Goal: Information Seeking & Learning: Understand process/instructions

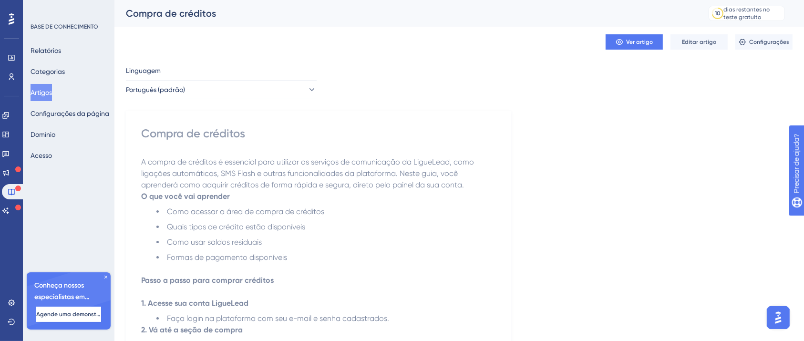
click at [52, 147] on button "Acesso" at bounding box center [41, 155] width 21 height 17
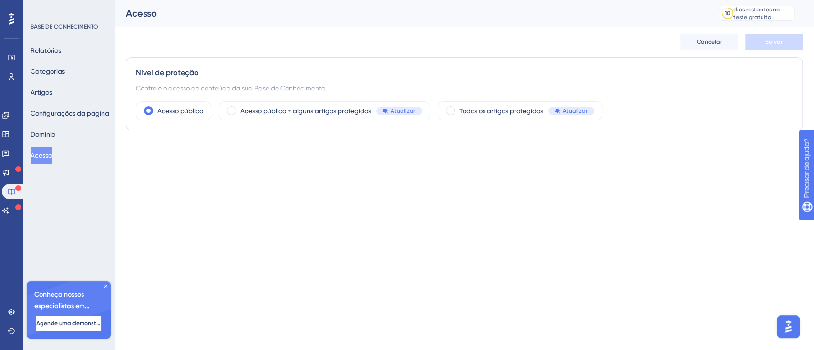
click at [51, 124] on div "Relatórios Categorias Artigos Configurações da página Domínio Acesso" at bounding box center [69, 103] width 77 height 122
click at [55, 133] on font "Domínio" at bounding box center [43, 135] width 25 height 8
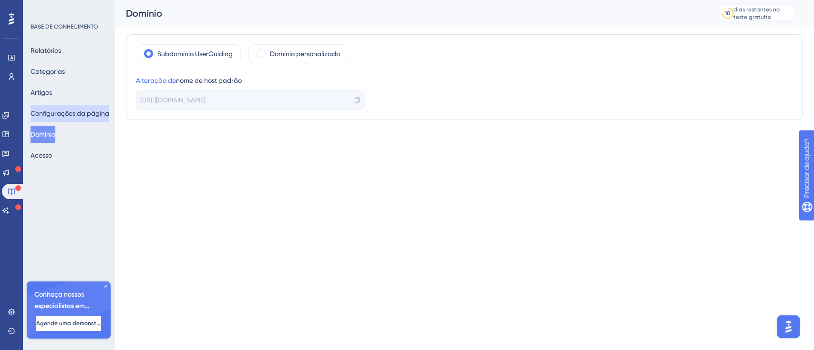
click at [95, 120] on button "Configurações da página" at bounding box center [70, 113] width 79 height 17
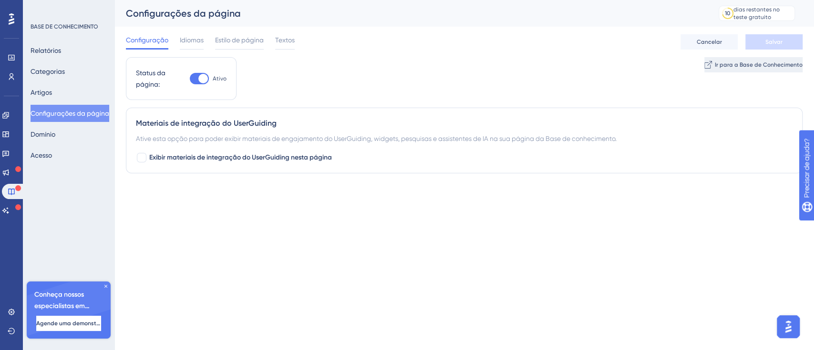
click at [758, 65] on font "Ir para a Base de Conhecimento" at bounding box center [758, 64] width 88 height 7
click at [52, 88] on font "Artigos" at bounding box center [41, 92] width 21 height 11
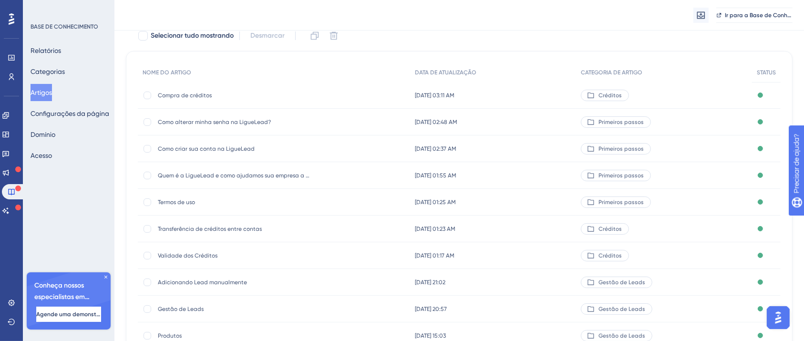
scroll to position [144, 0]
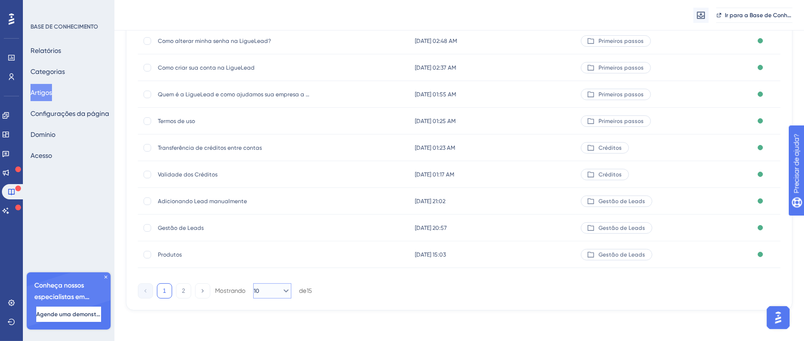
click at [288, 290] on button "10" at bounding box center [272, 290] width 38 height 15
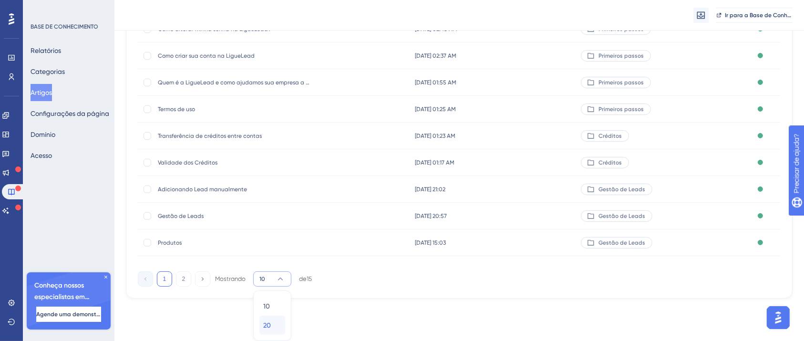
click at [274, 323] on div "20 20" at bounding box center [272, 325] width 18 height 19
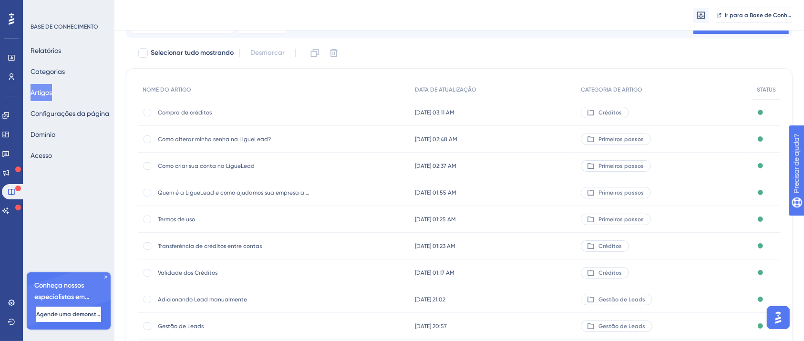
scroll to position [0, 0]
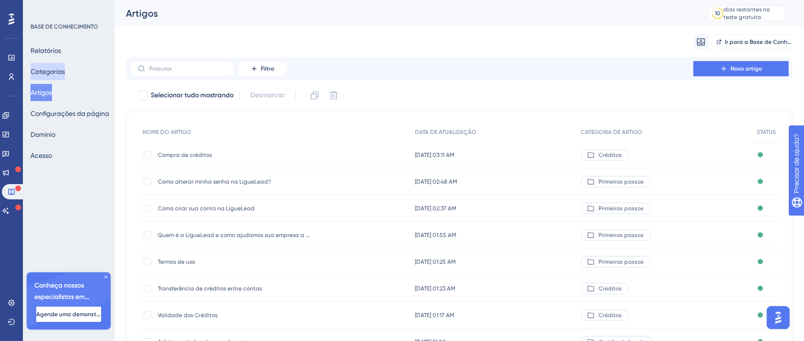
click at [55, 68] on font "Categorias" at bounding box center [48, 72] width 34 height 8
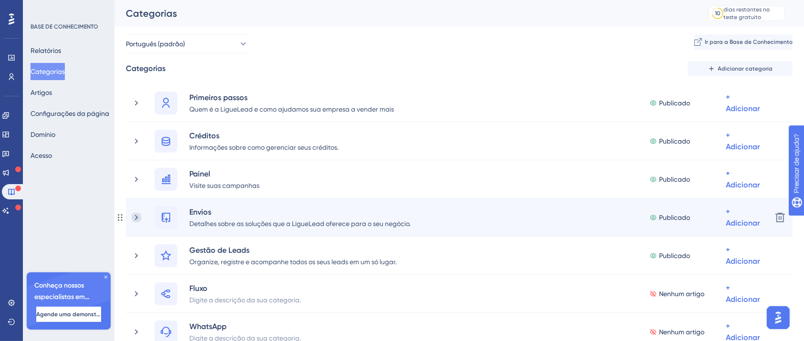
click at [140, 216] on icon at bounding box center [137, 218] width 10 height 10
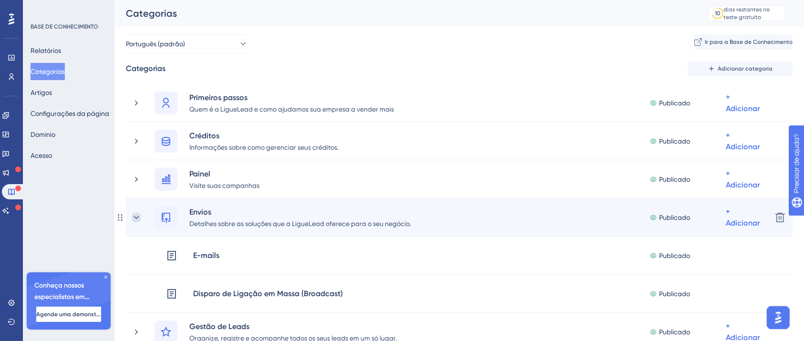
click at [138, 217] on icon at bounding box center [137, 218] width 10 height 10
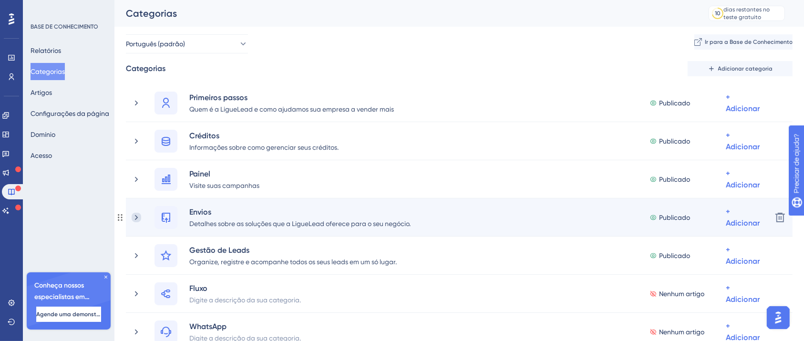
click at [137, 216] on icon at bounding box center [137, 218] width 10 height 10
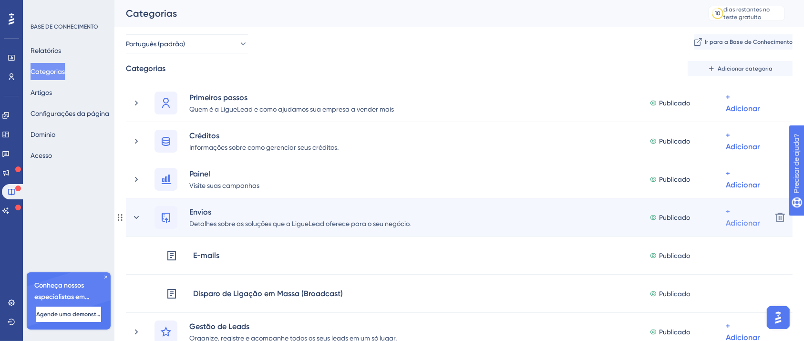
click at [736, 113] on font "+ Adicionar" at bounding box center [742, 102] width 34 height 20
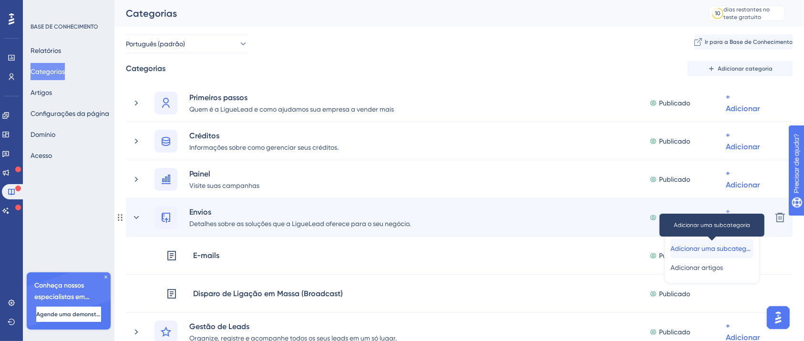
click at [728, 246] on font "Adicionar uma subcategoria" at bounding box center [714, 249] width 88 height 8
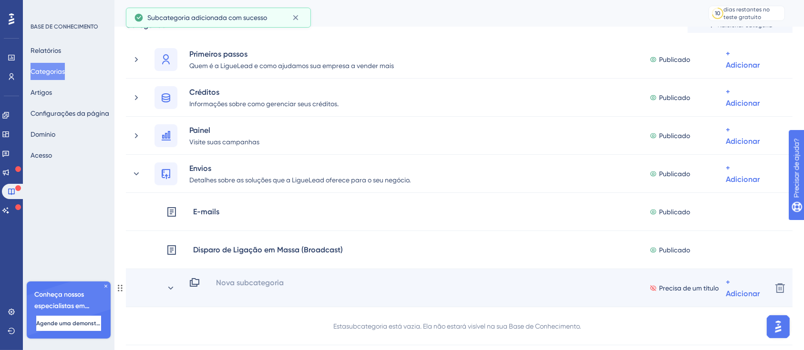
scroll to position [63, 0]
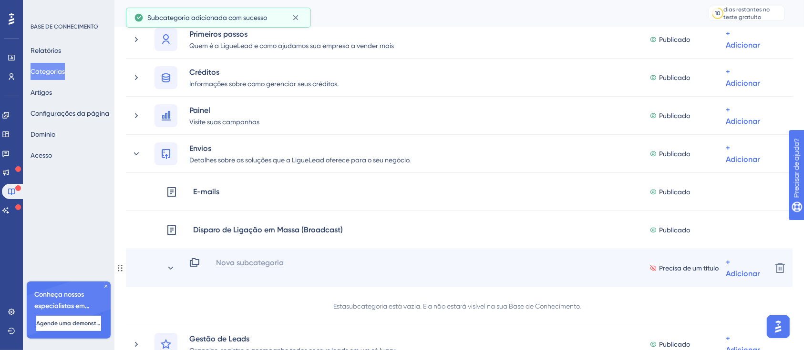
click at [252, 266] on font "Nova subcategoria" at bounding box center [250, 262] width 68 height 9
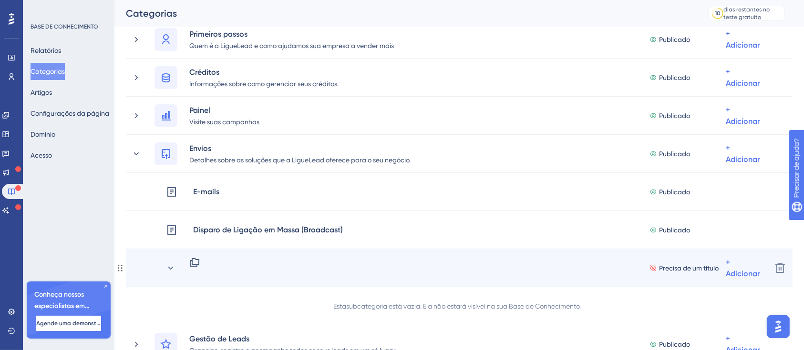
click at [197, 263] on icon at bounding box center [194, 262] width 11 height 11
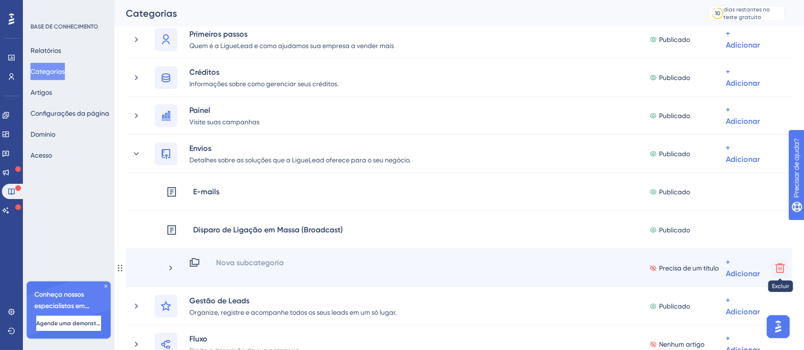
click at [785, 268] on icon at bounding box center [779, 268] width 11 height 11
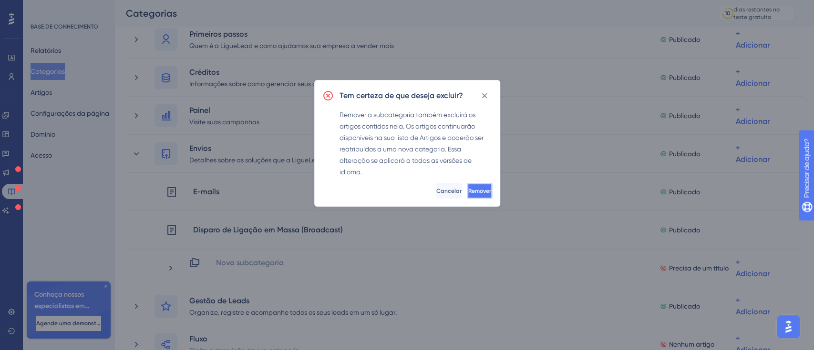
click at [474, 189] on font "Remover" at bounding box center [479, 191] width 23 height 7
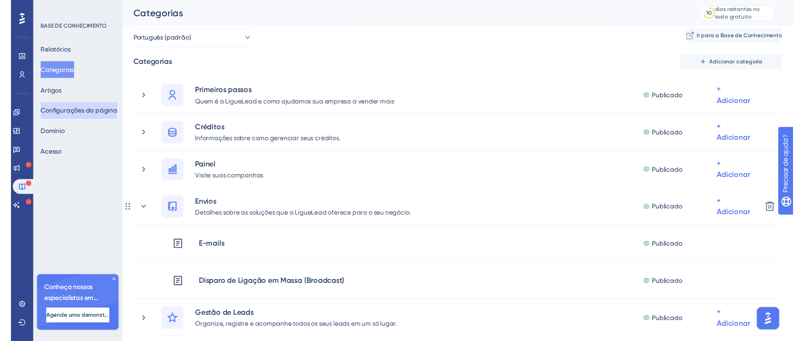
scroll to position [0, 0]
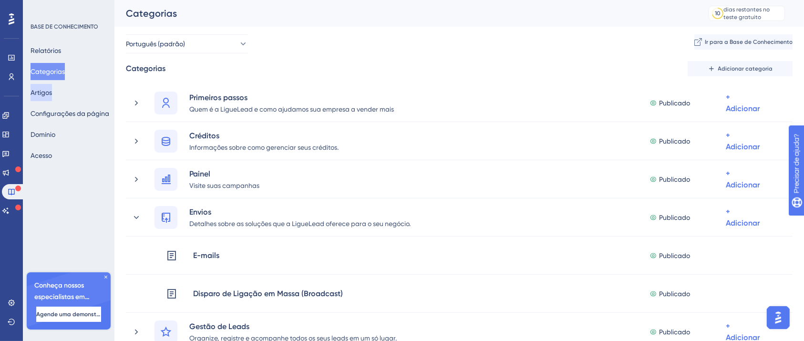
click at [52, 92] on button "Artigos" at bounding box center [41, 92] width 21 height 17
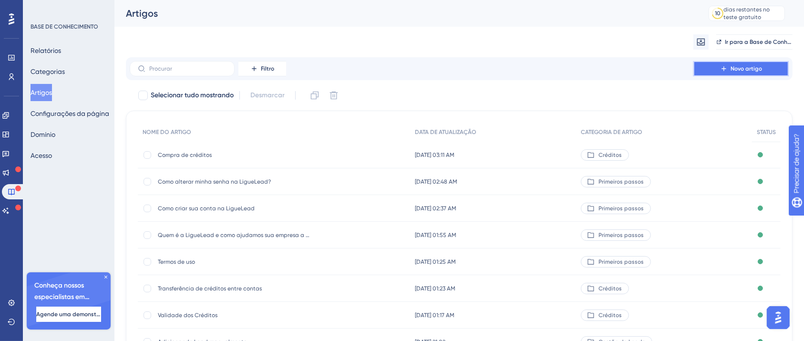
click at [767, 71] on button "Novo artigo" at bounding box center [740, 68] width 95 height 15
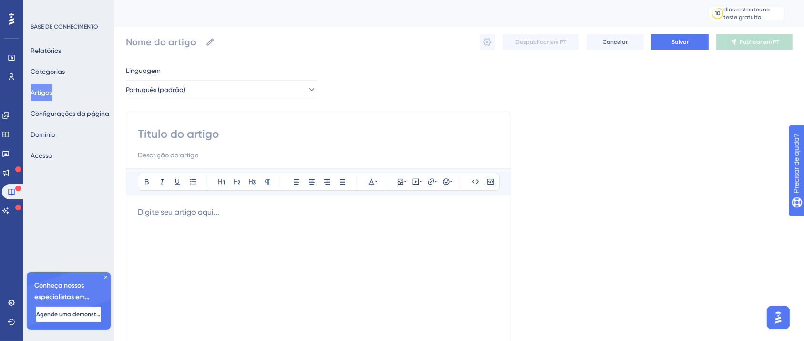
click at [170, 133] on input at bounding box center [318, 133] width 361 height 15
type input "Envio de SMS Shortcode"
type input "Envio de SMS Shortcode ("
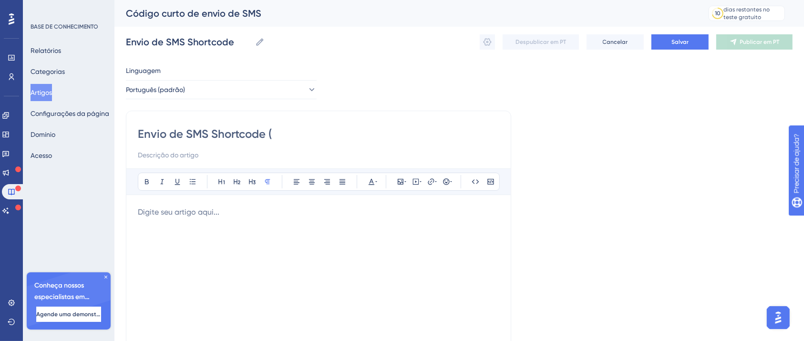
type input "Envio de SMS Shortcode ("
type input "Envio de SMS Shortcode (via Broadcast)"
click at [427, 256] on div at bounding box center [318, 311] width 361 height 210
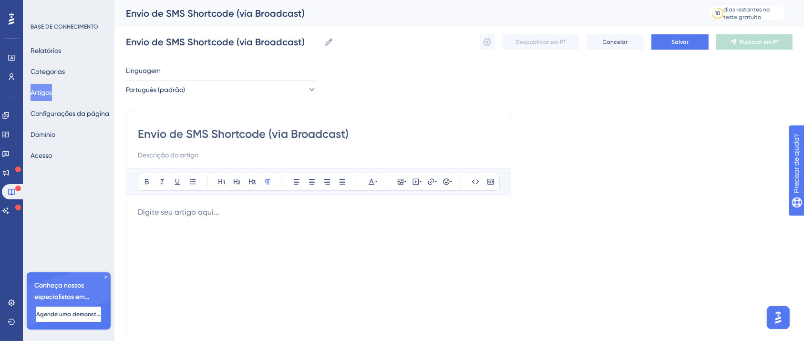
click at [349, 236] on div at bounding box center [318, 311] width 361 height 210
click at [127, 208] on div "Envio de SMS Shortcode (via Broadcast) Audacioso itálico Sublinhado Ponto de ba…" at bounding box center [318, 269] width 385 height 317
click at [138, 218] on div at bounding box center [318, 311] width 361 height 210
click at [252, 221] on div at bounding box center [318, 311] width 361 height 210
click at [210, 220] on div at bounding box center [318, 311] width 361 height 210
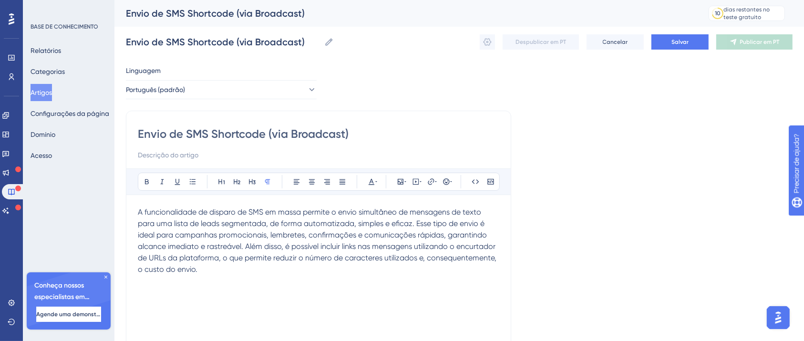
click at [179, 289] on p "A funcionalidade de disparo de SMS em massa permite o envio simultâneo de mensa…" at bounding box center [318, 252] width 361 height 92
drag, startPoint x: 153, startPoint y: 319, endPoint x: 153, endPoint y: 295, distance: 24.8
click at [153, 320] on div "A funcionalidade de disparo de SMS em massa permite o envio simultâneo de mensa…" at bounding box center [318, 311] width 361 height 210
click at [153, 290] on p "A funcionalidade de disparo de SMS em massa permite o envio simultâneo de mensa…" at bounding box center [318, 252] width 361 height 92
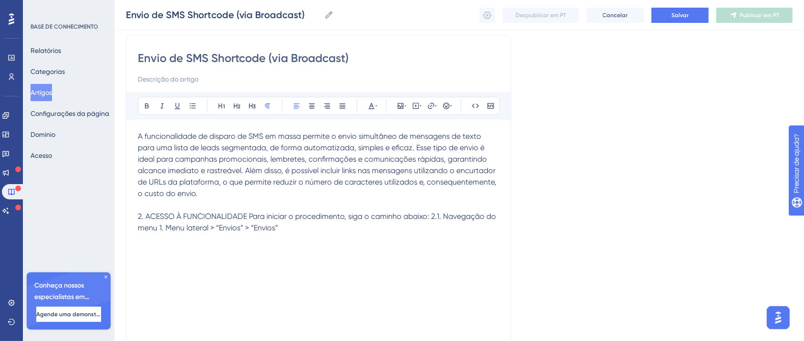
scroll to position [127, 0]
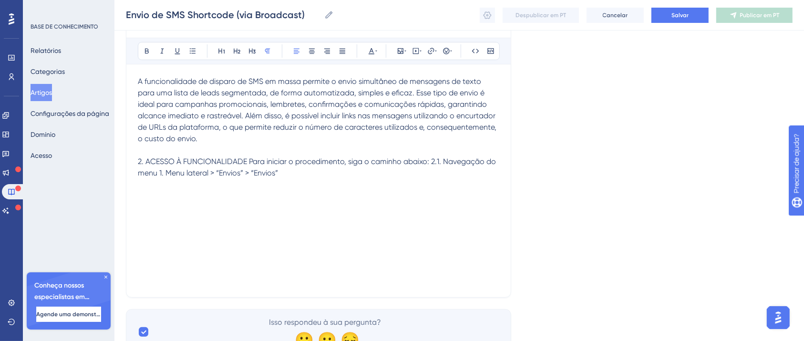
click at [146, 161] on span "2. ACESSO À FUNCIONALIDADE Para iniciar o procedimento, siga o caminho abaixo: …" at bounding box center [318, 167] width 360 height 20
drag, startPoint x: 238, startPoint y: 163, endPoint x: 126, endPoint y: 166, distance: 112.5
click at [126, 166] on div "Envio de SMS Shortcode (via Broadcast) Audacioso itálico Sublinhado Ponto de ba…" at bounding box center [318, 138] width 385 height 317
click at [141, 50] on button at bounding box center [146, 50] width 13 height 13
click at [238, 153] on p "A funcionalidade de disparo de SMS em massa permite o envio simultâneo de mensa…" at bounding box center [318, 127] width 361 height 103
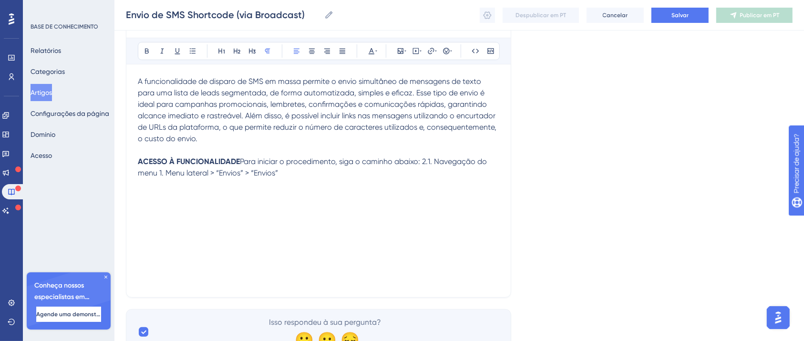
click at [242, 160] on span "Para iniciar o procedimento, siga o caminho abaixo: 2.1. Navegação do menu 1. M…" at bounding box center [313, 167] width 351 height 20
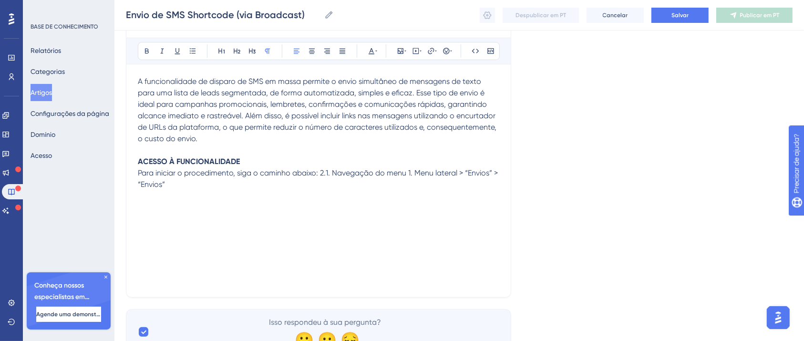
click at [322, 175] on span "Para iniciar o procedimento, siga o caminho abaixo: 2.1. Navegação do menu 1. M…" at bounding box center [319, 178] width 362 height 20
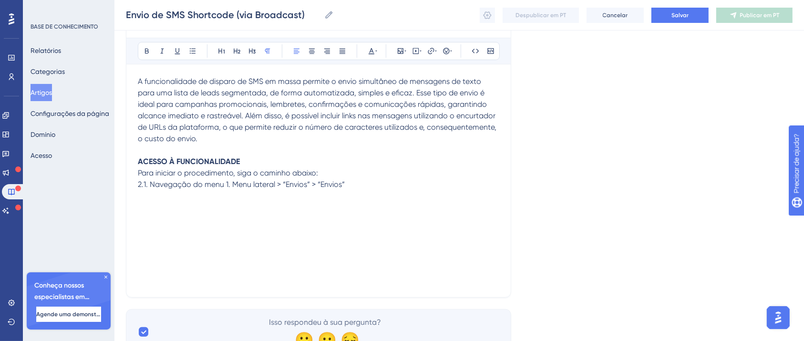
click at [230, 186] on span "2.1. Navegação do menu 1. Menu lateral > “Envios” > “Envios”" at bounding box center [241, 184] width 207 height 9
click at [233, 186] on span "2.1. Navegação do menu 1. Menu lateral > “Envios” > “Envios”" at bounding box center [241, 184] width 207 height 9
click at [199, 196] on div "A funcionalidade de disparo de SMS em massa permite o envio simultâneo de mensa…" at bounding box center [318, 181] width 361 height 210
click at [276, 183] on p "Menu lateral > “Envios” > “Envios”" at bounding box center [318, 184] width 361 height 11
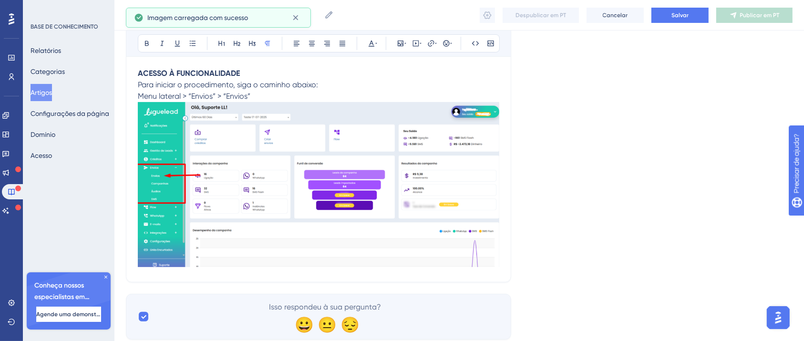
scroll to position [244, 0]
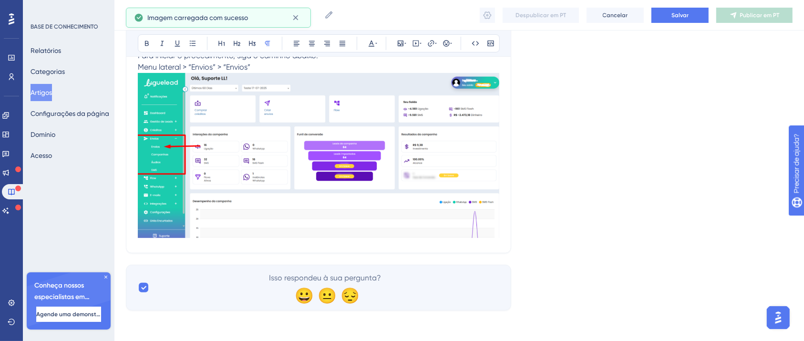
click at [507, 240] on div "Envio de SMS Shortcode (via Broadcast) Audacioso itálico Sublinhado Ponto de ba…" at bounding box center [318, 58] width 385 height 390
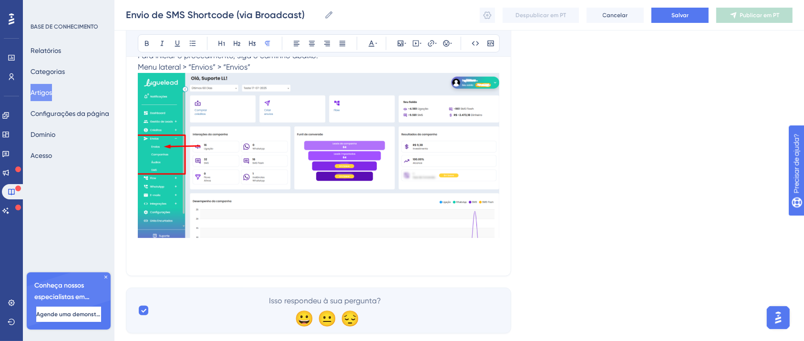
click at [506, 234] on div "Envio de SMS Shortcode (via Broadcast) Audacioso itálico Sublinhado Ponto de ba…" at bounding box center [318, 69] width 385 height 413
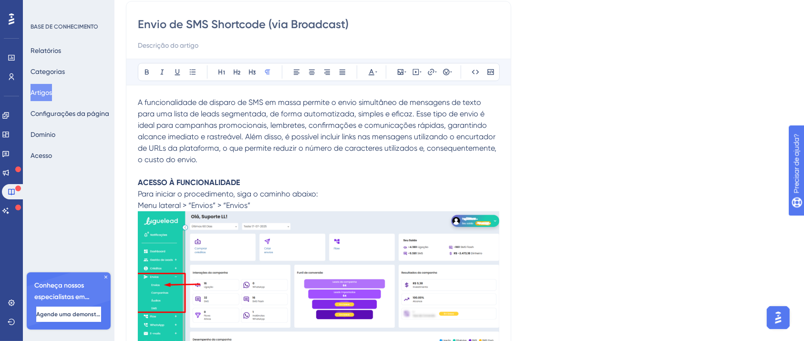
scroll to position [160, 0]
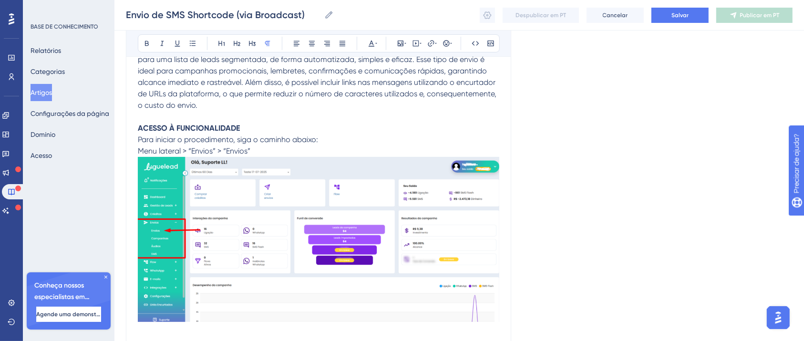
click at [217, 122] on p "A funcionalidade de disparo de SMS em massa permite o envio simultâneo de mensa…" at bounding box center [318, 93] width 361 height 103
click at [218, 129] on strong "ACESSO À FUNCIONALIDADE" at bounding box center [189, 127] width 102 height 9
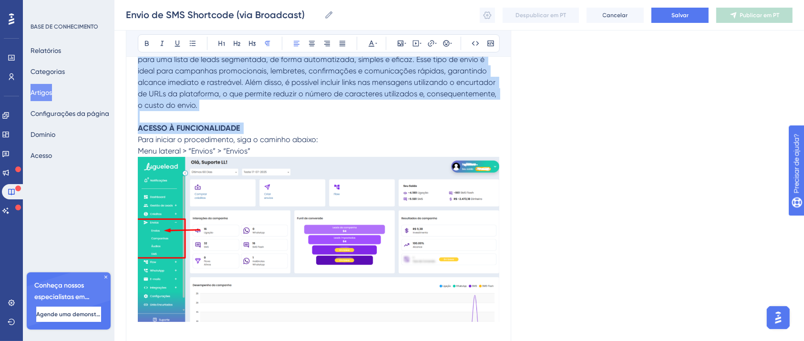
click at [218, 129] on strong "ACESSO À FUNCIONALIDADE" at bounding box center [189, 127] width 102 height 9
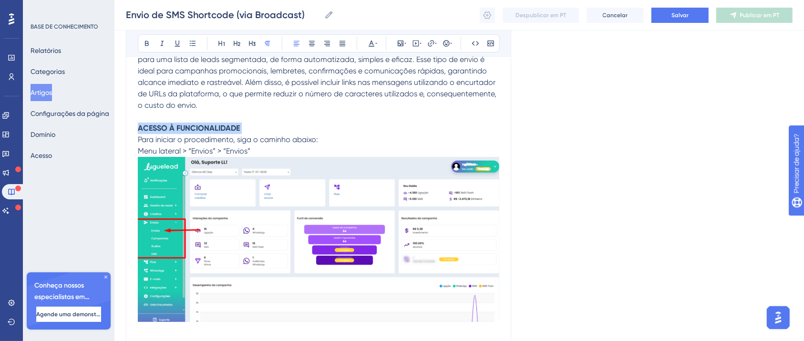
drag, startPoint x: 244, startPoint y: 127, endPoint x: 127, endPoint y: 129, distance: 116.8
click at [127, 129] on div "Envio de SMS Shortcode (via Broadcast) Audacioso itálico Sublinhado Ponto de ba…" at bounding box center [318, 153] width 385 height 413
copy p "ACESSO À FUNCIONALIDADE"
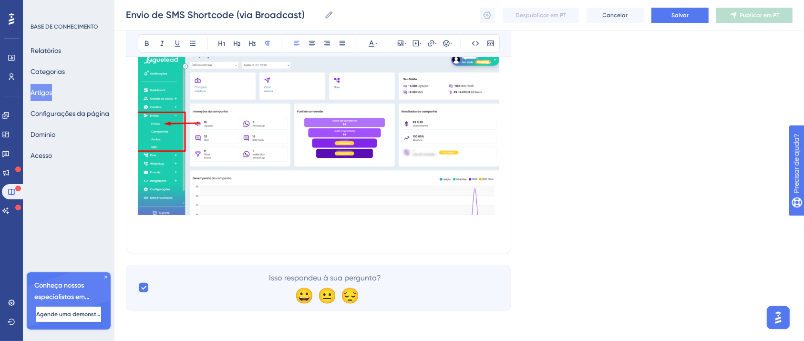
click at [168, 236] on div "A funcionalidade de disparo de SMS em massa permite o envio simultâneo de mensa…" at bounding box center [318, 89] width 361 height 306
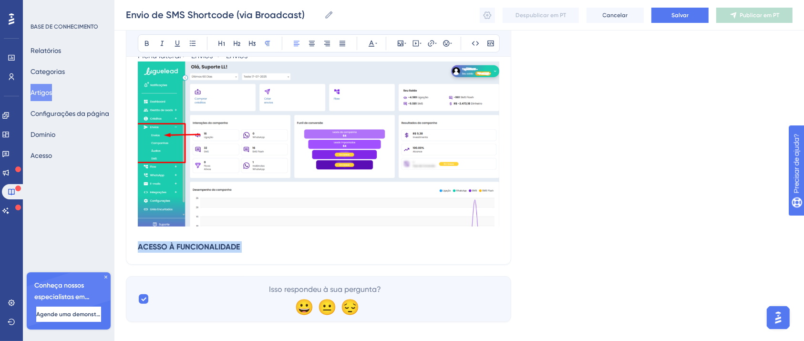
drag, startPoint x: 236, startPoint y: 250, endPoint x: 137, endPoint y: 246, distance: 99.2
click at [138, 246] on p "ACESSO À FUNCIONALIDADE" at bounding box center [318, 246] width 361 height 11
drag, startPoint x: 233, startPoint y: 250, endPoint x: 99, endPoint y: 248, distance: 133.5
click at [114, 251] on div "Desempenho Usuários Noivado Widgets Opinião Atualizações de produtos Base de co…" at bounding box center [458, 41] width 689 height 592
click at [145, 44] on icon at bounding box center [147, 44] width 8 height 8
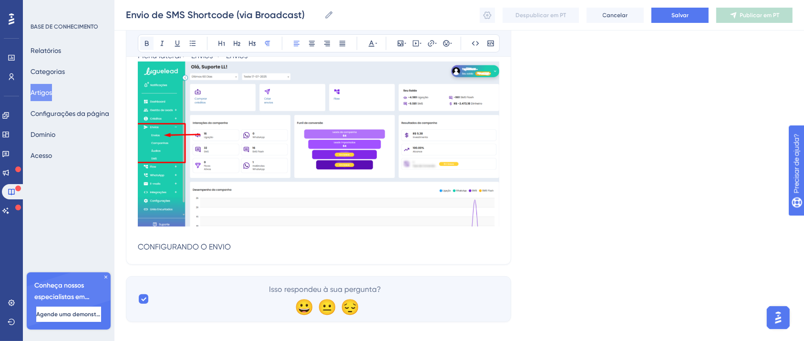
click at [148, 45] on icon at bounding box center [147, 43] width 4 height 5
click at [247, 250] on p "CONFIGURANDO O ENVIO" at bounding box center [318, 246] width 361 height 11
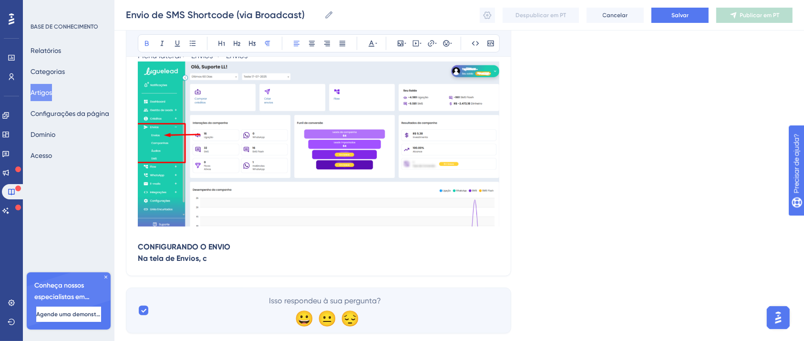
click at [247, 258] on p "CONFIGURANDO O ENVIO Na tela de Envios, c" at bounding box center [318, 252] width 361 height 23
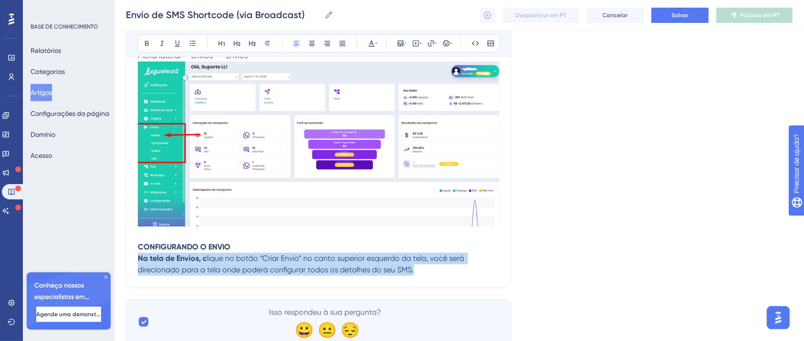
drag, startPoint x: 423, startPoint y: 272, endPoint x: 78, endPoint y: 254, distance: 346.0
click at [114, 255] on div "Desempenho Usuários Noivado Widgets Opinião Atualizações de produtos Base de co…" at bounding box center [458, 52] width 689 height 615
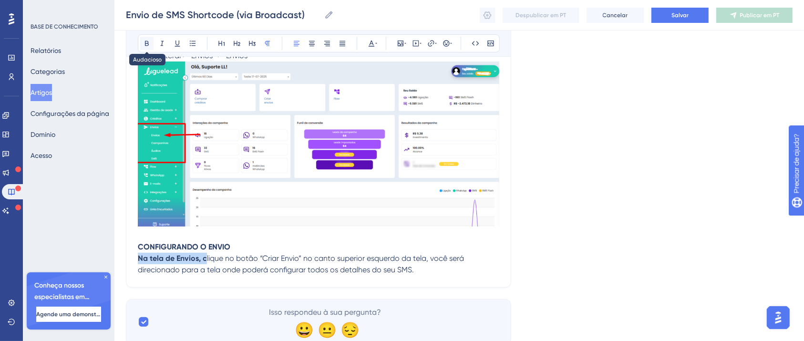
click at [149, 38] on button at bounding box center [146, 43] width 13 height 13
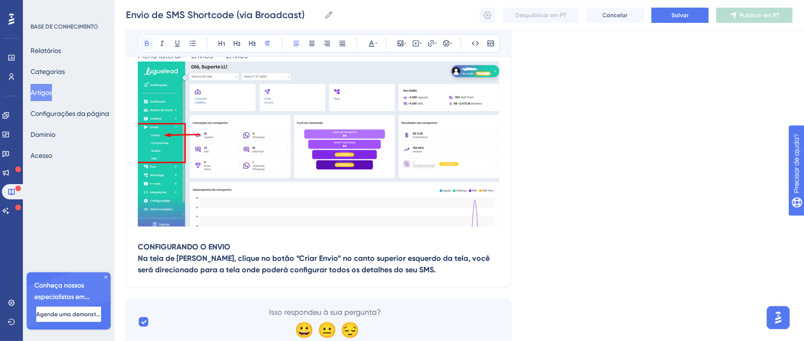
click at [149, 38] on button at bounding box center [146, 43] width 13 height 13
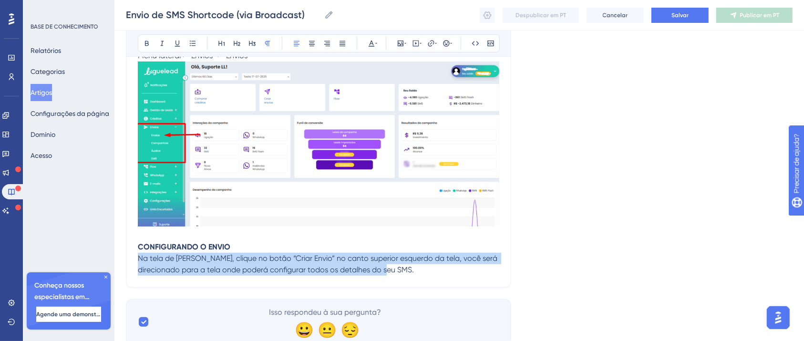
click at [436, 275] on p "CONFIGURANDO O ENVIO Na tela de Envios, clique no botão “Criar Envio” no canto …" at bounding box center [318, 258] width 361 height 34
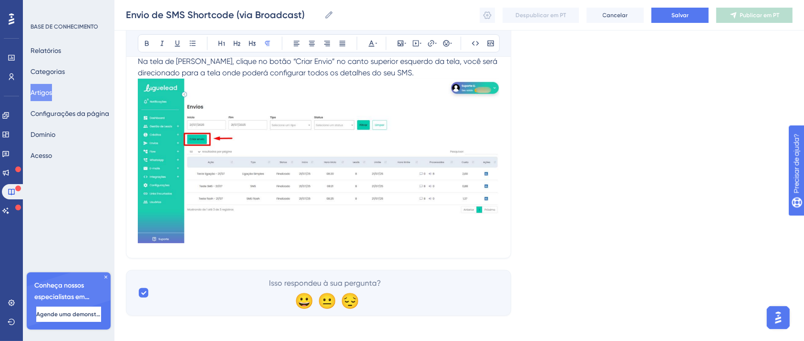
scroll to position [458, 0]
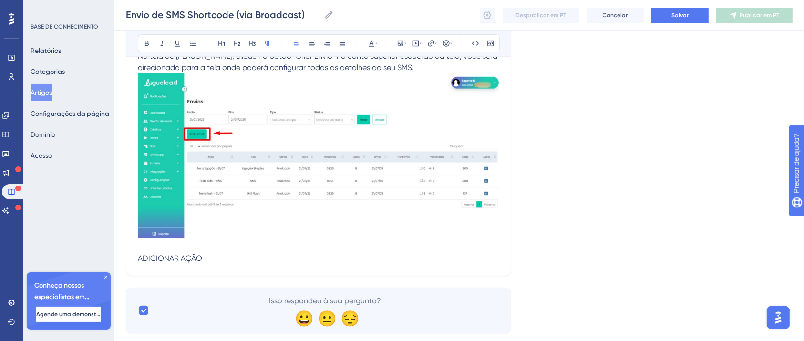
drag, startPoint x: 206, startPoint y: 259, endPoint x: 126, endPoint y: 260, distance: 79.6
click at [152, 46] on button at bounding box center [146, 43] width 13 height 13
click at [242, 255] on p "CONFIGURANDO O ENVIO Na tela de Envios, clique no botão “Criar Envio” no canto …" at bounding box center [318, 151] width 361 height 225
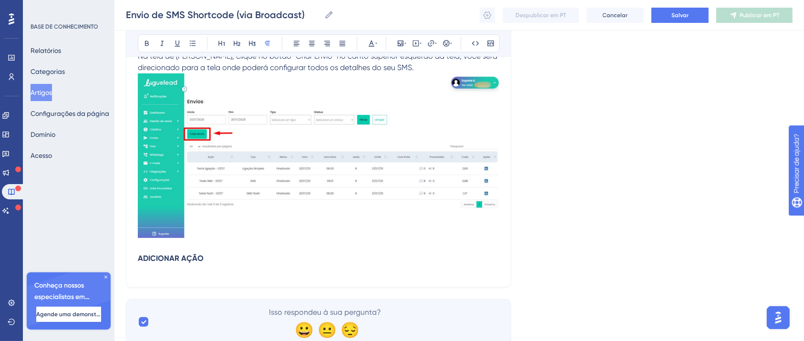
click at [184, 269] on p "CONFIGURANDO O ENVIO Na tela de Envios, clique no botão “Criar Envio” no canto …" at bounding box center [318, 157] width 361 height 236
click at [216, 268] on p "CONFIGURANDO O ENVIO Na tela de Envios, clique no botão “Criar Envio” no canto …" at bounding box center [318, 157] width 361 height 236
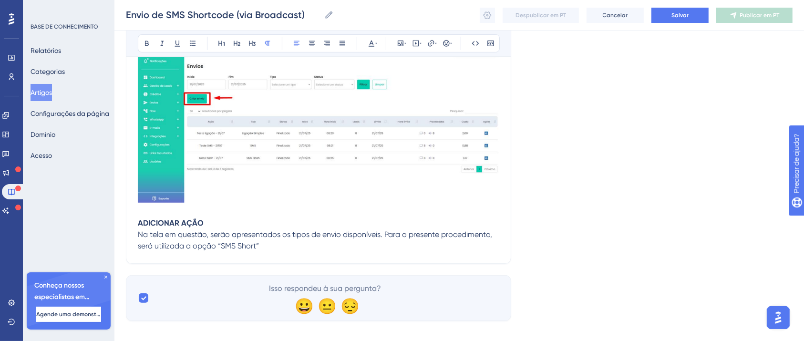
scroll to position [503, 0]
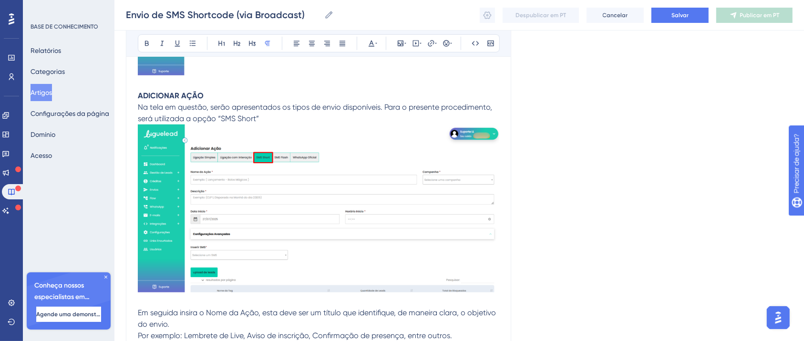
scroll to position [621, 0]
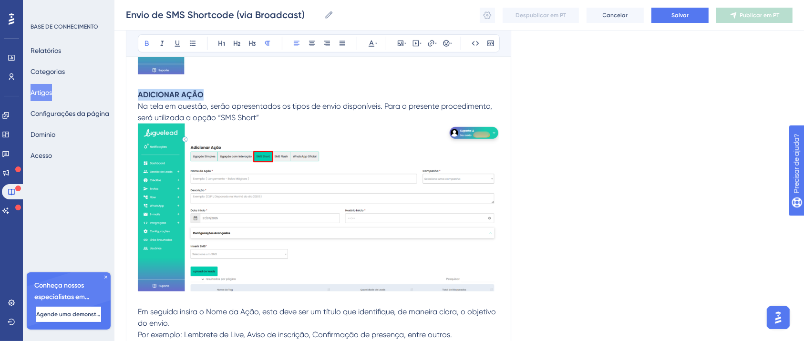
drag, startPoint x: 202, startPoint y: 96, endPoint x: 140, endPoint y: 98, distance: 62.0
click at [140, 98] on strong "ADICIONAR AÇÃO" at bounding box center [171, 94] width 66 height 9
click at [171, 300] on p "Em seguida insira o Nome da Ação, esta deve ser um título que identifique, de m…" at bounding box center [318, 323] width 361 height 57
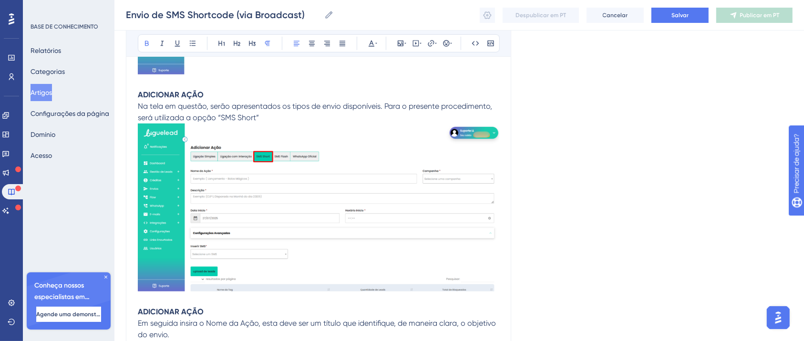
drag, startPoint x: 201, startPoint y: 310, endPoint x: 129, endPoint y: 313, distance: 72.5
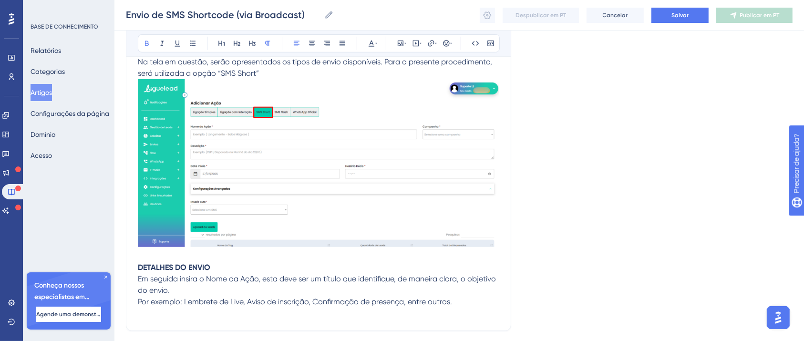
scroll to position [684, 0]
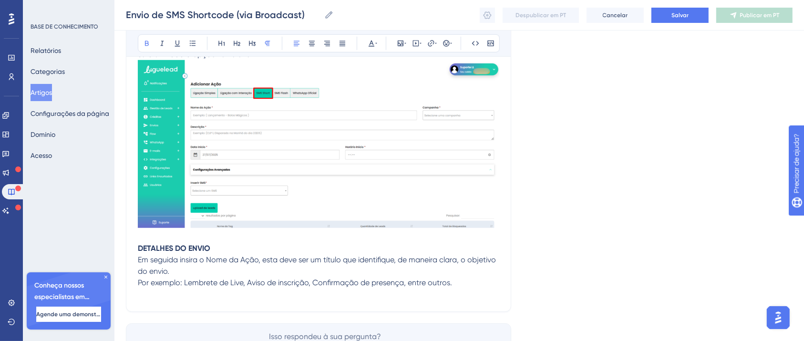
click at [480, 296] on p "DETALHES DO ENVIO Em seguida insira o Nome da Ação, esta deve ser um título que…" at bounding box center [318, 265] width 361 height 69
click at [156, 293] on p "DETALHES DO ENVIO Em seguida insira o Nome da Ação, esta deve ser um título que…" at bounding box center [318, 265] width 361 height 69
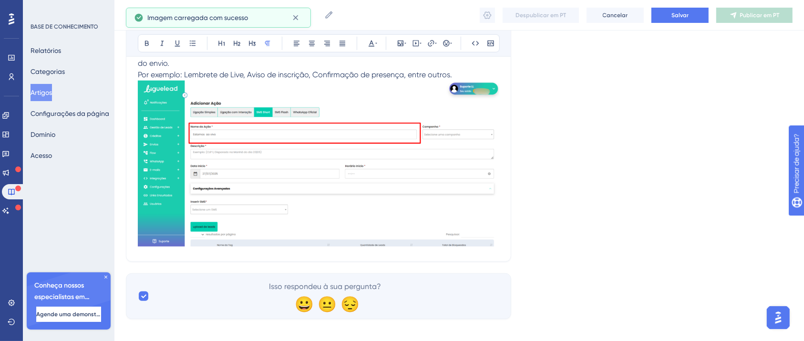
scroll to position [901, 0]
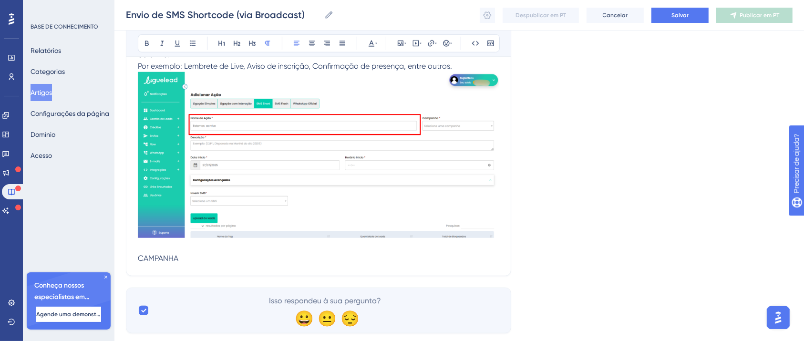
click at [158, 255] on span "CAMPANHA" at bounding box center [158, 258] width 41 height 9
click at [147, 42] on icon at bounding box center [147, 44] width 8 height 8
click at [203, 258] on p "DETALHES DO ENVIO Em seguida insira o Nome da Ação, esta deve ser um título que…" at bounding box center [318, 140] width 361 height 250
click at [202, 263] on p "DETALHES DO ENVIO Em seguida insira o Nome da Ação, esta deve ser um título que…" at bounding box center [318, 140] width 361 height 250
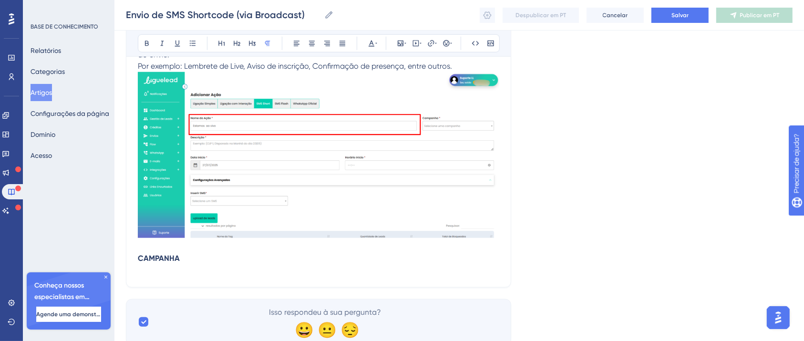
click at [189, 270] on p "DETALHES DO ENVIO Em seguida insira o Nome da Ação, esta deve ser um título que…" at bounding box center [318, 145] width 361 height 261
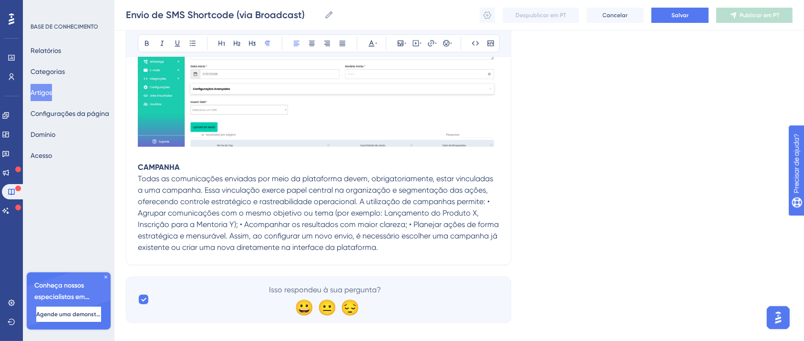
scroll to position [1004, 0]
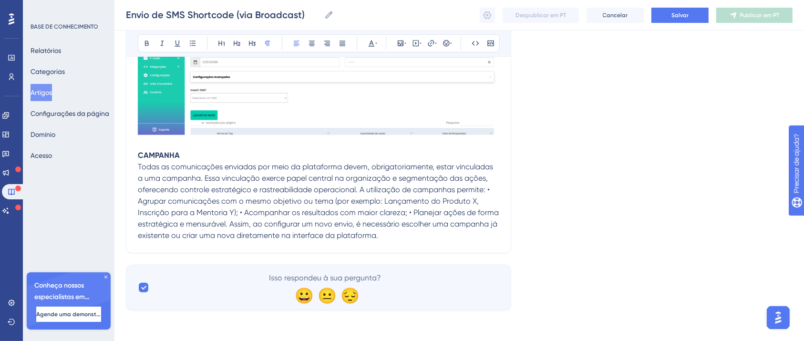
click at [359, 190] on span "Todas as comunicações enviadas por meio da plataforma devem, obrigatoriamente, …" at bounding box center [319, 201] width 363 height 78
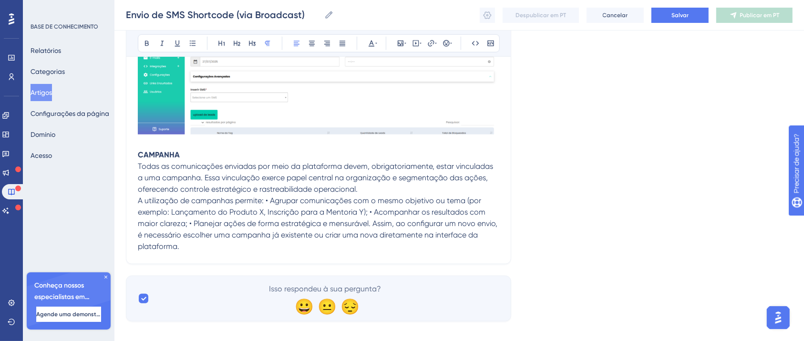
click at [264, 201] on span "A utilização de campanhas permite: • Agrupar comunicações com o mesmo objetivo …" at bounding box center [318, 223] width 361 height 55
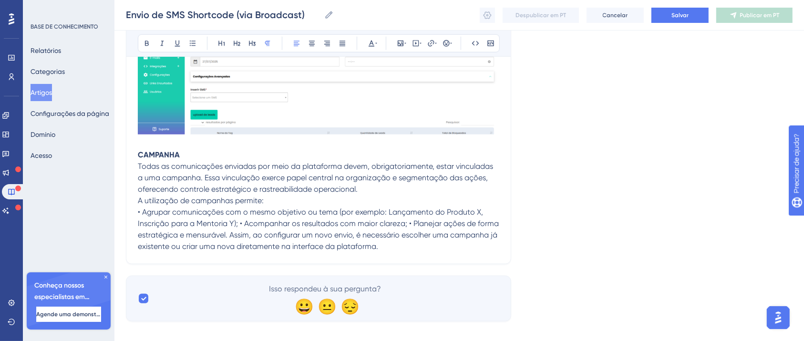
click at [240, 224] on span "• Agrupar comunicações com o mesmo objetivo ou tema (por exemplo: Lançamento do…" at bounding box center [319, 228] width 363 height 43
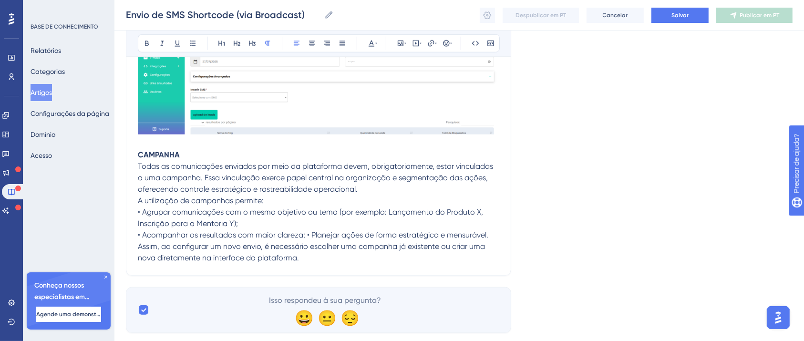
click at [306, 240] on p "DETALHES DO ENVIO Em seguida insira o Nome da Ação, esta deve ser um título que…" at bounding box center [318, 87] width 361 height 353
click at [304, 238] on span "• Acompanhar os resultados com maior clareza; • Planejar ações de forma estraté…" at bounding box center [314, 246] width 352 height 32
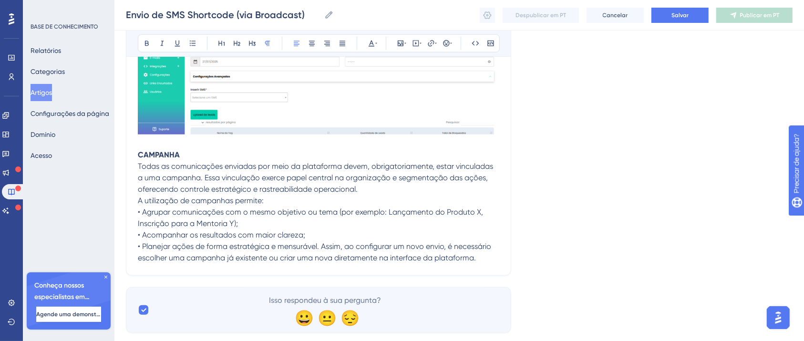
click at [322, 250] on span "• Planejar ações de forma estratégica e mensurável. Assim, ao configurar um nov…" at bounding box center [315, 252] width 355 height 20
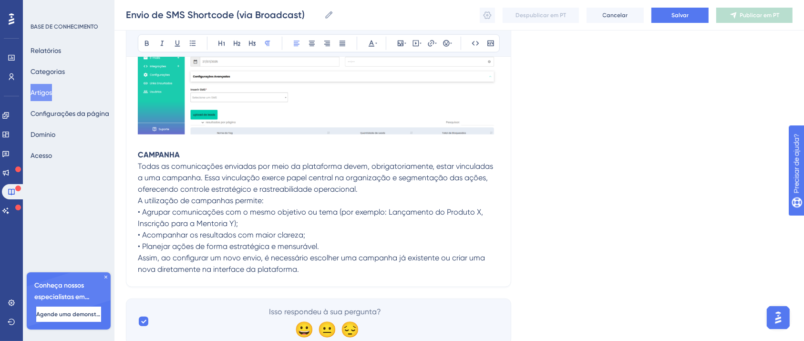
click at [370, 193] on p "DETALHES DO ENVIO Em seguida insira o Nome da Ação, esta deve ser um título que…" at bounding box center [318, 93] width 361 height 364
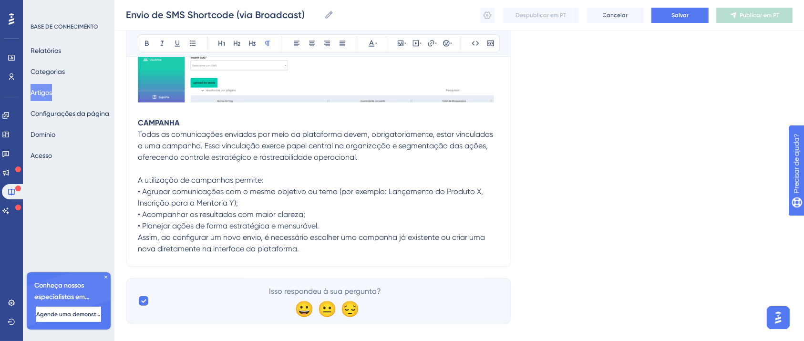
scroll to position [1050, 0]
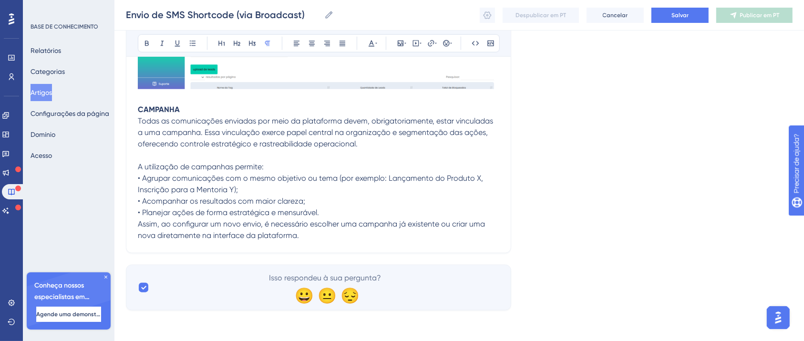
click at [332, 212] on p "DETALHES DO ENVIO Em seguida insira o Nome da Ação, esta deve ser um título que…" at bounding box center [318, 54] width 361 height 376
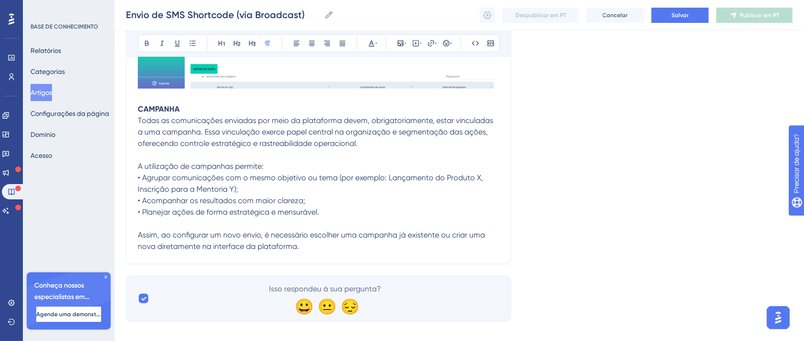
click at [316, 247] on p "DETALHES DO ENVIO Em seguida insira o Nome da Ação, esta deve ser um título que…" at bounding box center [318, 59] width 361 height 387
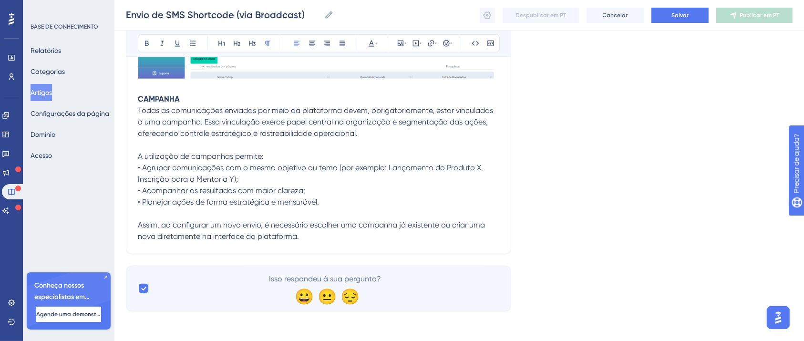
scroll to position [1061, 0]
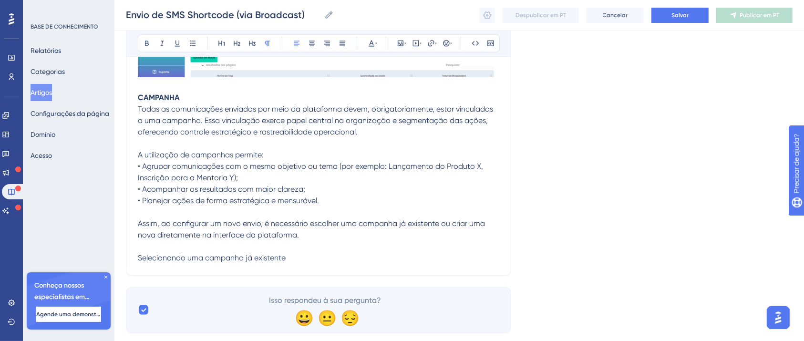
click at [255, 256] on span "Selecionando uma campanha já existente" at bounding box center [212, 257] width 148 height 9
click at [146, 47] on icon at bounding box center [147, 44] width 8 height 8
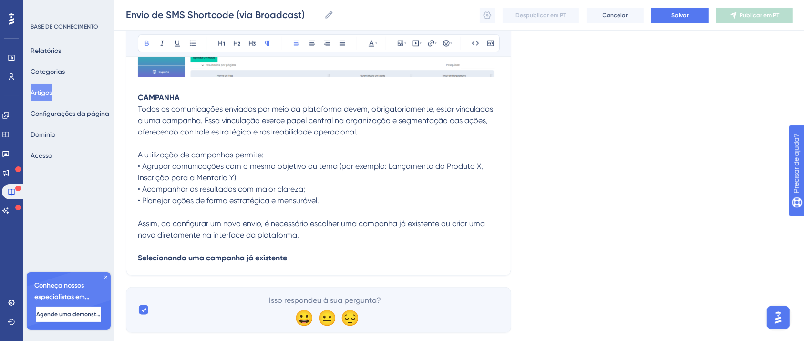
click at [347, 263] on p "DETALHES DO ENVIO Em seguida insira o Nome da Ação, esta deve ser um título que…" at bounding box center [318, 59] width 361 height 410
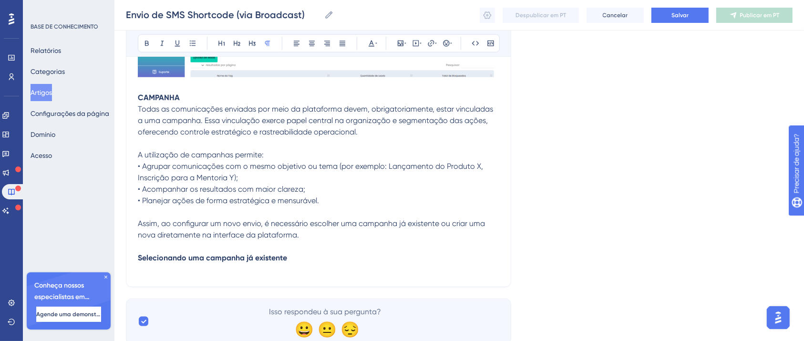
click at [198, 271] on p "DETALHES DO ENVIO Em seguida insira o Nome da Ação, esta deve ser um título que…" at bounding box center [318, 64] width 361 height 421
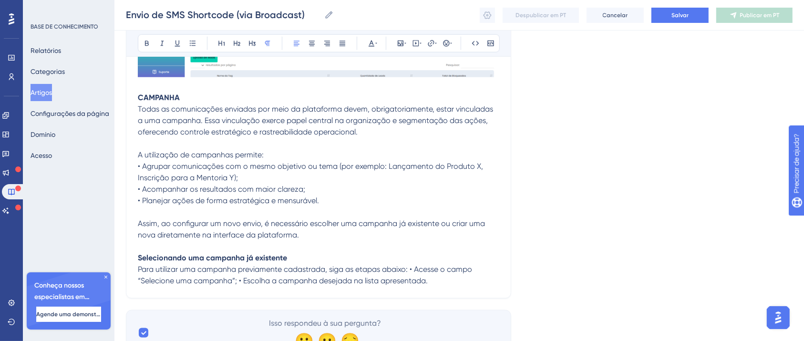
scroll to position [1108, 0]
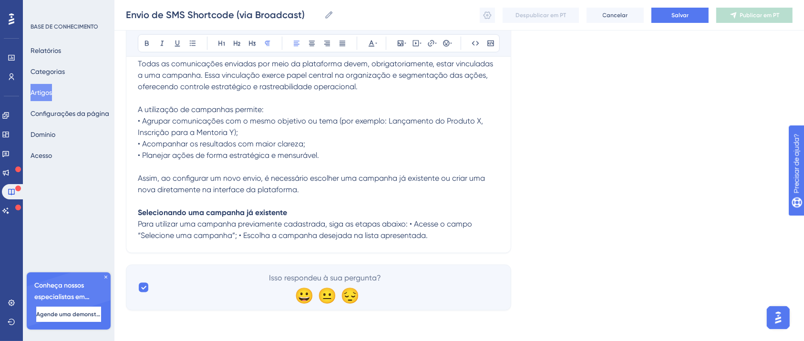
click at [421, 224] on span "Para utilizar uma campanha previamente cadastrada, siga as etapas abaixo: • Ace…" at bounding box center [306, 229] width 336 height 20
click at [411, 227] on span "Para utilizar uma campanha previamente cadastrada, siga as etapas abaixo: • Ace…" at bounding box center [306, 229] width 336 height 20
click at [411, 223] on span "Para utilizar uma campanha previamente cadastrada, siga as etapas abaixo: • Ace…" at bounding box center [306, 229] width 336 height 20
click at [305, 239] on span "• Acesse o campo “Selecione uma campanha”; • Escolha a campanha desejada na lis…" at bounding box center [315, 235] width 354 height 9
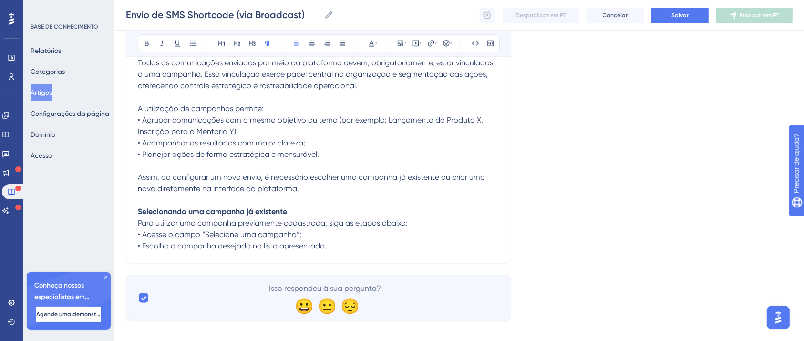
click at [337, 244] on p "DETALHES DO ENVIO Em seguida insira o Nome da Ação, esta deve ser um título que…" at bounding box center [318, 30] width 361 height 444
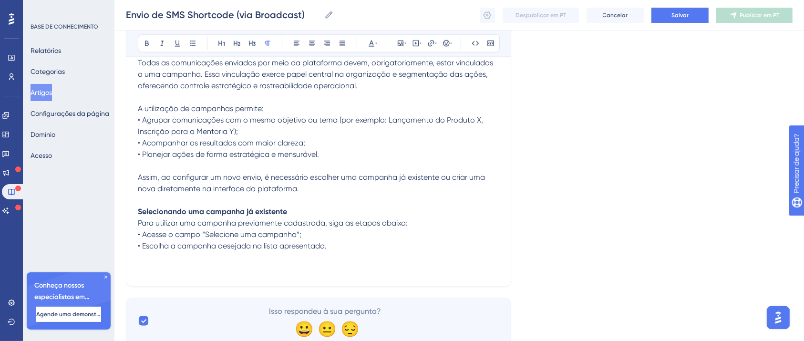
click at [209, 259] on p "DETALHES DO ENVIO Em seguida insira o Nome da Ação, esta deve ser um título que…" at bounding box center [318, 41] width 361 height 467
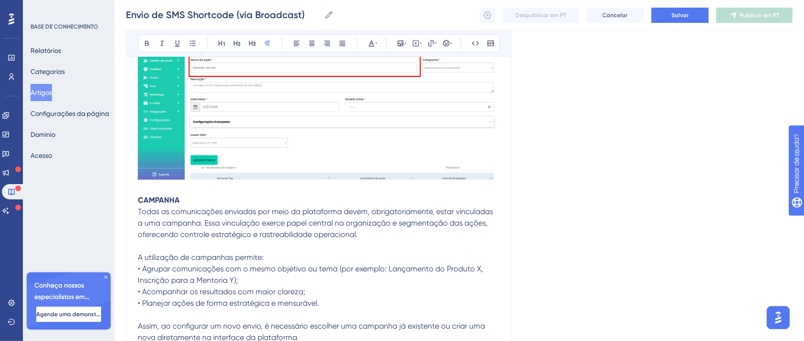
scroll to position [1135, 0]
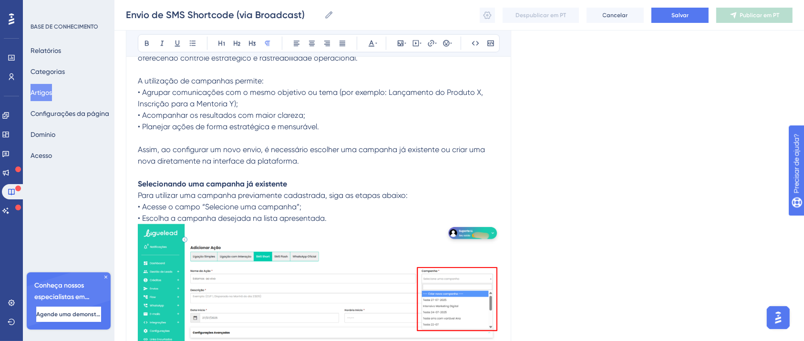
click at [218, 170] on p "DETALHES DO ENVIO Em seguida insira o Nome da Ação, esta deve ser um título que…" at bounding box center [318, 91] width 361 height 622
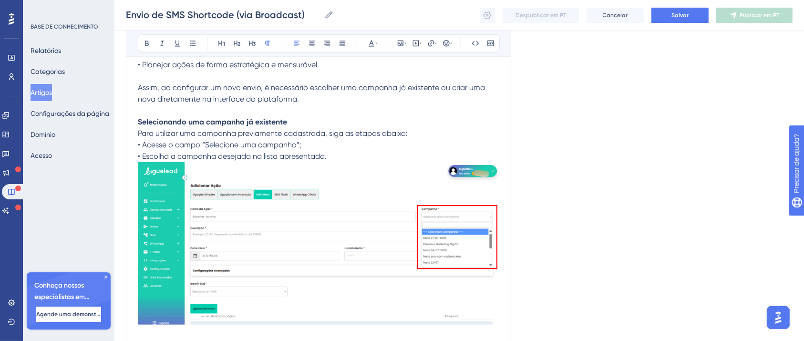
scroll to position [1207, 0]
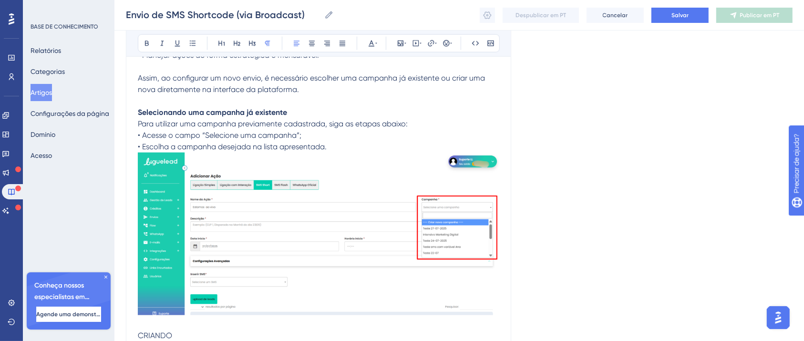
click at [291, 110] on p "DETALHES DO ENVIO Em seguida insira o Nome da Ação, esta deve ser um título que…" at bounding box center [318, 25] width 361 height 633
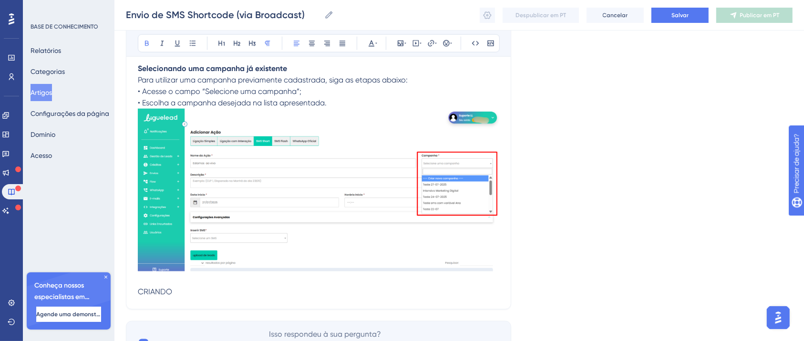
scroll to position [1270, 0]
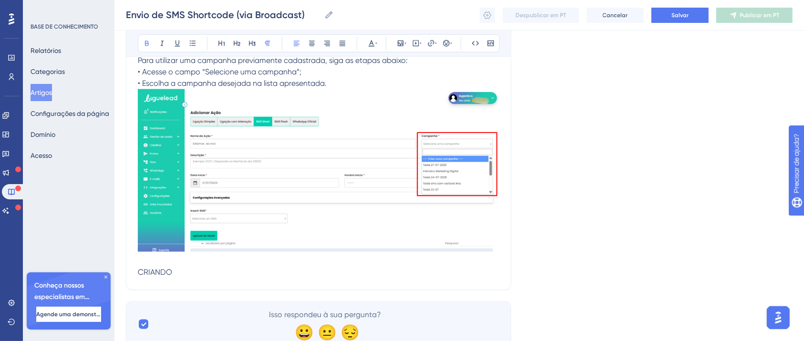
drag, startPoint x: 187, startPoint y: 276, endPoint x: 129, endPoint y: 277, distance: 58.2
drag, startPoint x: 229, startPoint y: 273, endPoint x: 117, endPoint y: 273, distance: 112.5
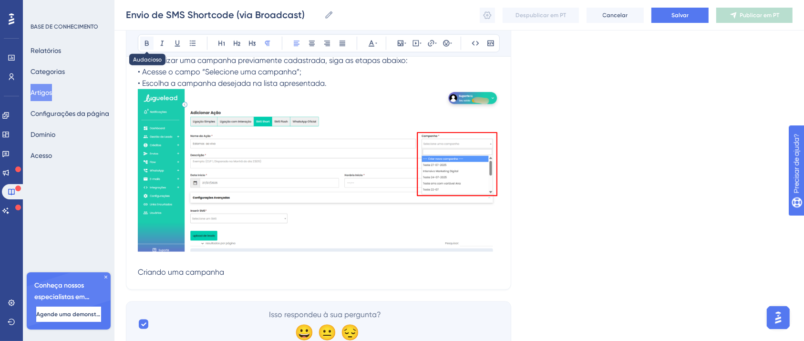
click at [145, 42] on icon at bounding box center [147, 44] width 8 height 8
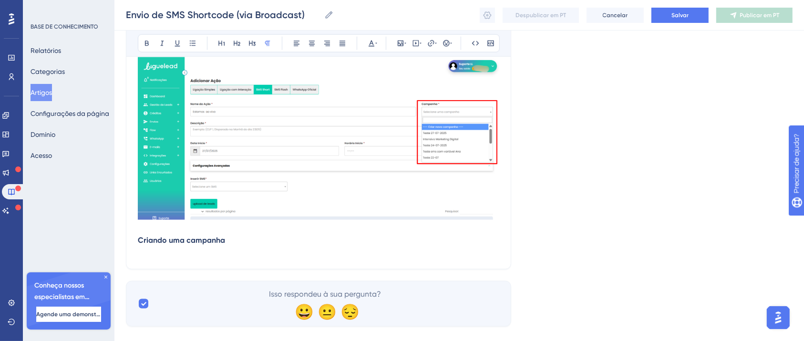
scroll to position [1319, 0]
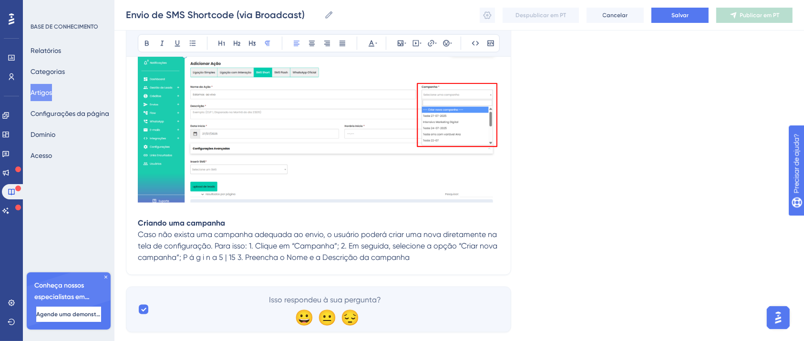
click at [216, 250] on span "Caso não exista uma campanha adequada ao envio, o usuário poderá criar uma nova…" at bounding box center [318, 246] width 361 height 32
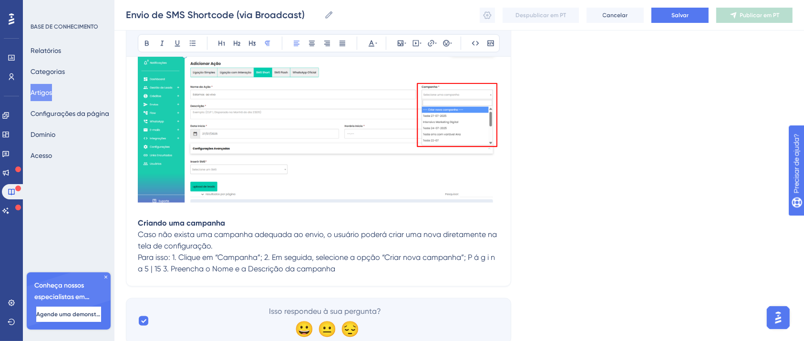
click at [264, 260] on span "Para isso: 1. Clique em “Campanha”; 2. Em seguida, selecione a opção “Criar nov…" at bounding box center [317, 263] width 359 height 20
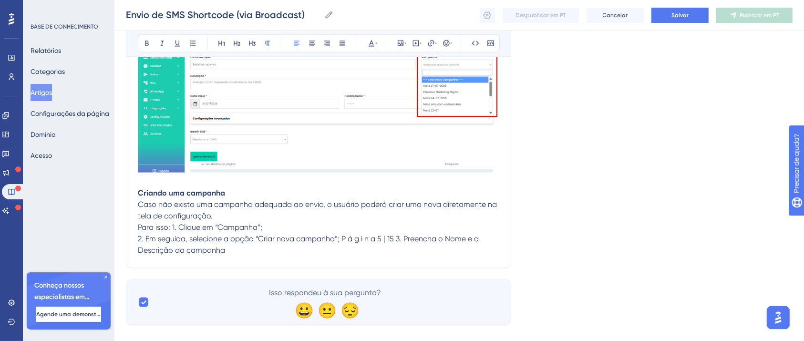
scroll to position [1365, 0]
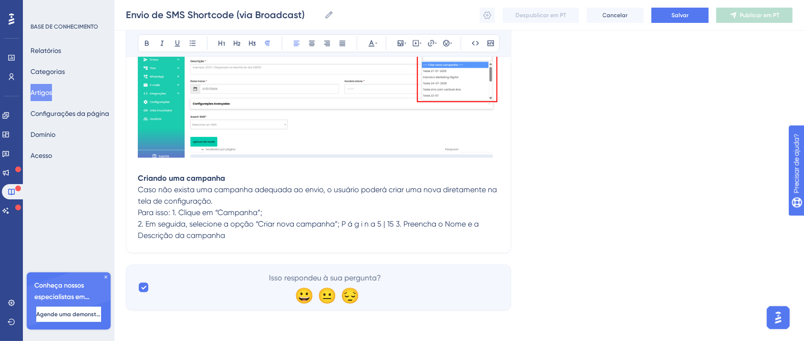
drag, startPoint x: 227, startPoint y: 238, endPoint x: 396, endPoint y: 223, distance: 169.4
click at [396, 223] on p "2. Em seguida, selecione a opção “Criar nova campanha”; P á g i n a 5 | 15 3. P…" at bounding box center [318, 229] width 361 height 23
drag, startPoint x: 328, startPoint y: 239, endPoint x: 321, endPoint y: 238, distance: 6.7
click at [328, 239] on p "2. Em seguida, selecione a opção “Criar nova campanha”; P á g i n a 5 | 15 3. P…" at bounding box center [318, 229] width 361 height 23
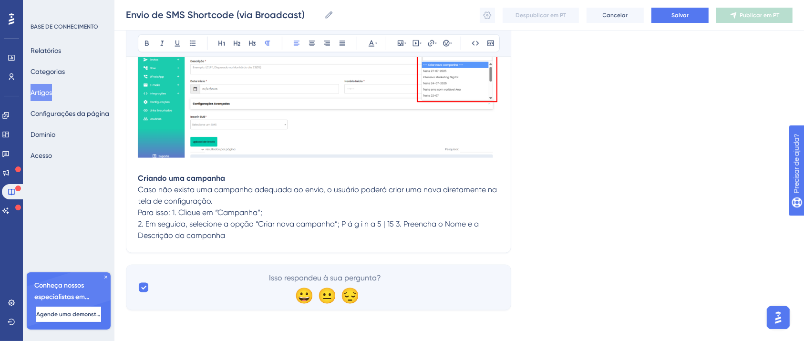
drag, startPoint x: 259, startPoint y: 242, endPoint x: 342, endPoint y: 223, distance: 85.1
click at [235, 239] on p "2. Em seguida, selecione a opção “Criar nova campanha”;" at bounding box center [318, 229] width 361 height 23
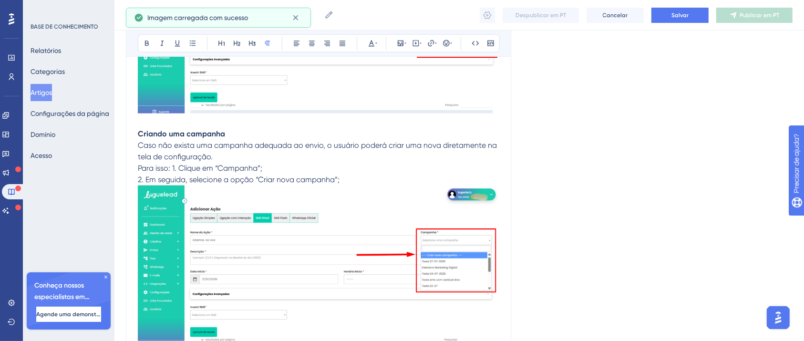
scroll to position [1519, 0]
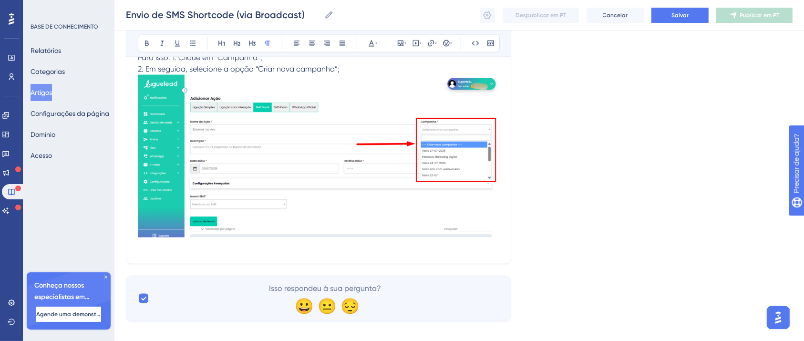
click at [311, 245] on span "3. Preencha o Nome e a Descrição da campanha; 4. Clique em “Salvar” para conclu…" at bounding box center [304, 246] width 333 height 9
click at [314, 246] on span "3. Preencha o Nome e a Descrição da campanha; 4. Clique em “Salvar” para conclu…" at bounding box center [304, 246] width 333 height 9
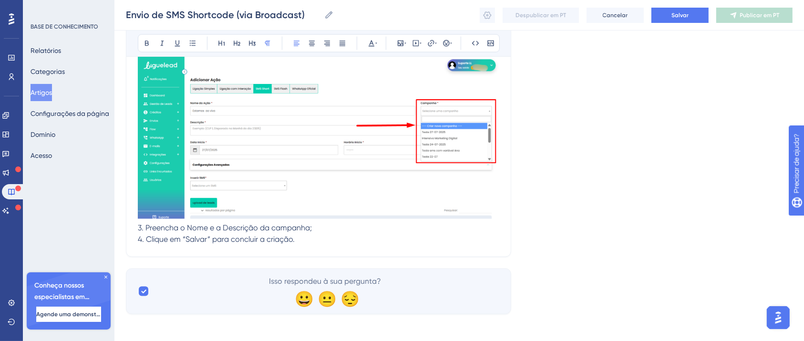
scroll to position [1542, 0]
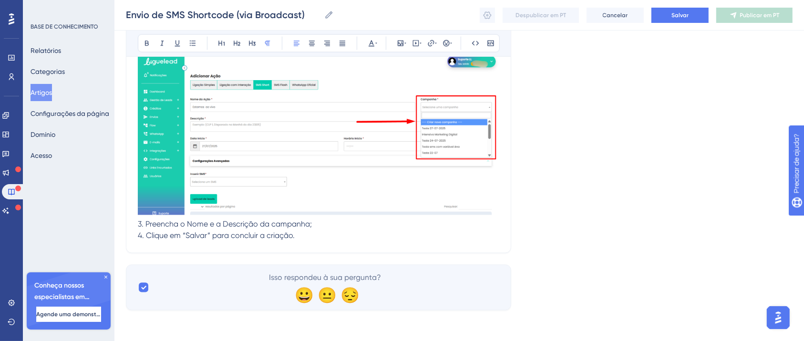
drag, startPoint x: 348, startPoint y: 259, endPoint x: 338, endPoint y: 254, distance: 11.5
click at [316, 236] on p "4. Clique em “Salvar” para concluir a criação." at bounding box center [318, 235] width 361 height 11
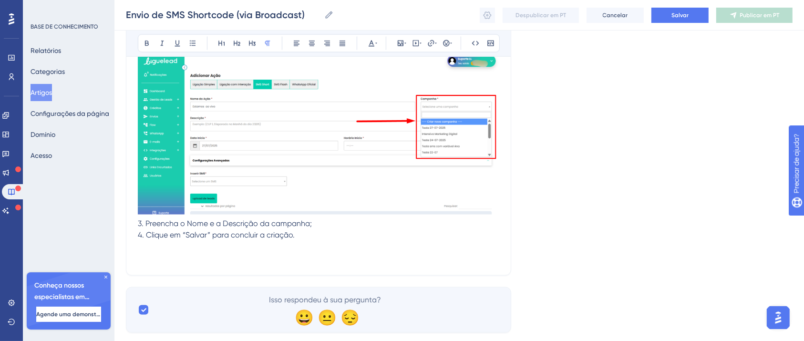
click at [149, 261] on p at bounding box center [318, 257] width 361 height 11
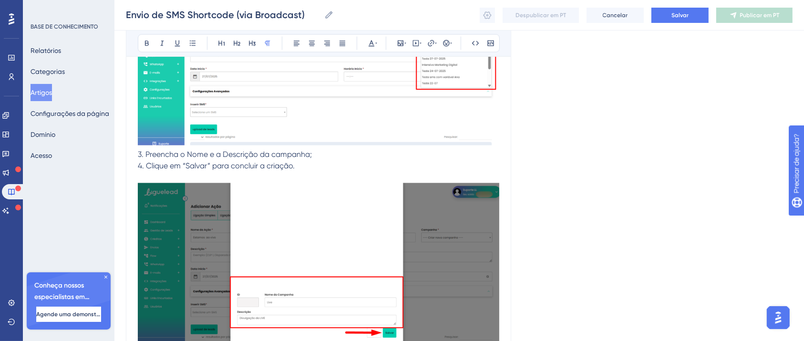
scroll to position [1722, 0]
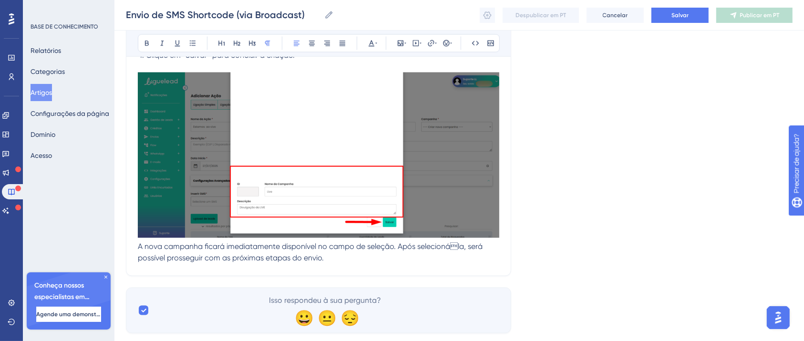
click at [438, 261] on p "A nova campanha ficará imediatamente disponível no campo de seleção. Após selec…" at bounding box center [318, 168] width 361 height 192
click at [459, 253] on p "A nova campanha ficará imediatamente disponível no campo de seleção. Após selec…" at bounding box center [318, 168] width 361 height 192
click at [454, 247] on span "A nova campanha ficará imediatamente disponível no campo de seleção. Após selec…" at bounding box center [311, 252] width 347 height 20
click at [450, 245] on span "A nova campanha ficará imediatamente disponível no campo de seleção. Após selec…" at bounding box center [311, 252] width 347 height 20
click at [452, 253] on p "A nova campanha ficará imediatamente disponível no campo de seleção. Após selec…" at bounding box center [318, 168] width 361 height 192
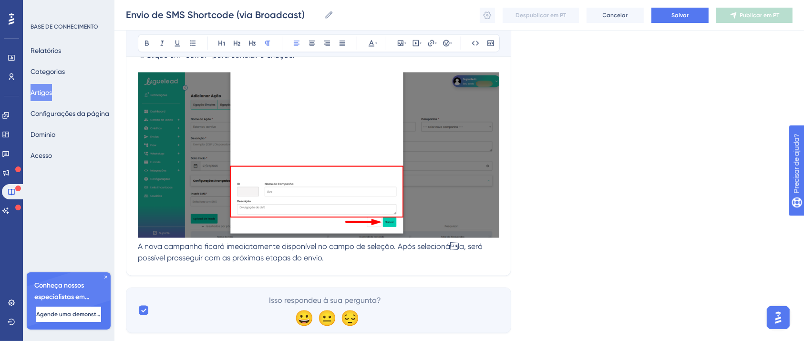
click at [457, 250] on span "A nova campanha ficará imediatamente disponível no campo de seleção. Após selec…" at bounding box center [311, 252] width 347 height 20
click at [451, 248] on span "A nova campanha ficará imediatamente disponível no campo de seleção. Após selec…" at bounding box center [311, 252] width 347 height 20
click at [454, 251] on p "A nova campanha ficará imediatamente disponível no campo de seleção. Após selec…" at bounding box center [318, 168] width 361 height 192
click at [481, 259] on p "A nova campanha ficará imediatamente disponível no campo de seleção. Após selec…" at bounding box center [318, 168] width 361 height 192
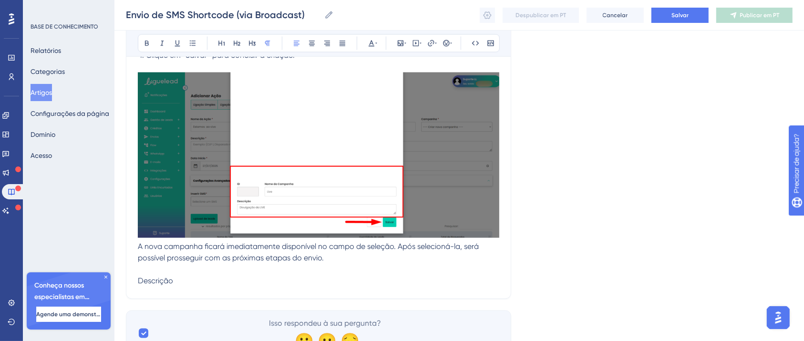
click at [155, 284] on span "Descrição" at bounding box center [155, 280] width 35 height 9
click at [148, 46] on icon at bounding box center [147, 44] width 8 height 8
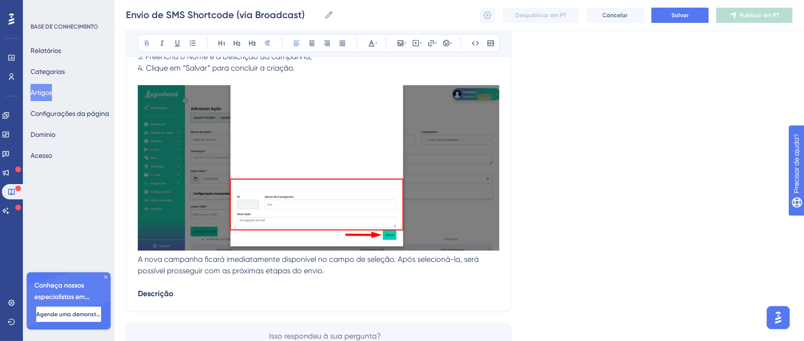
scroll to position [1768, 0]
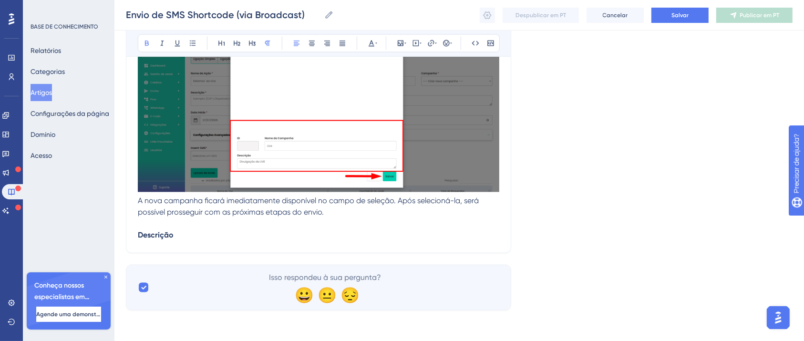
click at [219, 236] on p "A nova campanha ficará imediatamente disponível no campo de seleção. Após selec…" at bounding box center [318, 134] width 361 height 214
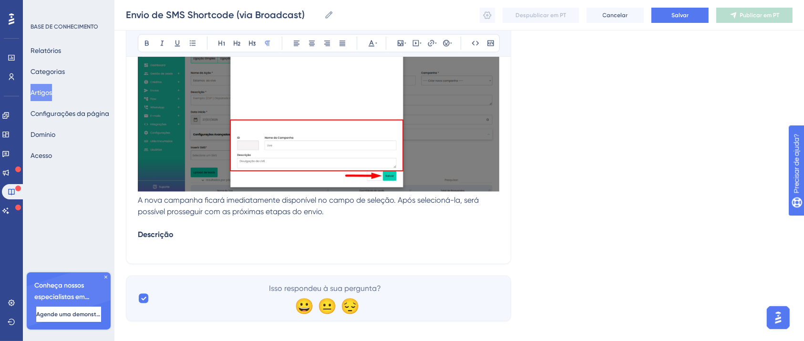
click at [153, 241] on p "A nova campanha ficará imediatamente disponível no campo de seleção. Após selec…" at bounding box center [318, 139] width 361 height 226
click at [152, 248] on p "A nova campanha ficará imediatamente disponível no campo de seleção. Após selec…" at bounding box center [318, 139] width 361 height 226
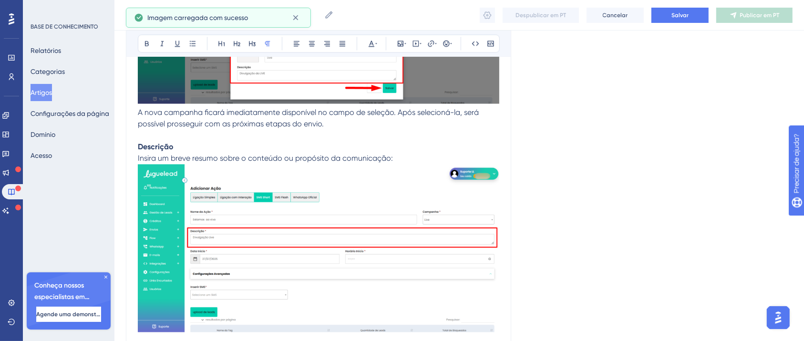
scroll to position [1903, 0]
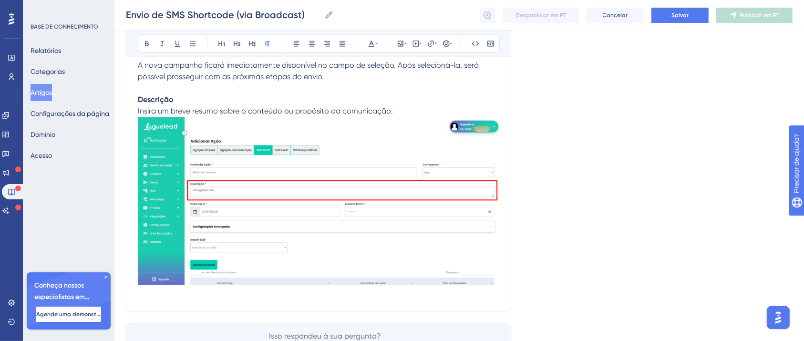
click at [486, 297] on p "A nova campanha ficará imediatamente disponível no campo de seleção. Após selec…" at bounding box center [318, 95] width 361 height 408
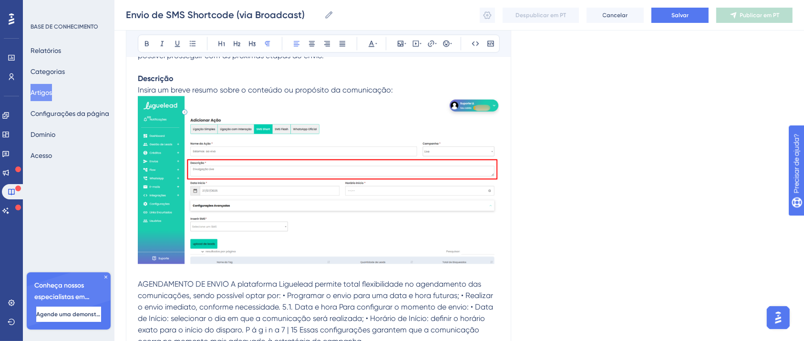
scroll to position [2030, 0]
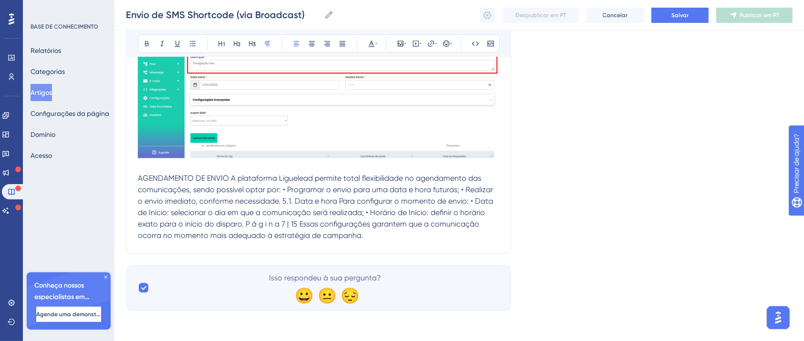
drag, startPoint x: 230, startPoint y: 181, endPoint x: 101, endPoint y: 183, distance: 129.7
click at [142, 45] on button at bounding box center [146, 43] width 13 height 13
click at [236, 183] on p "A nova campanha ficará imediatamente disponível no campo de seleção. Após selec…" at bounding box center [318, 2] width 361 height 477
click at [233, 179] on span "A plataforma Liguelead permite total flexibilidade no agendamento das comunicaç…" at bounding box center [316, 206] width 357 height 66
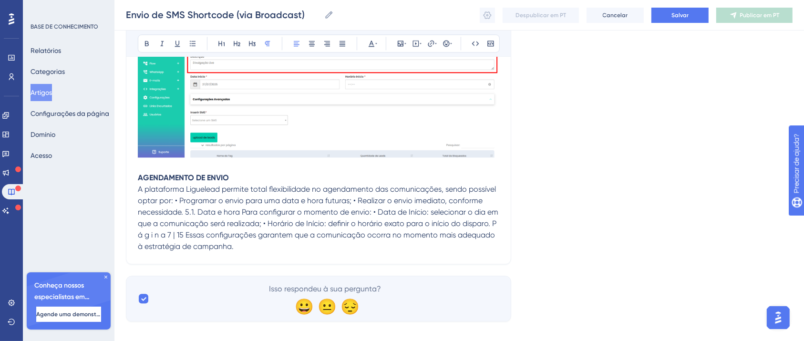
click at [174, 203] on span "A plataforma Liguelead permite total flexibilidade no agendamento das comunicaç…" at bounding box center [319, 217] width 362 height 66
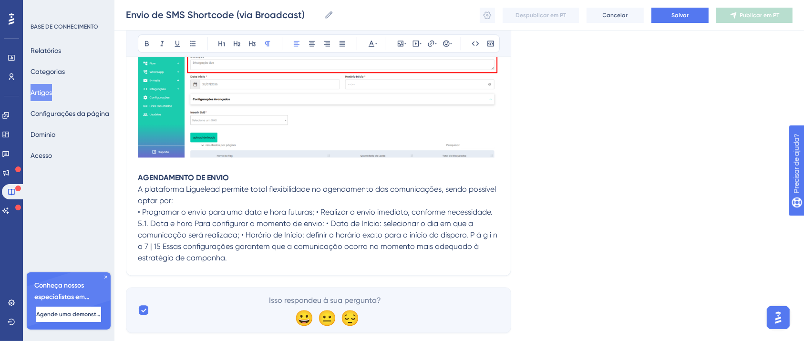
click at [316, 213] on span "• Programar o envio para uma data e hora futuras; • Realizar o envio imediato, …" at bounding box center [318, 234] width 361 height 55
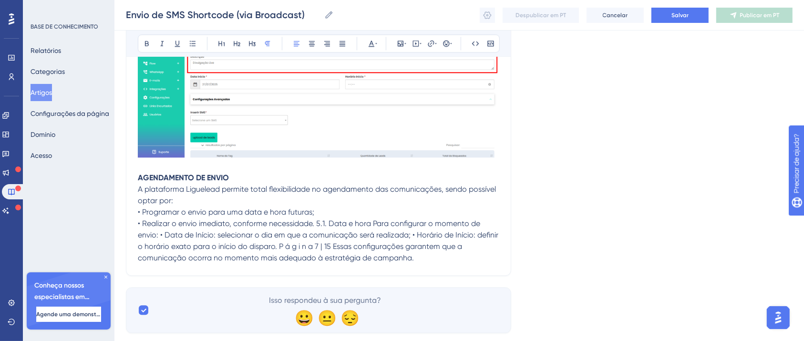
click at [318, 225] on span "• Realizar o envio imediato, conforme necessidade. 5.1. Data e hora Para config…" at bounding box center [319, 240] width 362 height 43
click at [316, 225] on span "• Realizar o envio imediato, conforme necessidade. 5.1. Data e hora Para config…" at bounding box center [319, 240] width 362 height 43
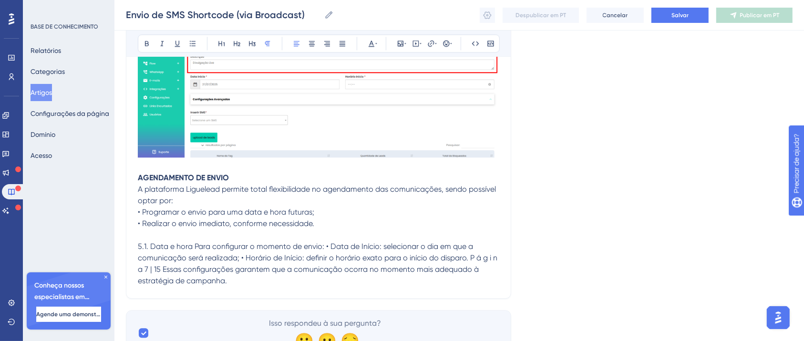
click at [148, 248] on span "5.1. Data e hora Para configurar o momento de envio: • Data de Início: selecion…" at bounding box center [318, 263] width 361 height 43
click at [150, 247] on span "5.1. Data e hora Para configurar o momento de envio: • Data de Início: selecion…" at bounding box center [318, 263] width 361 height 43
click at [183, 248] on span "Data e hora Para configurar o momento de envio: • Data de Início: selecionar o …" at bounding box center [318, 263] width 361 height 43
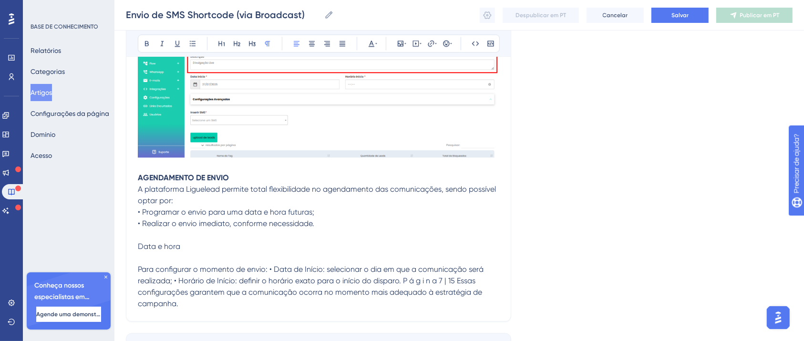
click at [179, 248] on span "Data e hora" at bounding box center [159, 246] width 42 height 9
click at [175, 260] on p at bounding box center [318, 257] width 361 height 11
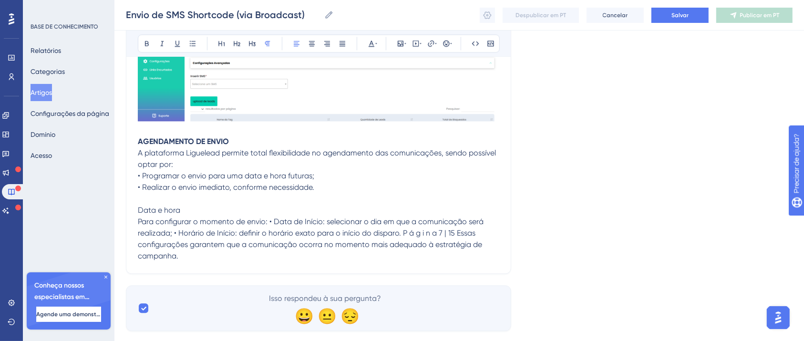
scroll to position [2088, 0]
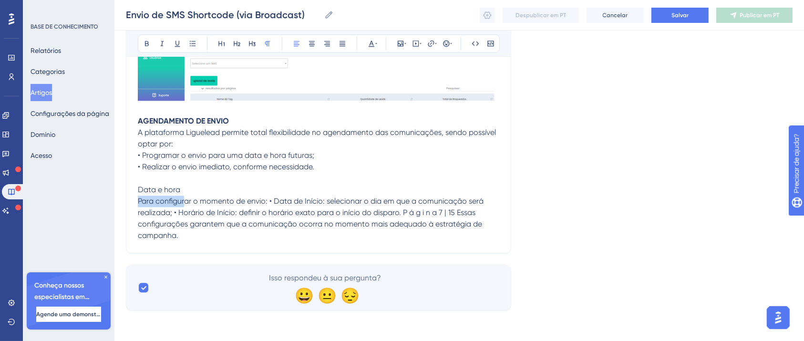
drag, startPoint x: 184, startPoint y: 195, endPoint x: 125, endPoint y: 196, distance: 59.1
click at [145, 194] on p "Data e hora" at bounding box center [318, 189] width 361 height 11
drag, startPoint x: 189, startPoint y: 190, endPoint x: 122, endPoint y: 189, distance: 66.7
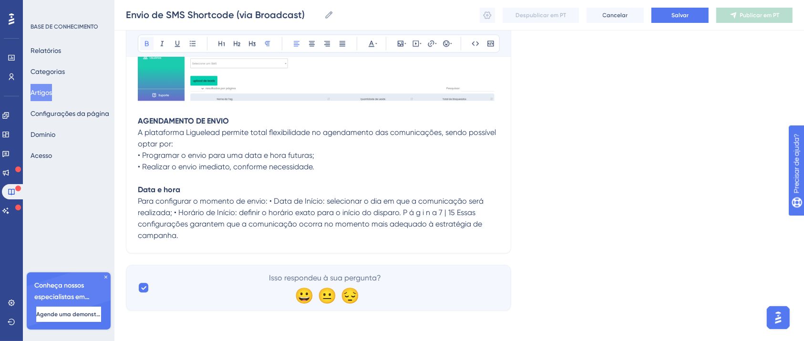
click at [149, 47] on icon at bounding box center [147, 44] width 8 height 8
click at [267, 200] on span "Para configurar o momento de envio: • Data de Início: selecionar o dia em que a…" at bounding box center [311, 217] width 347 height 43
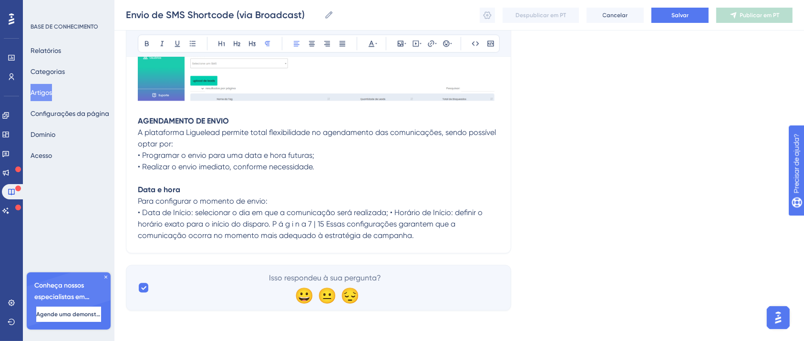
click at [394, 213] on span "• Data de Início: selecionar o dia em que a comunicação será realizada; • Horár…" at bounding box center [311, 224] width 347 height 32
click at [389, 213] on span "• Data de Início: selecionar o dia em que a comunicação será realizada; • Horár…" at bounding box center [311, 224] width 347 height 32
drag, startPoint x: 366, startPoint y: 224, endPoint x: 418, endPoint y: 227, distance: 52.0
click at [418, 227] on span "• Horário de Início: definir o horário exato para o início do disparo. P á g i …" at bounding box center [315, 229] width 355 height 20
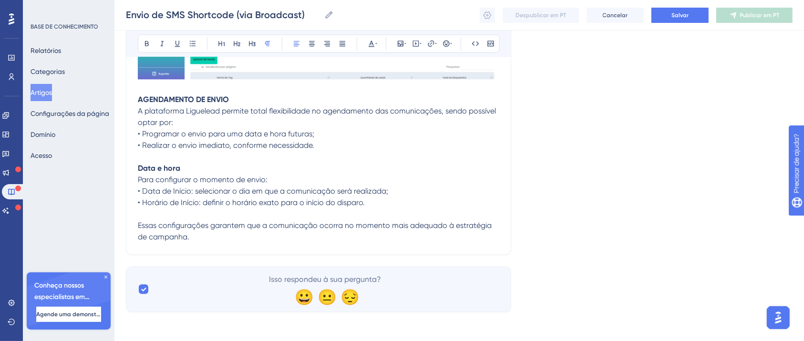
scroll to position [2111, 0]
click at [220, 235] on p "Essas configurações garantem que a comunicação ocorra no momento mais adequado …" at bounding box center [318, 229] width 361 height 23
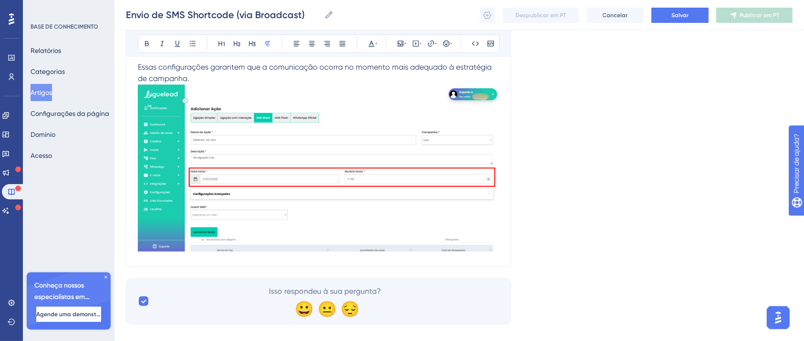
scroll to position [2281, 0]
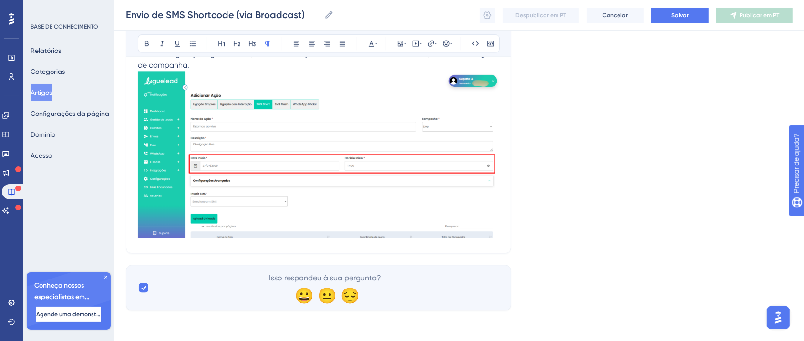
click at [497, 238] on img at bounding box center [318, 154] width 361 height 167
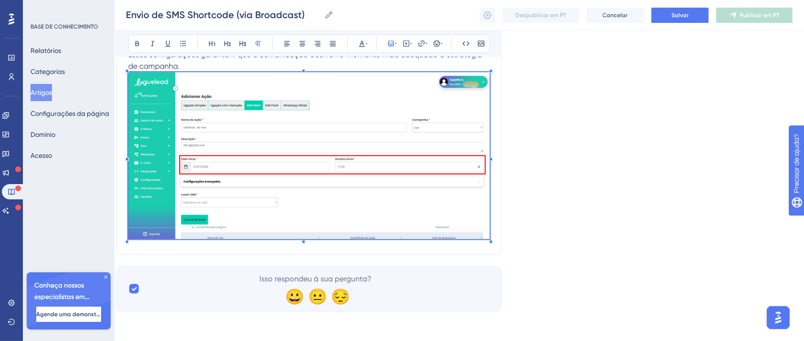
scroll to position [2281, 10]
click at [481, 201] on img at bounding box center [308, 154] width 361 height 167
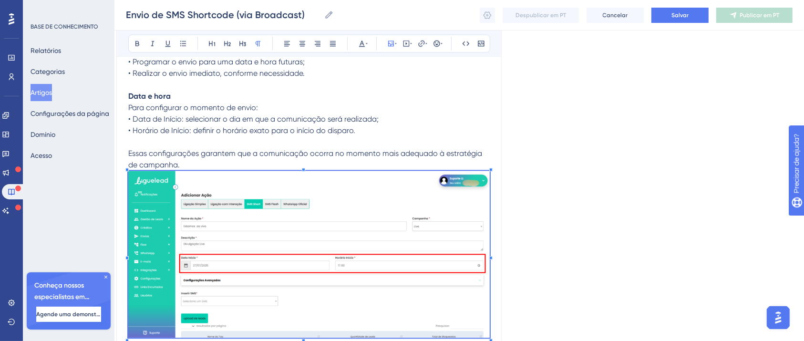
scroll to position [2154, 10]
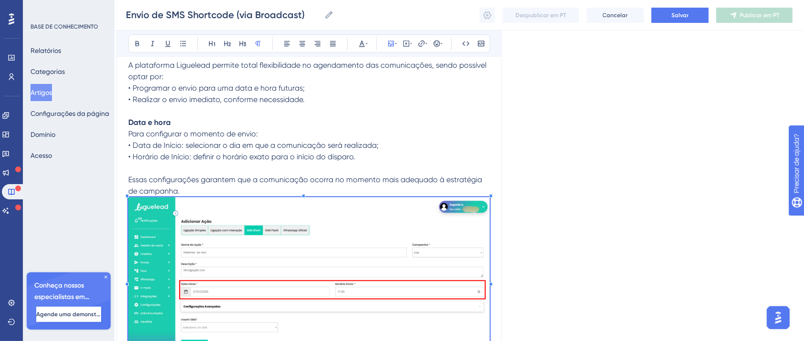
click at [239, 183] on span "Essas configurações garantem que a comunicação ocorra no momento mais adequado …" at bounding box center [306, 185] width 356 height 20
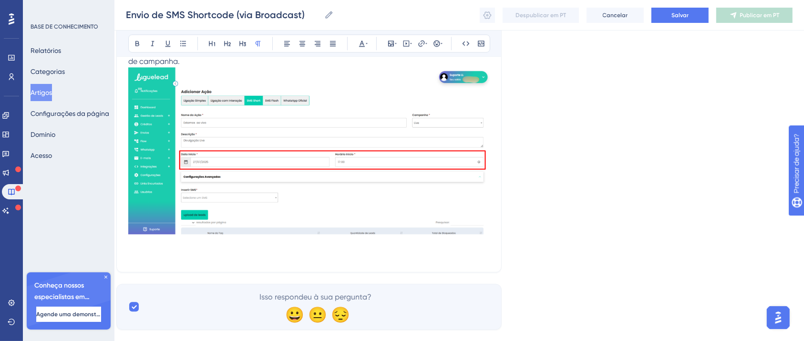
scroll to position [2304, 10]
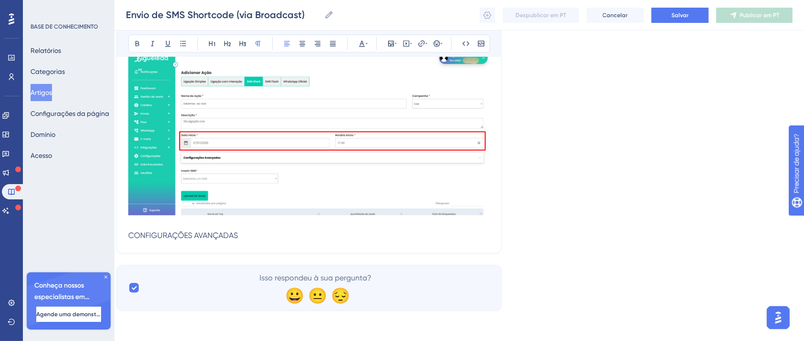
drag, startPoint x: 240, startPoint y: 236, endPoint x: 91, endPoint y: 239, distance: 149.2
click at [139, 46] on icon at bounding box center [137, 44] width 8 height 8
click at [253, 241] on p "CONFIGURAÇÕES AVANÇADAS" at bounding box center [308, 235] width 361 height 11
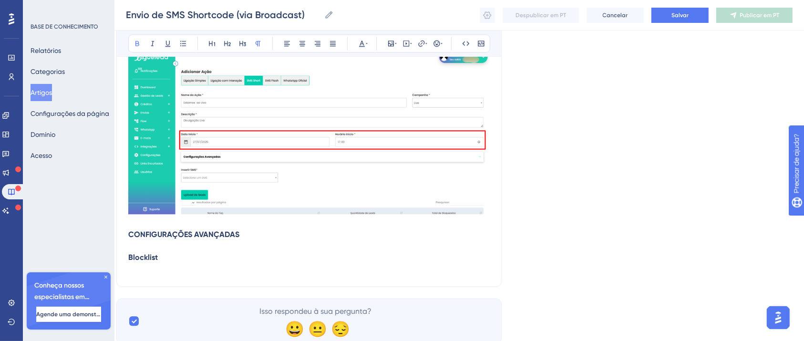
click at [145, 272] on p "Blocklist" at bounding box center [308, 263] width 361 height 23
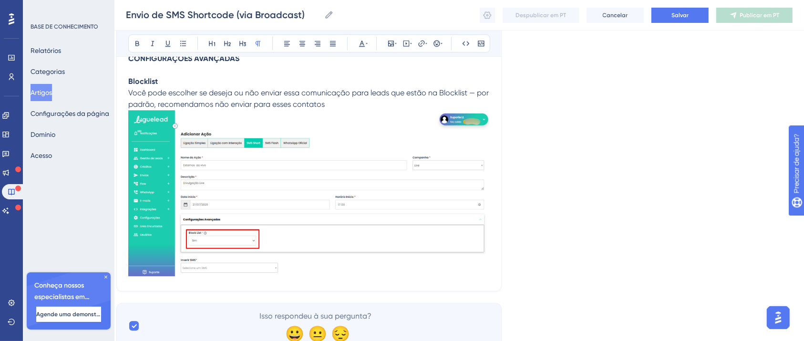
scroll to position [2519, 10]
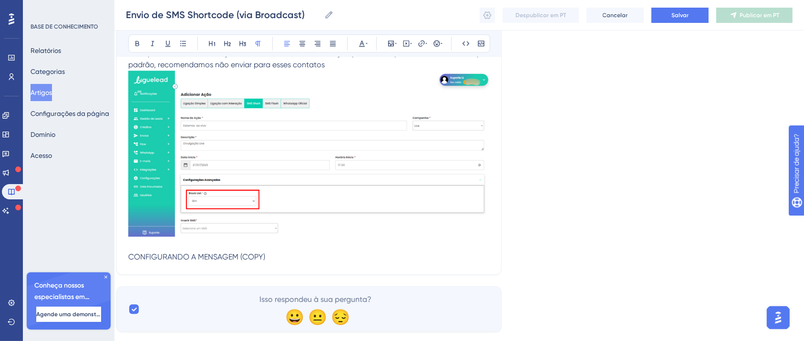
drag, startPoint x: 278, startPoint y: 262, endPoint x: 102, endPoint y: 263, distance: 176.8
click at [137, 40] on icon at bounding box center [137, 44] width 8 height 8
click at [303, 261] on p "CONFIGURANDO A MENSAGEM (COPY)" at bounding box center [308, 256] width 361 height 11
click at [302, 257] on p "CONFIGURANDO A MENSAGEM (COPY)" at bounding box center [308, 256] width 361 height 11
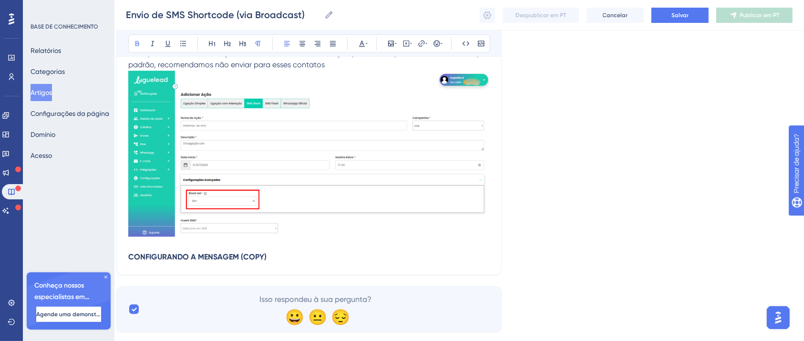
click at [273, 257] on p "CONFIGURANDO A MENSAGEM (COPY)" at bounding box center [308, 256] width 361 height 11
click at [222, 257] on strong "CONFIGURANDO A MENSAGEM (COPY)" at bounding box center [197, 256] width 138 height 9
click at [271, 256] on p "CONFIGURANDO A MENSAGEM (COPY)" at bounding box center [308, 256] width 361 height 11
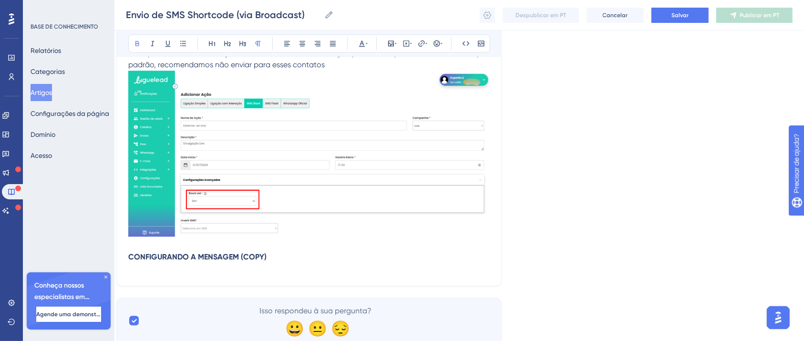
click at [173, 269] on p "CONFIGURANDO A MENSAGEM (COPY)" at bounding box center [308, 262] width 361 height 23
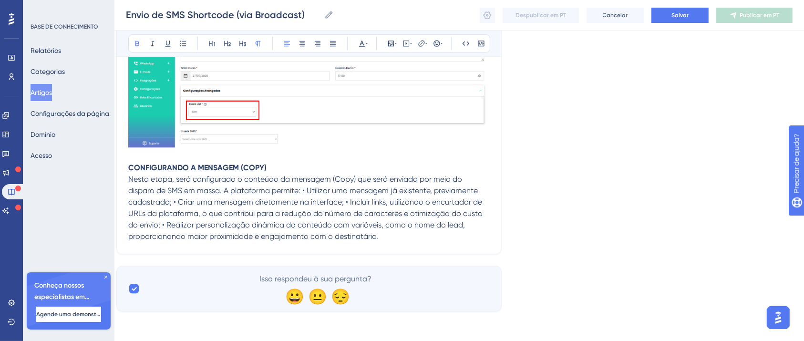
scroll to position [2611, 10]
click at [222, 190] on span "Nesta etapa, será configurado o conteúdo da mensagem (Copy) que será enviada po…" at bounding box center [306, 206] width 356 height 66
click at [225, 191] on span "Nesta etapa, será configurado o conteúdo da mensagem (Copy) que será enviada po…" at bounding box center [306, 206] width 356 height 66
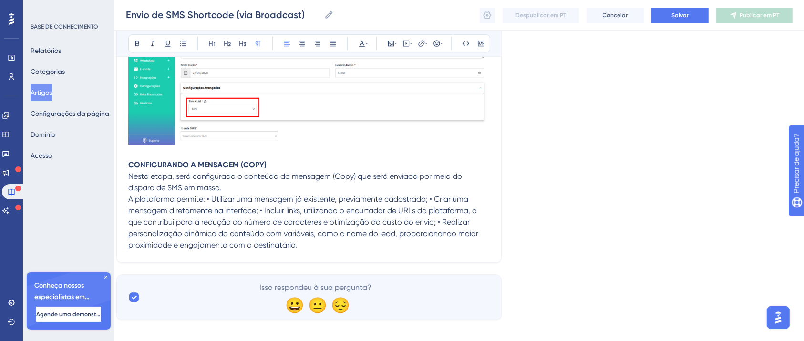
click at [207, 202] on span "A plataforma permite: • Utilizar uma mensagem já existente, previamente cadastr…" at bounding box center [304, 221] width 352 height 55
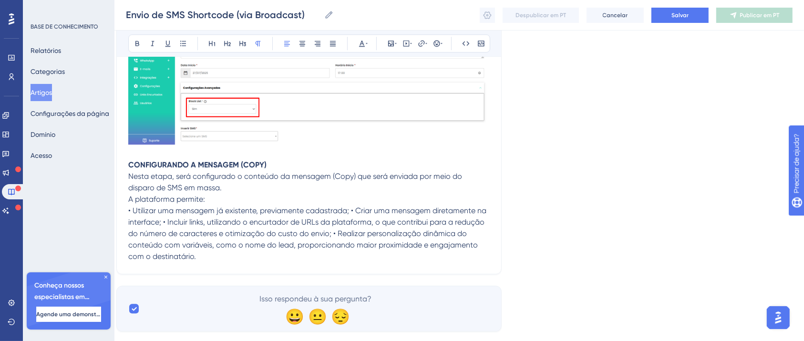
click at [352, 214] on span "• Utilizar uma mensagem já existente, previamente cadastrada; • Criar uma mensa…" at bounding box center [308, 233] width 360 height 55
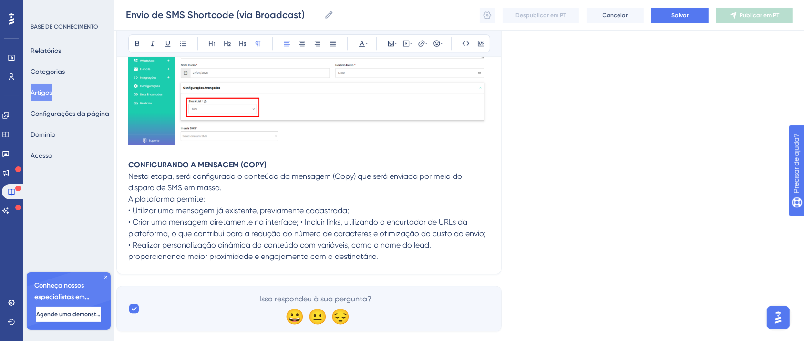
click at [298, 227] on span "• Criar uma mensagem diretamente na interface; • Incluir links, utilizando o en…" at bounding box center [307, 238] width 359 height 43
click at [300, 227] on span "• Criar uma mensagem diretamente na interface; • Incluir links, utilizando o en…" at bounding box center [307, 238] width 359 height 43
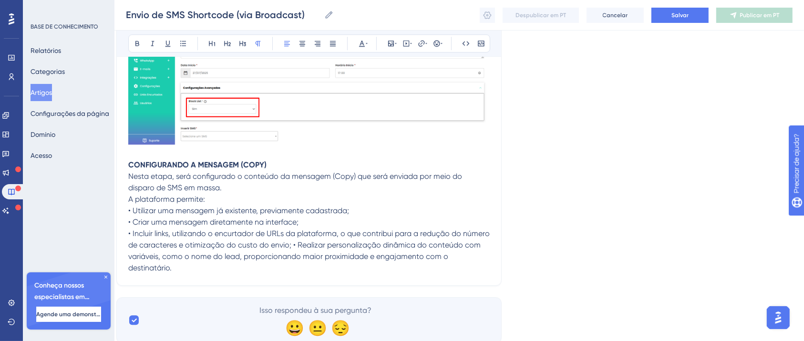
click at [292, 249] on span "• Incluir links, utilizando o encurtador de URLs da plataforma, o que contribui…" at bounding box center [309, 250] width 363 height 43
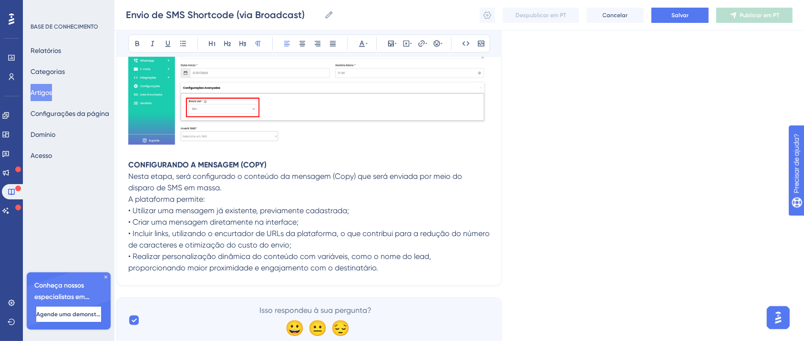
click at [334, 272] on p "A plataforma permite: • Utilizar uma mensagem já existente, previamente cadastr…" at bounding box center [308, 234] width 361 height 80
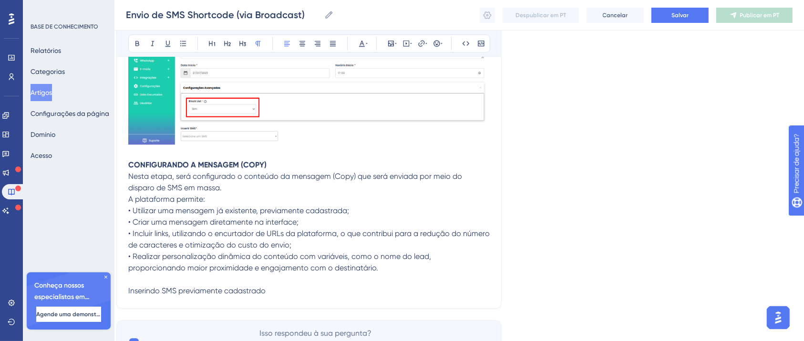
drag, startPoint x: 272, startPoint y: 296, endPoint x: 132, endPoint y: 296, distance: 139.7
click at [132, 296] on p "A plataforma permite: • Utilizar uma mensagem já existente, previamente cadastr…" at bounding box center [308, 245] width 361 height 103
click at [210, 292] on span "Inserindo SMS previamente cadastrado" at bounding box center [196, 290] width 137 height 9
click at [245, 292] on span "Inserindo SMS previamente cadastrado" at bounding box center [196, 290] width 137 height 9
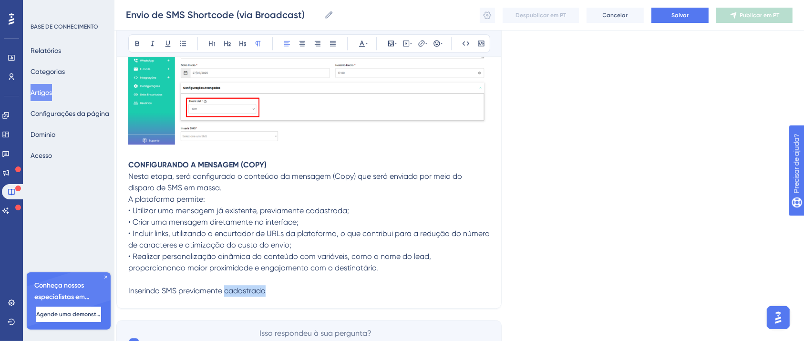
click at [272, 295] on p "A plataforma permite: • Utilizar uma mensagem já existente, previamente cadastr…" at bounding box center [308, 245] width 361 height 103
click at [275, 296] on p "A plataforma permite: • Utilizar uma mensagem já existente, previamente cadastr…" at bounding box center [308, 245] width 361 height 103
click at [287, 290] on p "A plataforma permite: • Utilizar uma mensagem já existente, previamente cadastr…" at bounding box center [308, 245] width 361 height 103
drag, startPoint x: 269, startPoint y: 297, endPoint x: 177, endPoint y: 298, distance: 92.0
click at [177, 296] on p "A plataforma permite: • Utilizar uma mensagem já existente, previamente cadastr…" at bounding box center [308, 245] width 361 height 103
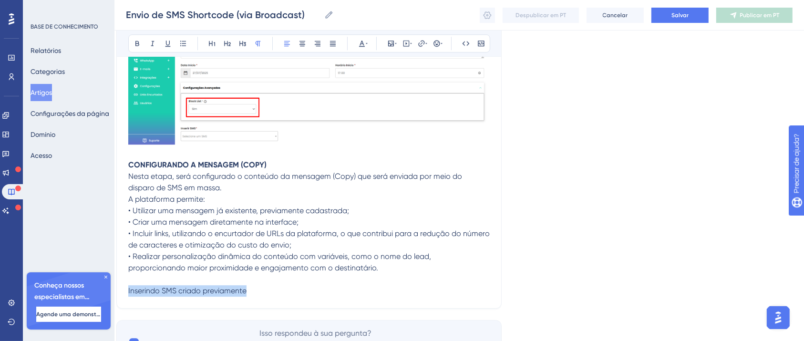
drag, startPoint x: 255, startPoint y: 295, endPoint x: 114, endPoint y: 296, distance: 141.1
click at [134, 44] on icon at bounding box center [137, 44] width 8 height 8
click at [277, 294] on p "A plataforma permite: • Utilizar uma mensagem já existente, previamente cadastr…" at bounding box center [308, 245] width 361 height 103
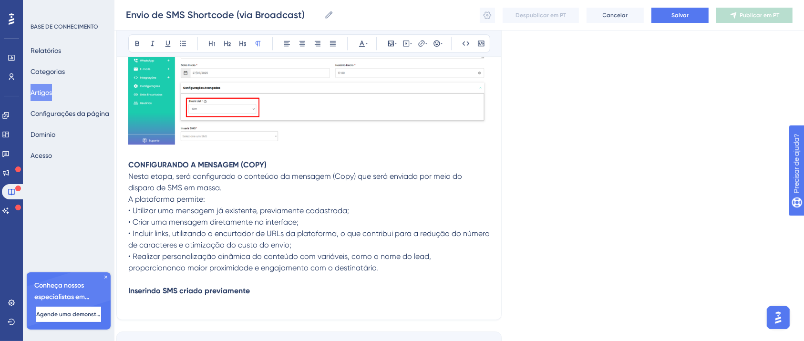
click at [162, 303] on p "A plataforma permite: • Utilizar uma mensagem já existente, previamente cadastr…" at bounding box center [308, 251] width 361 height 114
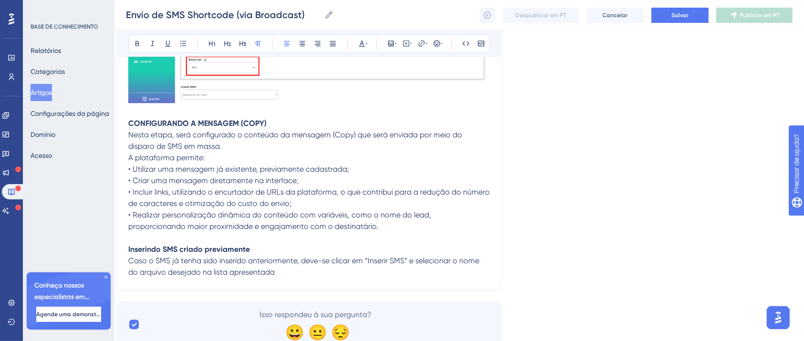
scroll to position [2692, 10]
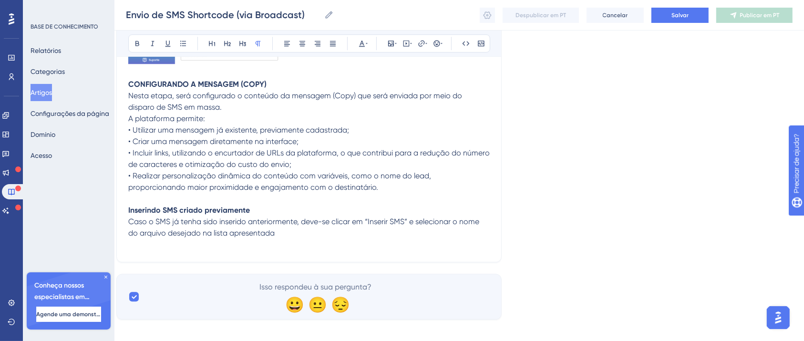
click at [157, 250] on p "A plataforma permite: • Utilizar uma mensagem já existente, previamente cadastr…" at bounding box center [308, 181] width 361 height 137
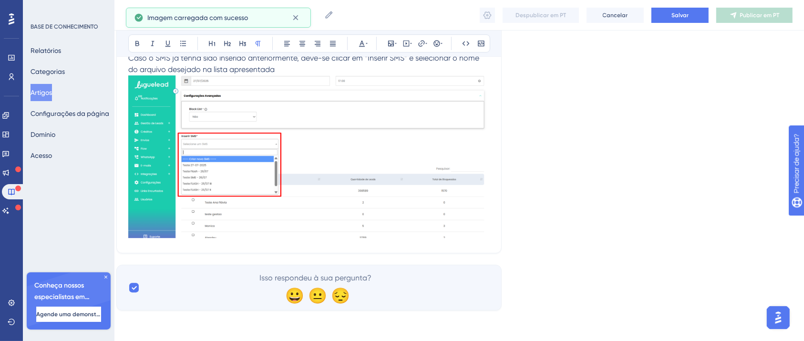
scroll to position [2858, 10]
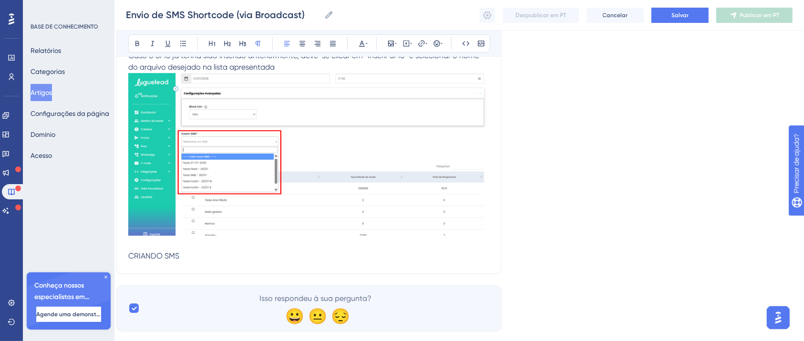
click at [134, 44] on icon at bounding box center [137, 44] width 8 height 8
click at [207, 250] on p at bounding box center [308, 244] width 361 height 11
click at [209, 259] on p "CRIANDO SMS" at bounding box center [308, 255] width 361 height 11
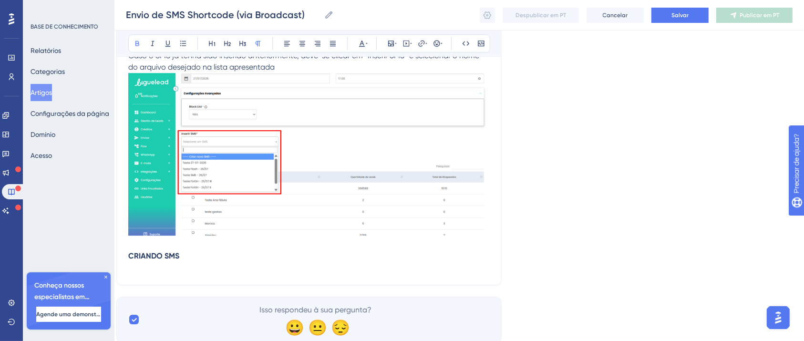
click at [143, 270] on p at bounding box center [308, 267] width 361 height 11
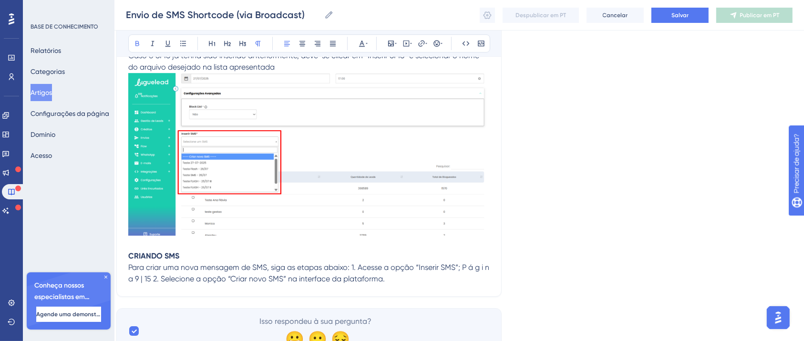
click at [351, 270] on span "Para criar uma nova mensagem de SMS, siga as etapas abaixo: 1. Acesse a opção “…" at bounding box center [309, 273] width 363 height 20
click at [356, 273] on span "Para criar uma nova mensagem de SMS, siga as etapas abaixo: 1. Acesse a opção “…" at bounding box center [309, 273] width 363 height 20
click at [360, 270] on span "Para criar uma nova mensagem de SMS, siga as etapas abaixo: 1. Acesse a opção “…" at bounding box center [309, 273] width 363 height 20
click at [355, 273] on span "Para criar uma nova mensagem de SMS, siga as etapas abaixo: 1. Acesse a opção “…" at bounding box center [309, 273] width 363 height 20
click at [352, 273] on span "Para criar uma nova mensagem de SMS, siga as etapas abaixo: 1. Acesse a opção “…" at bounding box center [309, 273] width 363 height 20
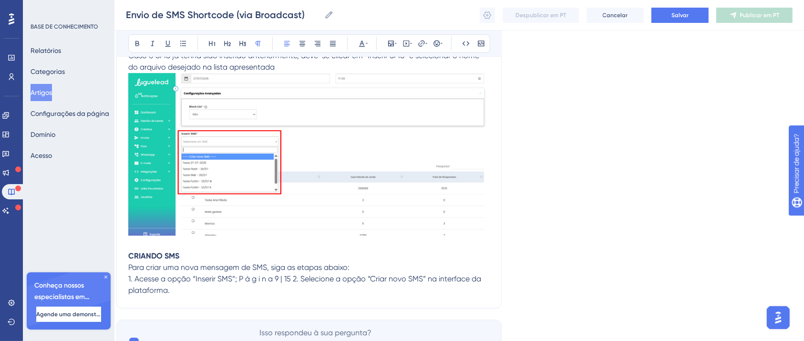
drag, startPoint x: 238, startPoint y: 283, endPoint x: 293, endPoint y: 284, distance: 54.8
click at [293, 284] on span "1. Acesse a opção “Inserir SMS”; P á g i n a 9 | 15 2. Selecione a opção “Criar…" at bounding box center [305, 284] width 355 height 20
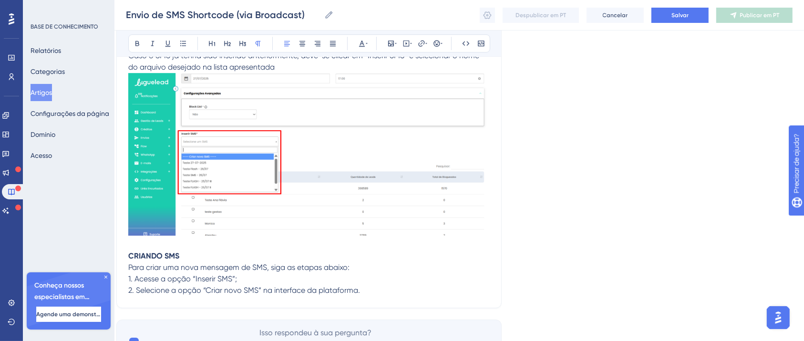
click at [377, 292] on p "2. Selecione a opção “Criar novo SMS” na interface da plataforma." at bounding box center [308, 290] width 361 height 11
click at [249, 305] on p at bounding box center [308, 301] width 361 height 11
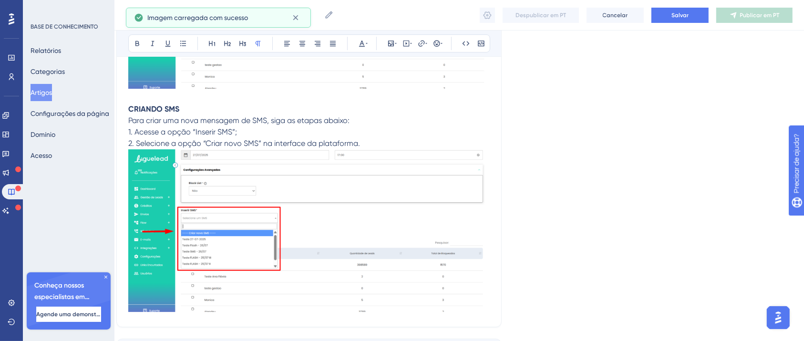
scroll to position [3081, 10]
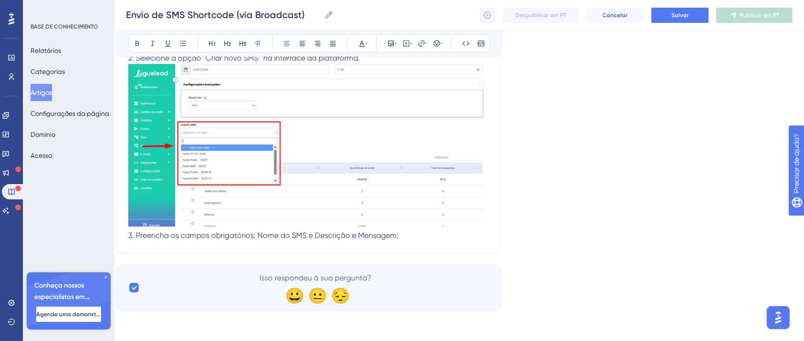
click at [417, 238] on p "3. Preencha os campos obrigatórios: Nome do SMS e Descrição e Mensagem;" at bounding box center [308, 235] width 361 height 11
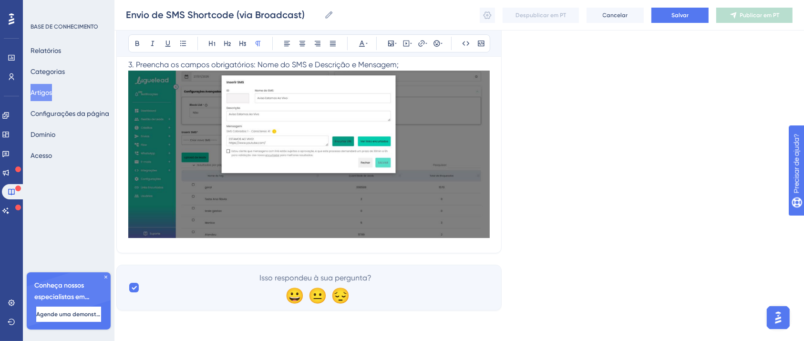
scroll to position [3199, 10]
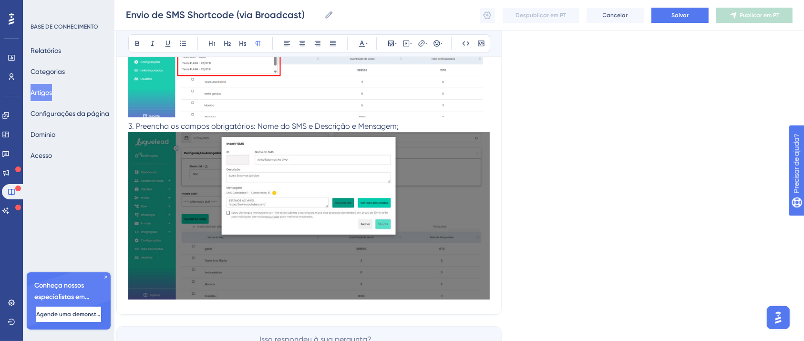
click at [484, 109] on img at bounding box center [308, 36] width 361 height 163
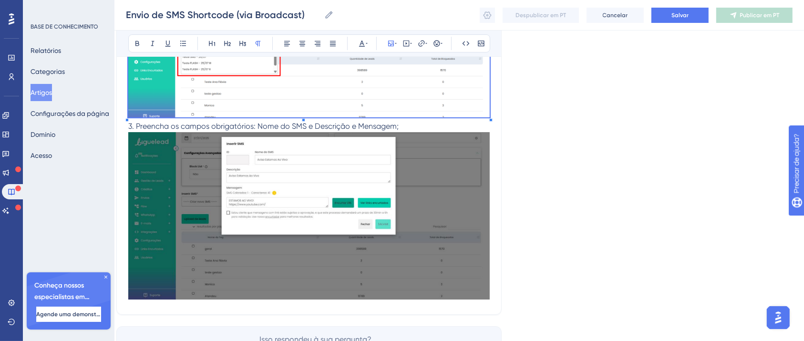
drag, startPoint x: 497, startPoint y: 119, endPoint x: 496, endPoint y: 181, distance: 62.0
click at [384, 129] on span "3. Preencha os campos obrigatórios: Nome do SMS e Descrição e Mensagem;" at bounding box center [263, 126] width 270 height 9
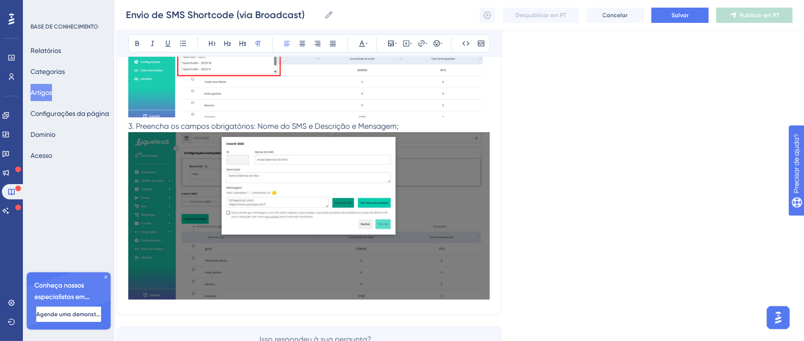
click at [130, 129] on span "3. Preencha os campos obrigatórios: Nome do SMS e Descrição e Mensagem;" at bounding box center [263, 126] width 270 height 9
click at [129, 129] on span "3. Preencha os campos obrigatórios: Nome do SMS e Descrição e Mensagem;" at bounding box center [263, 126] width 270 height 9
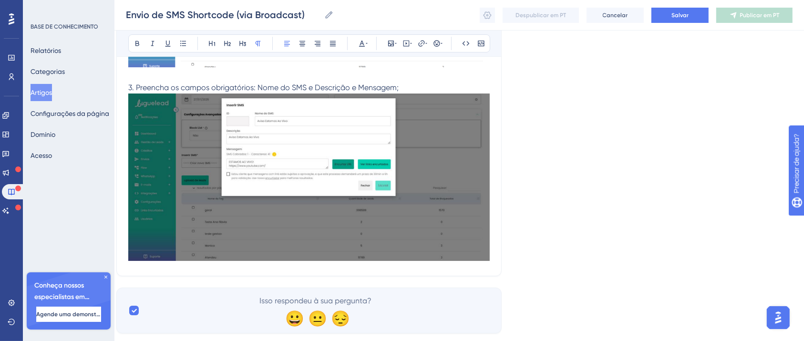
scroll to position [3274, 10]
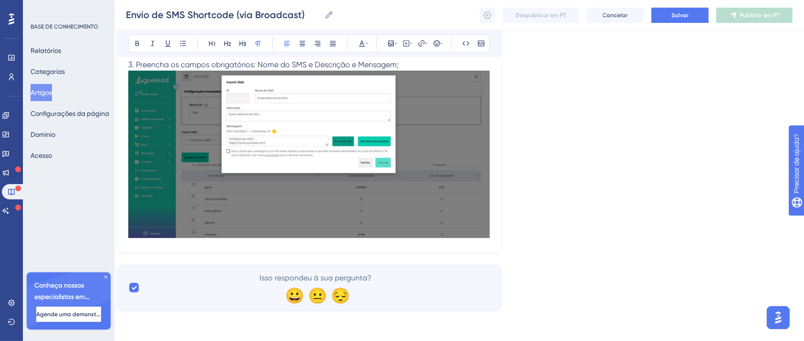
click at [485, 207] on img at bounding box center [308, 154] width 361 height 167
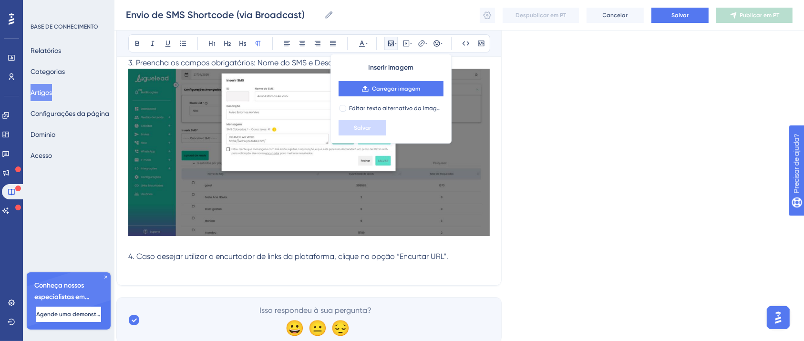
click at [289, 271] on p at bounding box center [308, 267] width 361 height 11
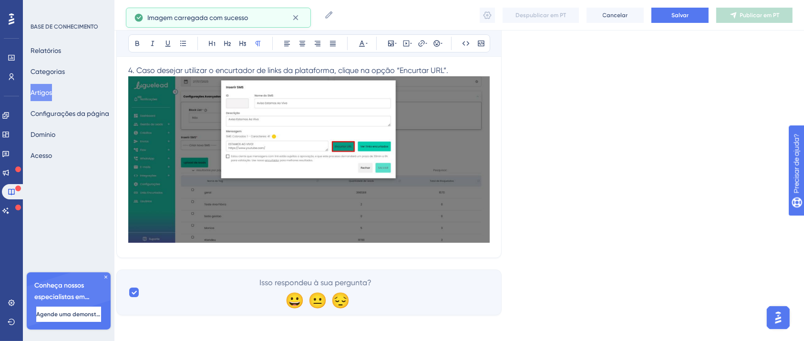
scroll to position [3466, 10]
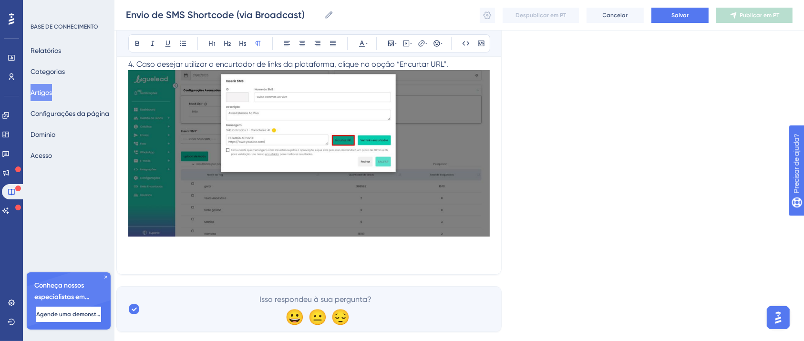
click at [144, 253] on p at bounding box center [308, 256] width 361 height 11
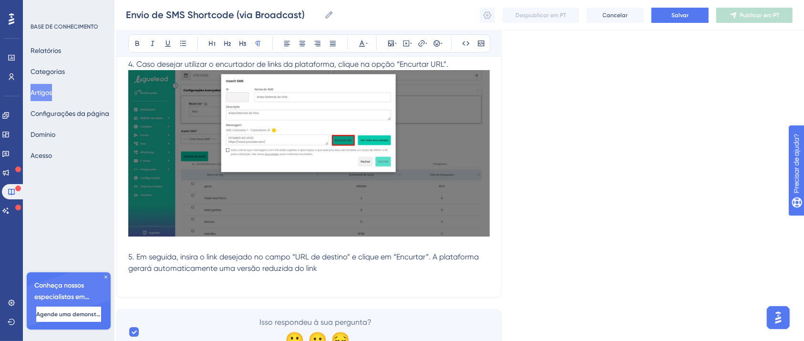
click at [211, 275] on p at bounding box center [308, 279] width 361 height 11
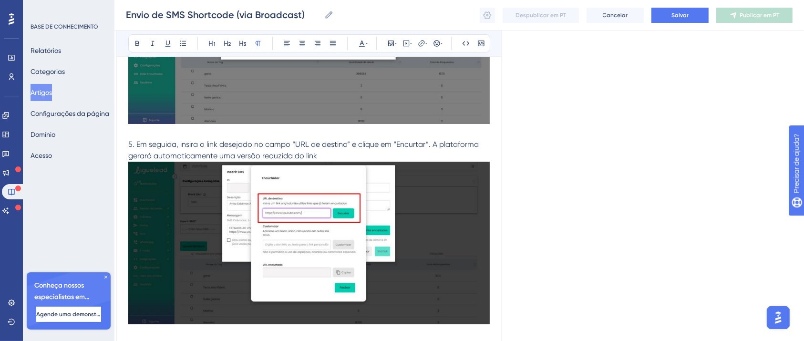
scroll to position [3689, 10]
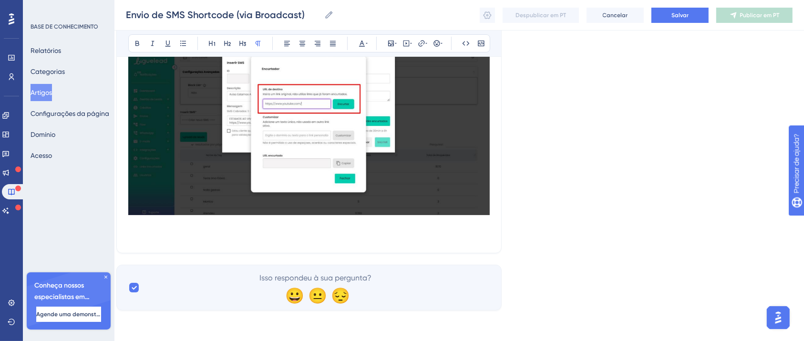
click at [437, 238] on p at bounding box center [308, 235] width 361 height 11
click at [128, 238] on span "Para utilizar o link encurtado: • Copie o conteúdo exibido no campo “URL encurt…" at bounding box center [276, 235] width 297 height 9
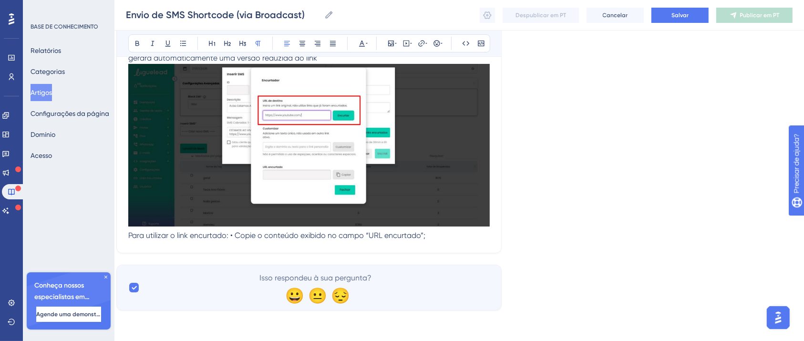
click at [471, 239] on p "Para utilizar o link encurtado: • Copie o conteúdo exibido no campo “URL encurt…" at bounding box center [308, 235] width 361 height 11
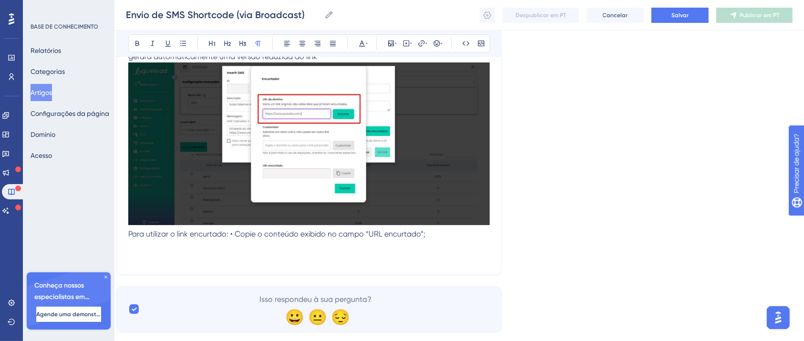
scroll to position [3689, 10]
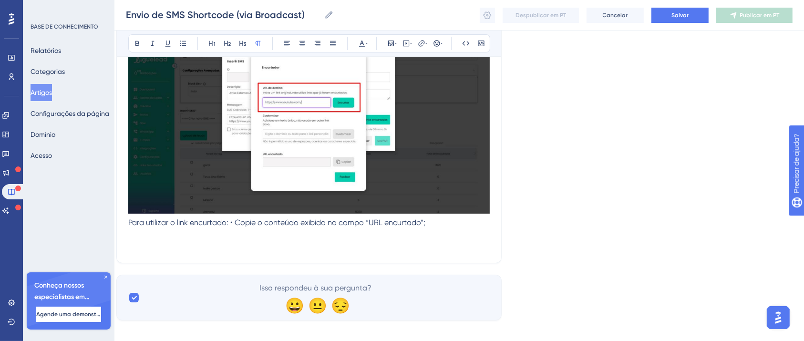
drag, startPoint x: 228, startPoint y: 227, endPoint x: 237, endPoint y: 230, distance: 9.0
click at [228, 227] on span "Para utilizar o link encurtado: • Copie o conteúdo exibido no campo “URL encurt…" at bounding box center [276, 222] width 297 height 9
click at [233, 226] on span "Para utilizar o link encurtado: • Copie o conteúdo exibido no campo “URL encurt…" at bounding box center [276, 222] width 297 height 9
click at [229, 224] on span "Para utilizar o link encurtado: • Copie o conteúdo exibido no campo “URL encurt…" at bounding box center [276, 222] width 297 height 9
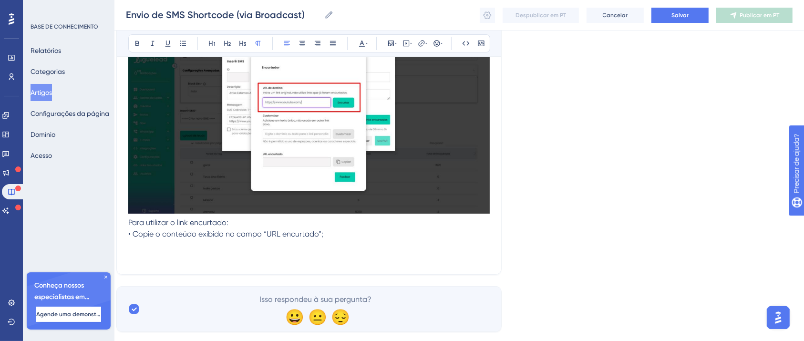
drag, startPoint x: 127, startPoint y: 257, endPoint x: 140, endPoint y: 261, distance: 13.6
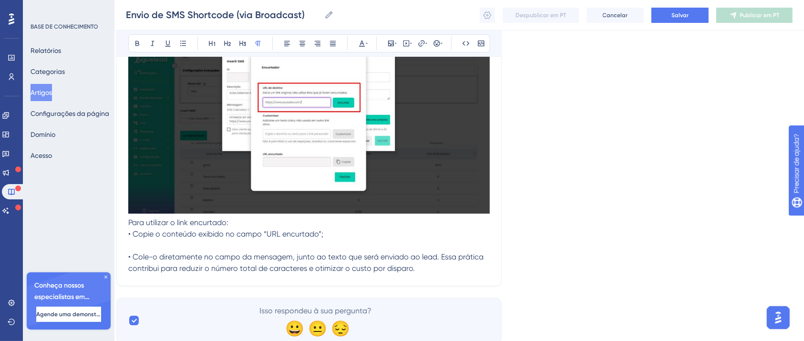
click at [221, 241] on p at bounding box center [308, 245] width 361 height 11
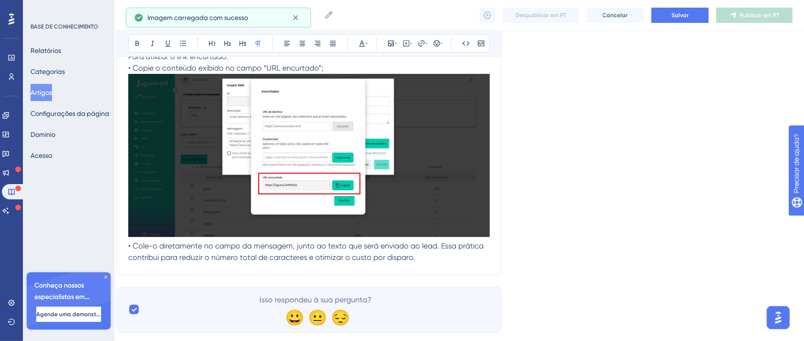
scroll to position [3878, 10]
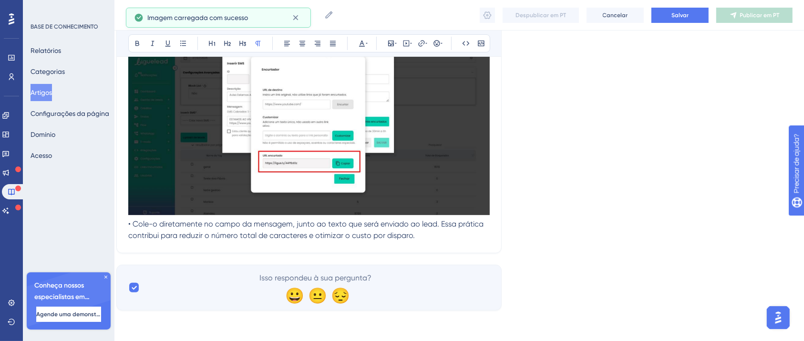
click at [414, 240] on p "• Cole-o diretamente no campo da mensagem, junto ao texto que será enviado ao l…" at bounding box center [308, 229] width 361 height 23
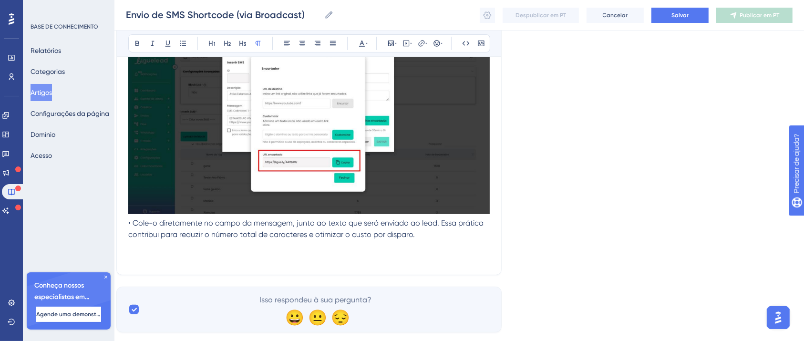
click at [198, 257] on p at bounding box center [308, 257] width 361 height 11
click at [195, 246] on p at bounding box center [308, 245] width 361 height 11
click at [195, 253] on p at bounding box center [308, 257] width 361 height 11
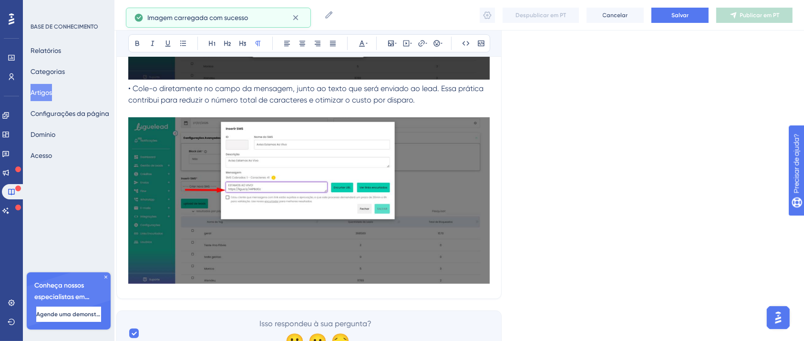
scroll to position [4058, 10]
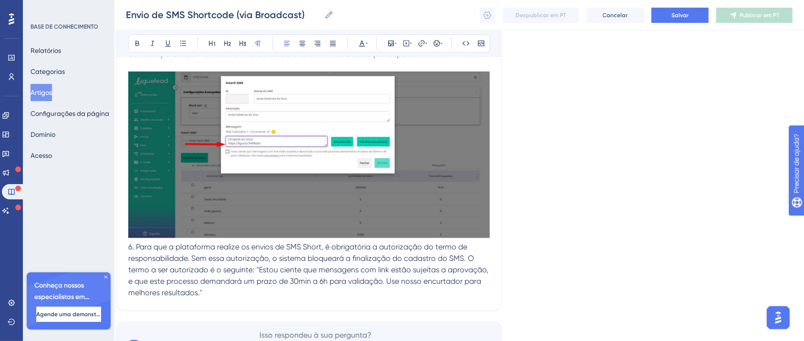
click at [466, 259] on span "6. Para que a plataforma realize os envios de SMS Short, é obrigatória a autori…" at bounding box center [309, 269] width 362 height 55
click at [264, 269] on span "O termo a ser autorizado é o seguinte: "Estou ciente que mensagens com link est…" at bounding box center [296, 281] width 337 height 32
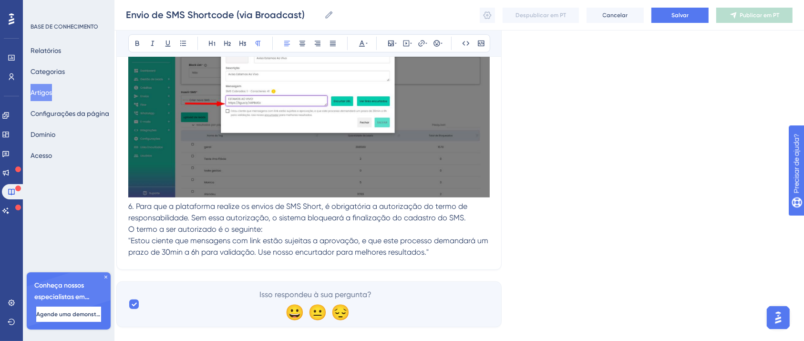
scroll to position [4115, 10]
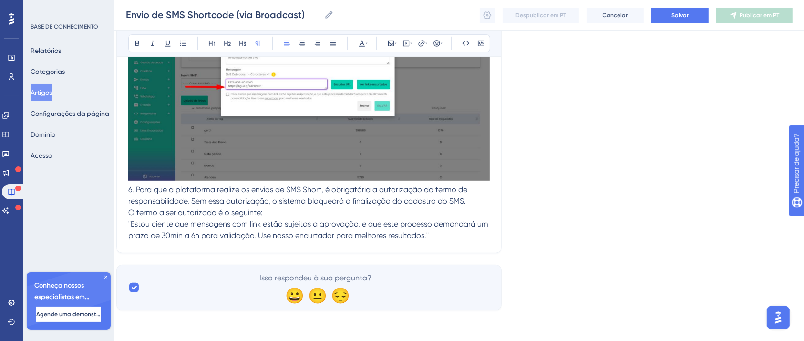
click at [413, 239] on span ""Estou ciente que mensagens com link estão sujeitas a aprovação, e que este pro…" at bounding box center [309, 229] width 362 height 20
click at [422, 239] on span ""Estou ciente que mensagens com link estão sujeitas a aprovação, e que este pro…" at bounding box center [309, 229] width 362 height 20
click at [439, 238] on p ""Estou ciente que mensagens com link estão sujeitas a aprovação, e que este pro…" at bounding box center [308, 229] width 361 height 23
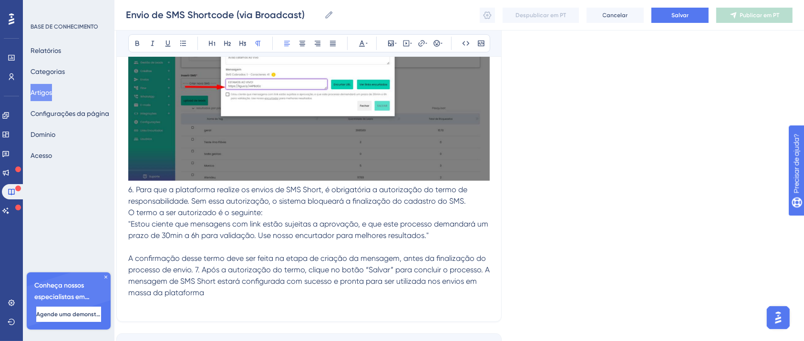
click at [196, 271] on span "A confirmação desse termo deve ser feita na etapa de criação da mensagem, antes…" at bounding box center [309, 275] width 363 height 43
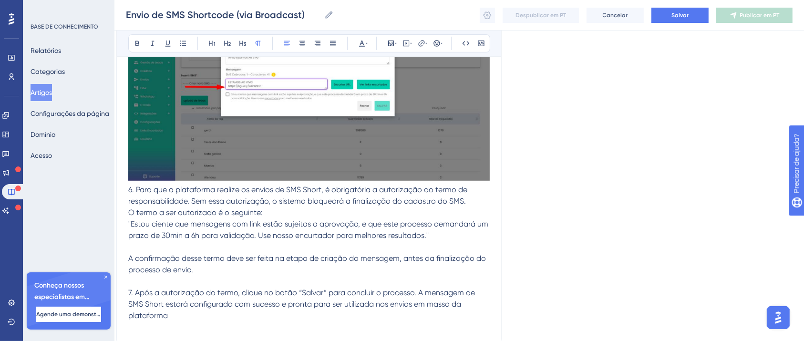
click at [486, 303] on p "7. Após a autorização do termo, clique no botão “Salvar” para concluir o proces…" at bounding box center [308, 304] width 361 height 34
click at [152, 321] on p at bounding box center [308, 326] width 361 height 11
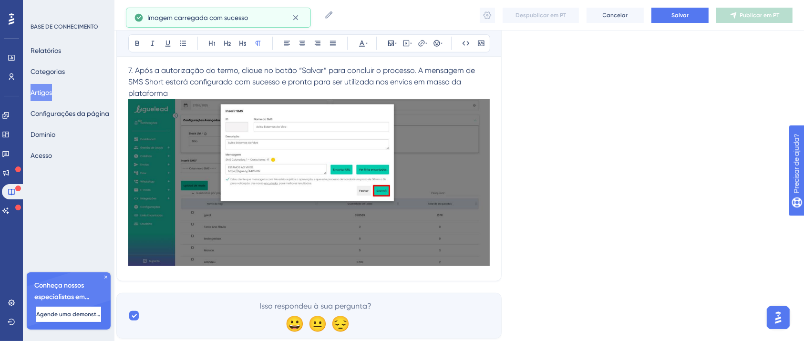
scroll to position [4355, 10]
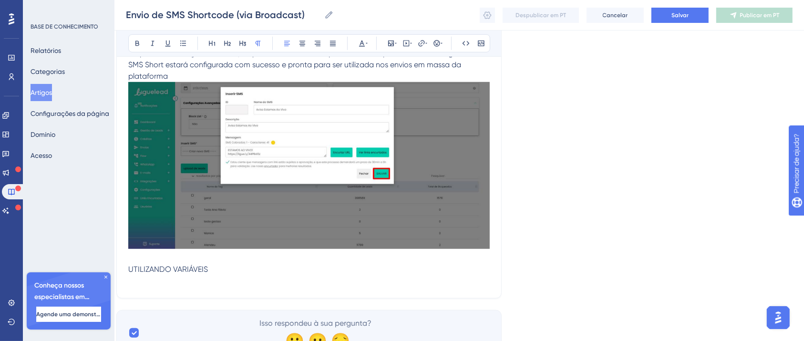
drag, startPoint x: 210, startPoint y: 261, endPoint x: 112, endPoint y: 263, distance: 97.7
click at [141, 41] on icon at bounding box center [137, 44] width 8 height 8
click at [163, 275] on p at bounding box center [308, 280] width 361 height 11
click at [156, 275] on p at bounding box center [308, 280] width 361 height 11
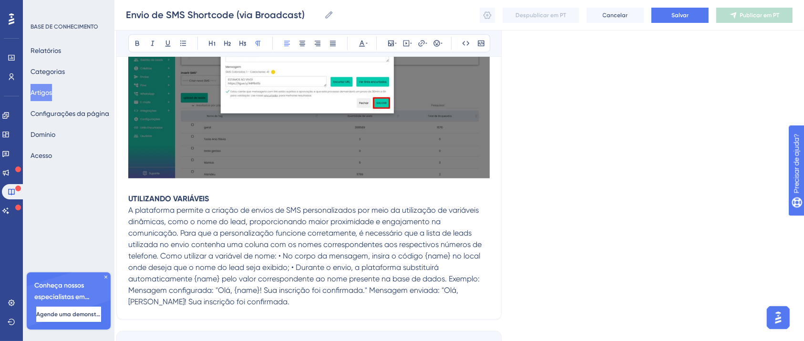
scroll to position [4480, 10]
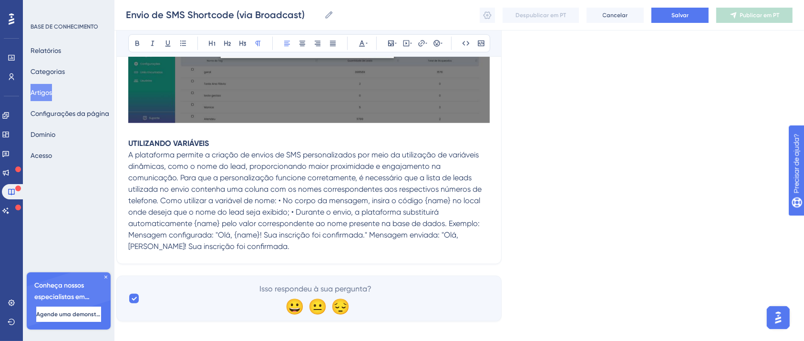
click at [181, 166] on span "A plataforma permite a criação de envios de SMS personalizados por meio da util…" at bounding box center [305, 200] width 355 height 101
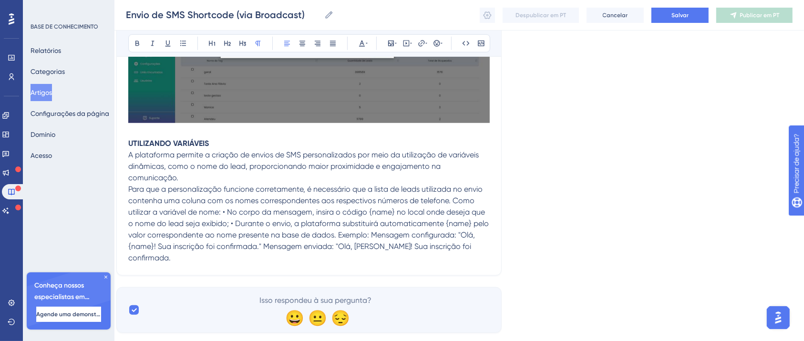
click at [223, 204] on span "Para que a personalização funcione corretamente, é necessário que a lista de le…" at bounding box center [309, 223] width 362 height 78
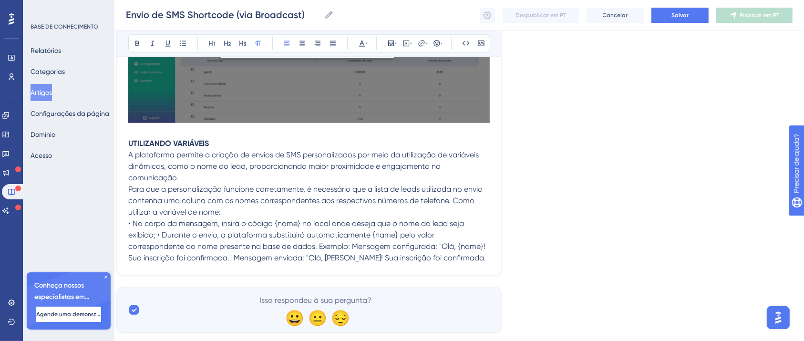
click at [158, 225] on span "• No corpo da mensagem, insira o código {name} no local onde deseja que o nome …" at bounding box center [307, 240] width 359 height 43
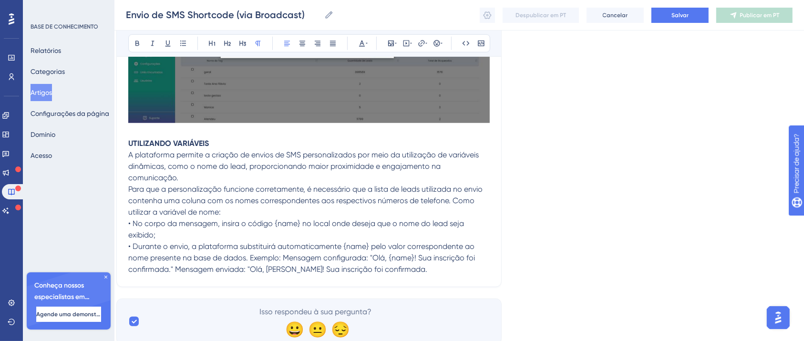
click at [423, 257] on p "• Durante o envio, a plataforma substituirá automaticamente {name} pelo valor c…" at bounding box center [308, 258] width 361 height 34
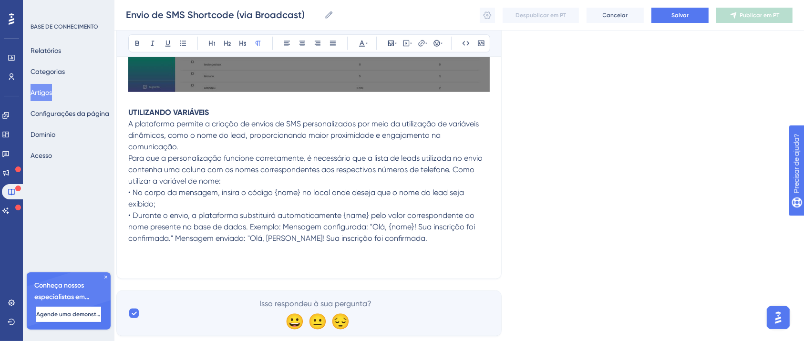
scroll to position [4526, 10]
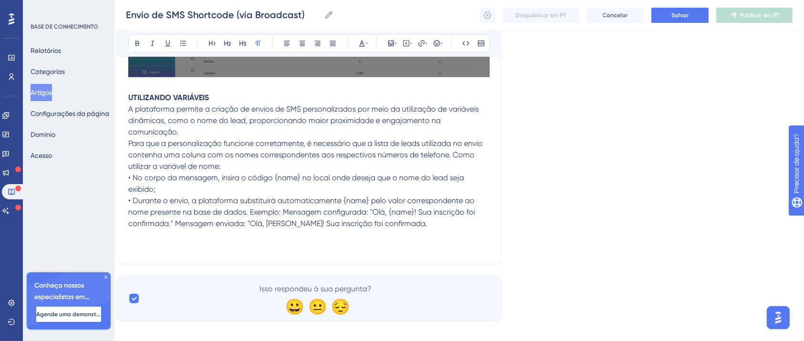
click at [284, 196] on span "• Durante o envio, a plataforma substituirá automaticamente {name} pelo valor c…" at bounding box center [302, 212] width 348 height 32
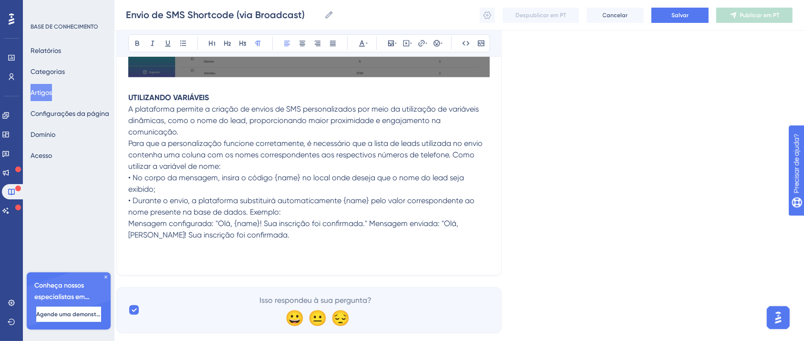
drag, startPoint x: 245, startPoint y: 226, endPoint x: 215, endPoint y: 212, distance: 33.3
click at [215, 218] on p "Mensagem configurada: "Olá, {name}! Sua inscrição foi confirmada." Mensagem env…" at bounding box center [308, 229] width 361 height 23
click at [150, 48] on button at bounding box center [152, 43] width 13 height 13
click at [292, 227] on p "Mensagem configurada: "Olá, {name}! Sua inscrição foi confirmada." Mensagem env…" at bounding box center [308, 229] width 361 height 23
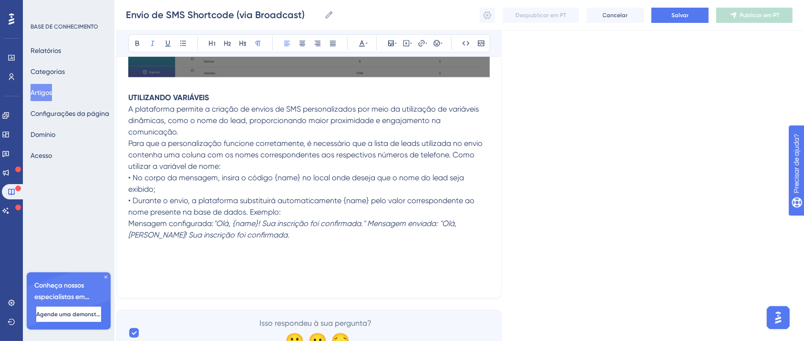
click at [250, 204] on span "• Durante o envio, a plataforma substituirá automaticamente {name} pelo valor c…" at bounding box center [302, 206] width 348 height 20
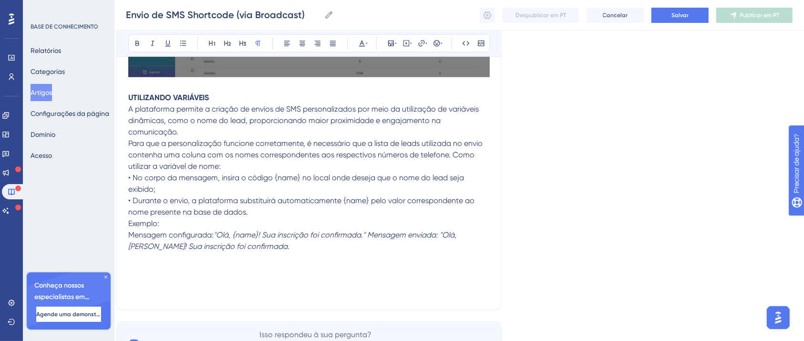
click at [253, 275] on p at bounding box center [308, 280] width 361 height 11
click at [165, 264] on p at bounding box center [308, 269] width 361 height 11
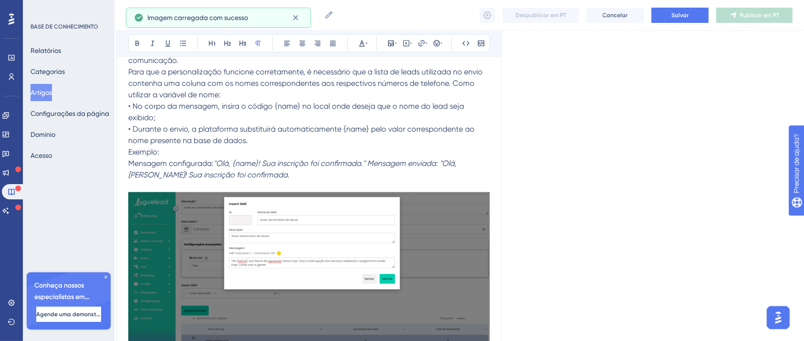
scroll to position [4731, 10]
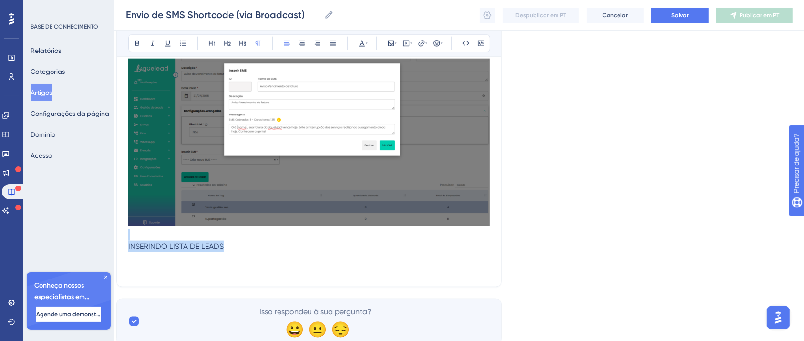
drag, startPoint x: 230, startPoint y: 234, endPoint x: 113, endPoint y: 230, distance: 116.8
click at [189, 242] on span "INSERINDO LISTA DE LEADS" at bounding box center [175, 246] width 95 height 9
drag, startPoint x: 225, startPoint y: 238, endPoint x: 127, endPoint y: 236, distance: 98.2
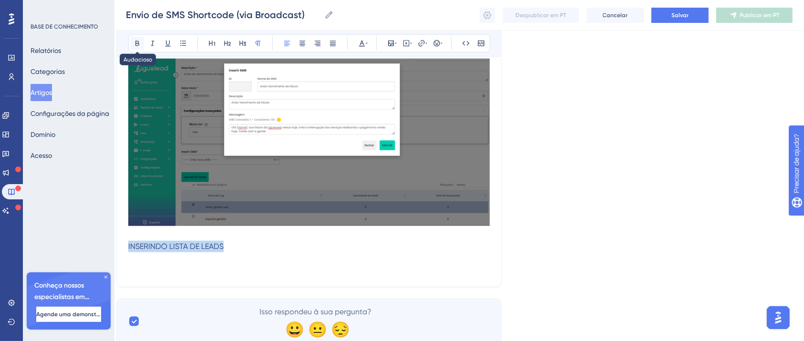
click at [134, 46] on icon at bounding box center [137, 44] width 8 height 8
click at [218, 252] on p at bounding box center [308, 257] width 361 height 11
click at [152, 252] on p at bounding box center [308, 257] width 361 height 11
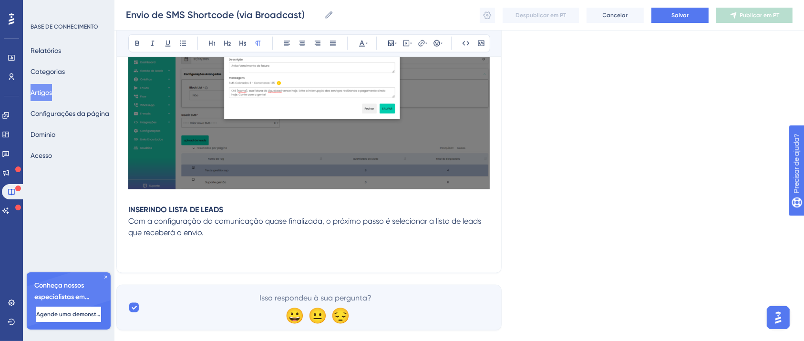
scroll to position [4777, 10]
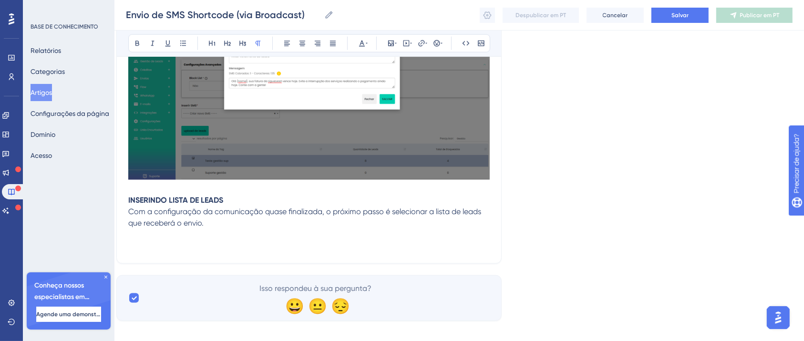
click at [172, 240] on p at bounding box center [308, 245] width 361 height 11
click at [168, 229] on p at bounding box center [308, 234] width 361 height 11
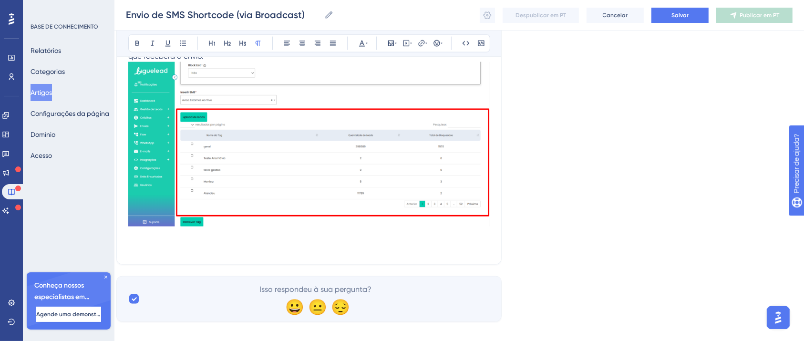
scroll to position [4945, 10]
click at [157, 241] on p at bounding box center [308, 246] width 361 height 11
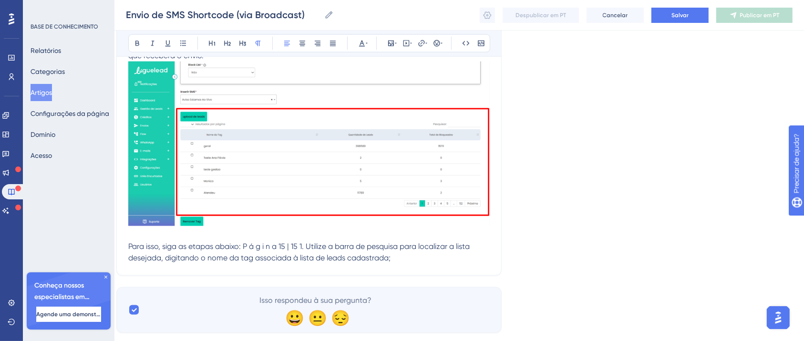
drag, startPoint x: 301, startPoint y: 235, endPoint x: 245, endPoint y: 239, distance: 56.3
click at [245, 242] on span "Para isso, siga as etapas abaixo: P á g i n a 15 | 15 1. Utilize a barra de pes…" at bounding box center [299, 252] width 343 height 20
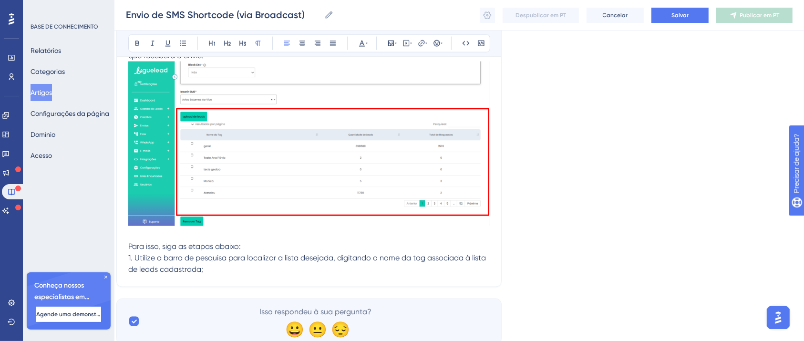
click at [224, 262] on p "1. Utilize a barra de pesquisa para localizar a lista desejada, digitando o nom…" at bounding box center [308, 263] width 361 height 23
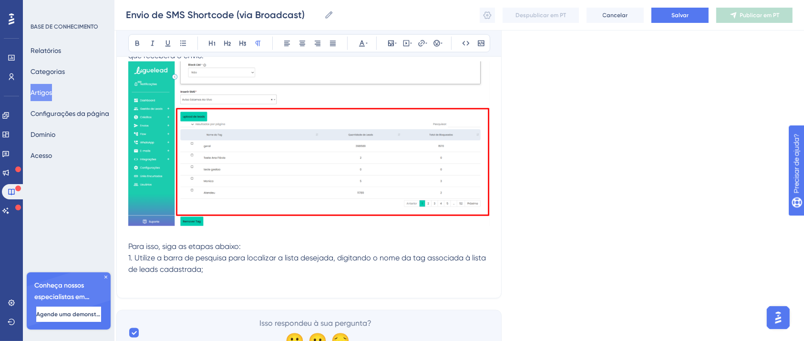
click at [142, 275] on p at bounding box center [308, 280] width 361 height 11
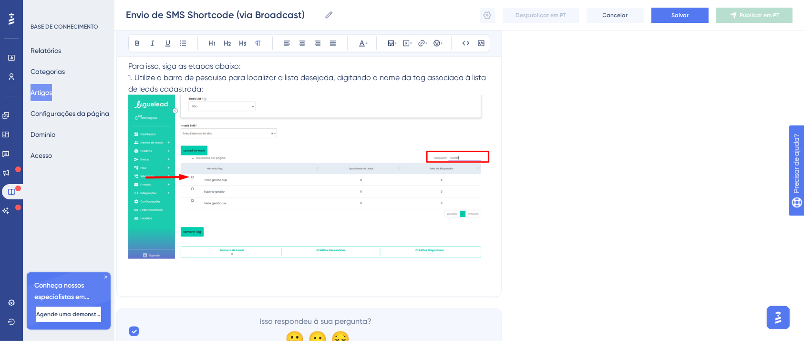
scroll to position [5157, 10]
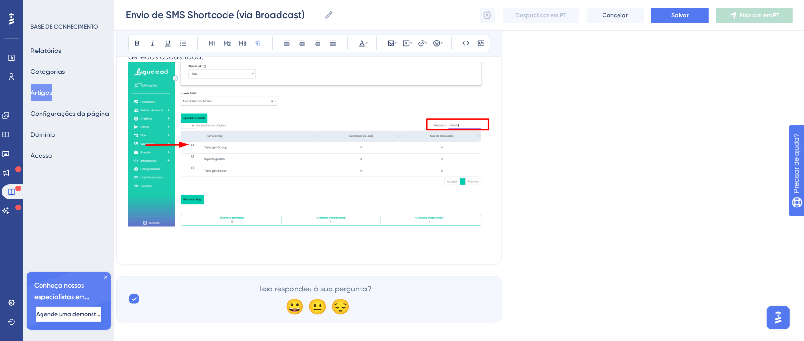
click at [194, 230] on p at bounding box center [308, 235] width 361 height 11
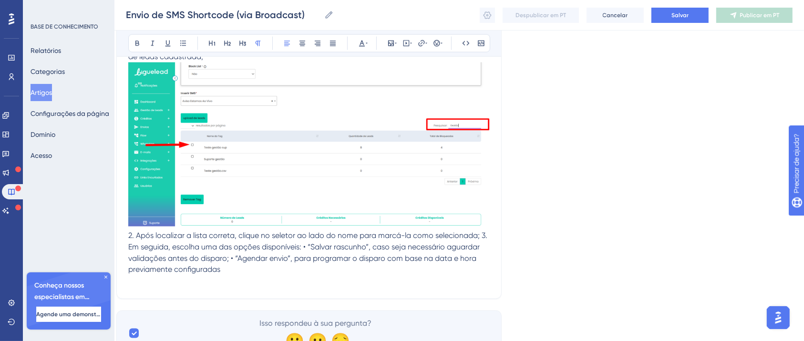
click at [481, 231] on span "2. Após localizar a lista correta, clique no seletor ao lado do nome para marcá…" at bounding box center [308, 252] width 361 height 43
click at [309, 242] on span "3. Em seguida, escolha uma das opções disponíveis: • “Salvar rascunho”, caso se…" at bounding box center [308, 258] width 361 height 32
click at [312, 242] on span "3. Em seguida, escolha uma das opções disponíveis: • “Salvar rascunho”, caso se…" at bounding box center [308, 258] width 361 height 32
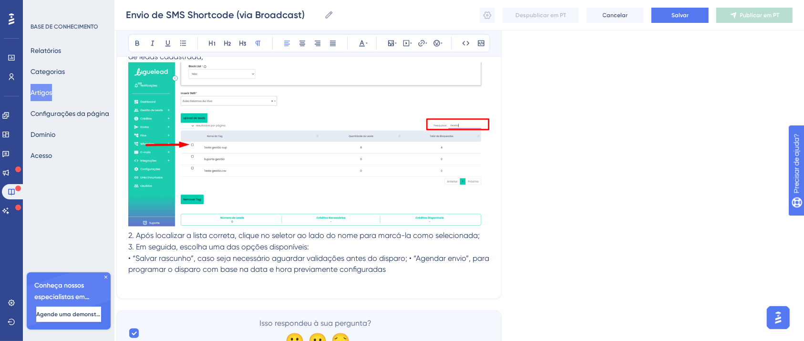
click at [409, 254] on span "• “Salvar rascunho”, caso seja necessário aguardar validações antes do disparo;…" at bounding box center [309, 264] width 363 height 20
click at [478, 264] on p "• “Agendar envio”, para programar o disparo com base na data e hora previamente…" at bounding box center [308, 269] width 361 height 11
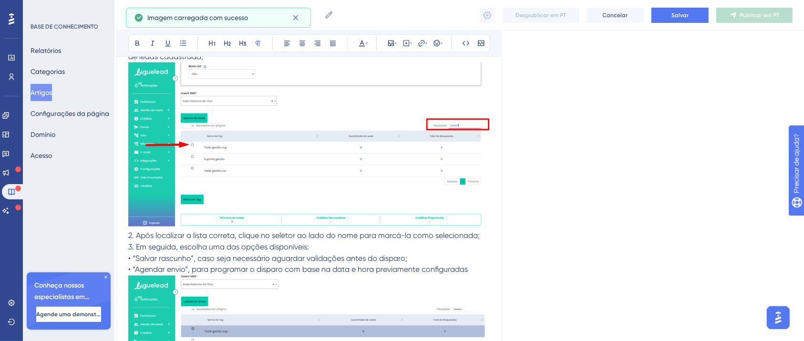
scroll to position [5239, 10]
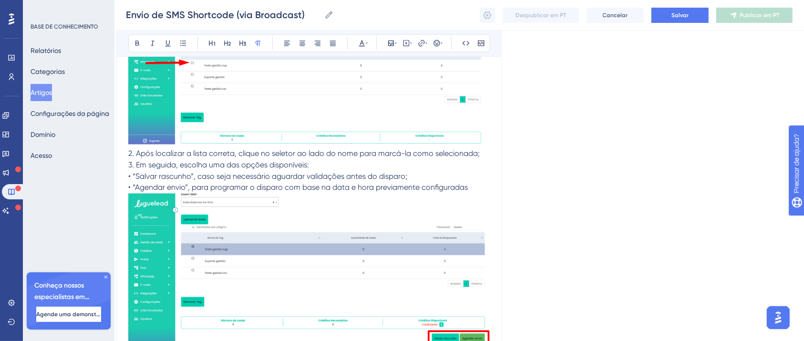
click at [486, 148] on p "2. Após localizar a lista correta, clique no seletor ao lado do nome para marcá…" at bounding box center [308, 153] width 361 height 11
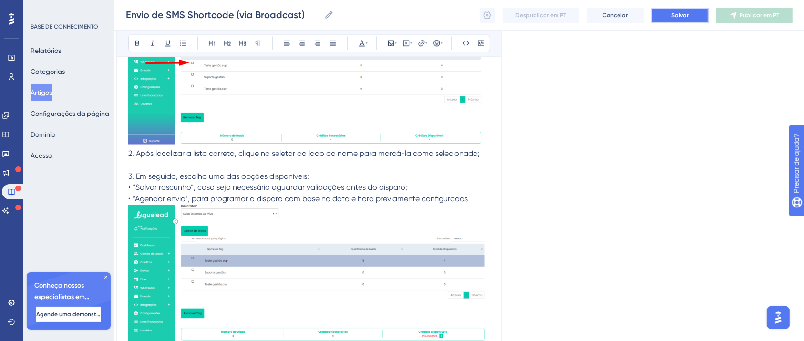
click at [689, 19] on button "Salvar" at bounding box center [679, 15] width 57 height 15
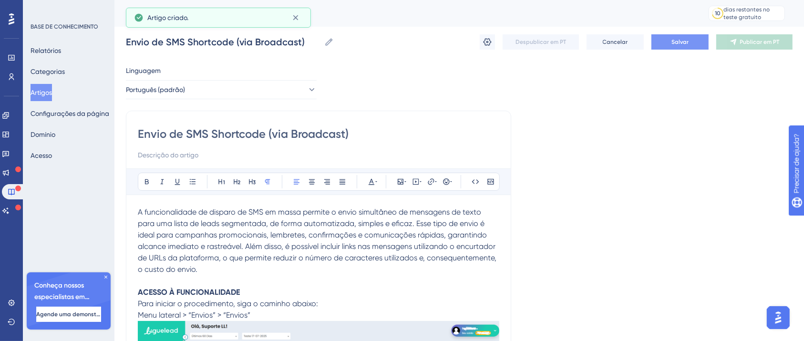
click at [680, 49] on button "Salvar" at bounding box center [679, 41] width 57 height 15
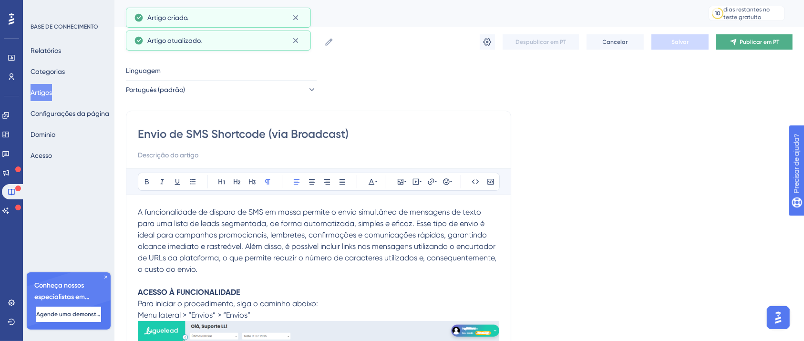
click at [748, 48] on button "Publicar em PT" at bounding box center [754, 41] width 76 height 15
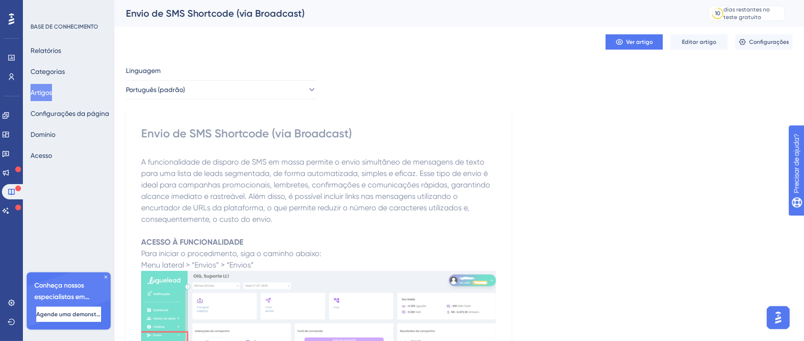
drag, startPoint x: 446, startPoint y: 67, endPoint x: 438, endPoint y: 67, distance: 7.6
click at [52, 135] on font "Domínio" at bounding box center [43, 135] width 25 height 8
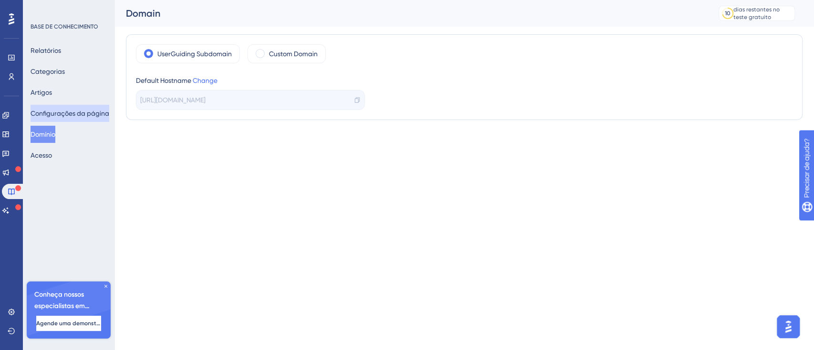
click at [71, 113] on font "Configurações da página" at bounding box center [70, 114] width 79 height 8
click at [73, 111] on font "Configurações da página" at bounding box center [70, 114] width 79 height 8
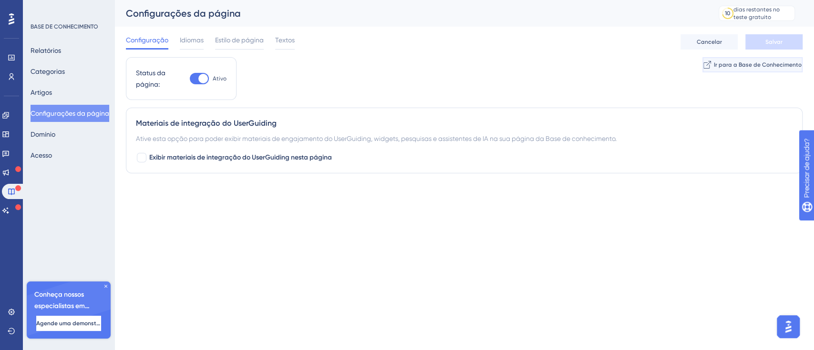
click at [745, 68] on font "Ir para a Base de Conhecimento" at bounding box center [758, 64] width 88 height 7
click at [52, 93] on button "Artigos" at bounding box center [41, 92] width 21 height 17
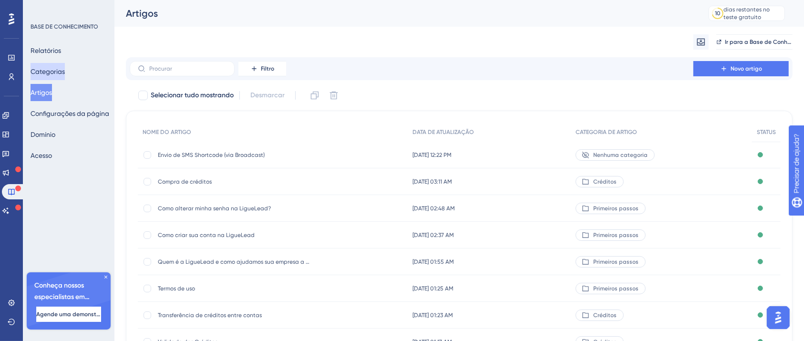
click at [61, 67] on font "Categorias" at bounding box center [48, 71] width 34 height 11
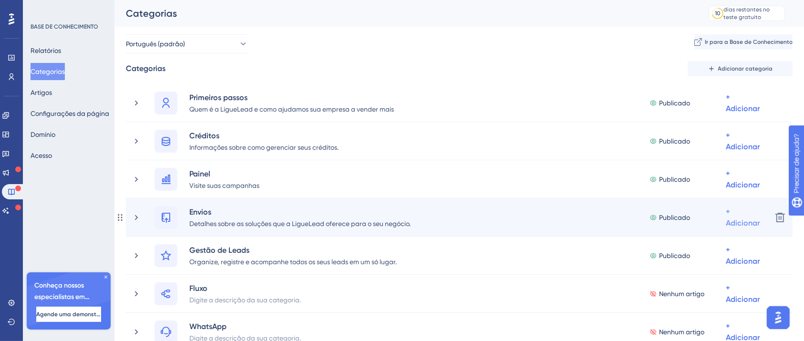
click at [732, 113] on font "+ Adicionar" at bounding box center [742, 102] width 34 height 20
click at [700, 267] on font "Adicionar artigos" at bounding box center [696, 268] width 52 height 8
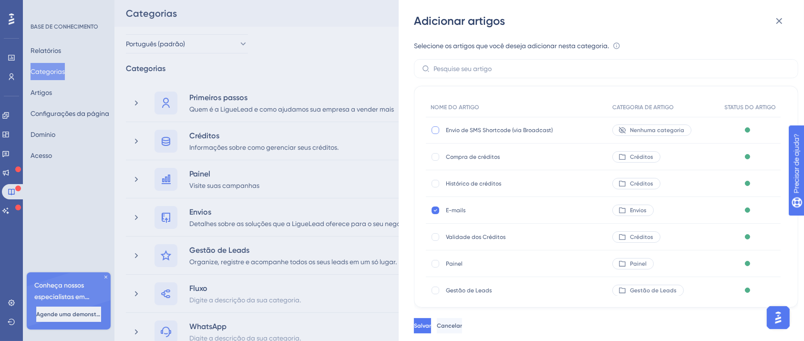
click at [438, 131] on div at bounding box center [435, 130] width 8 height 8
checkbox input "true"
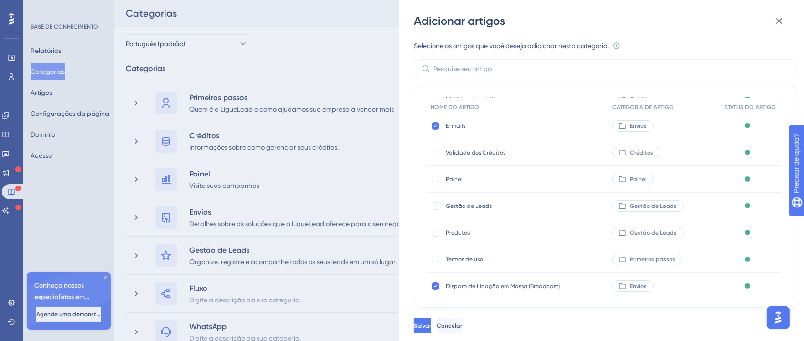
scroll to position [127, 0]
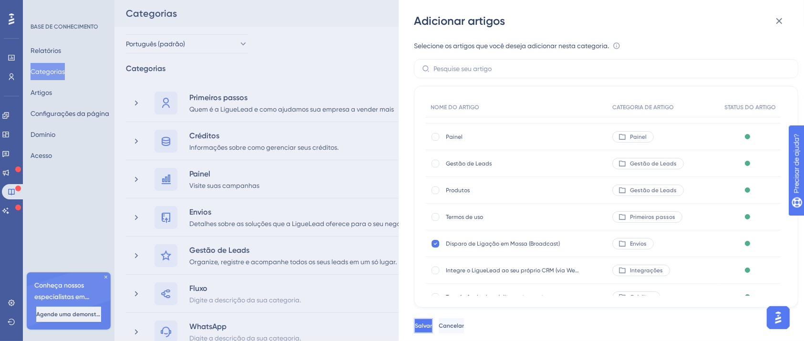
click at [433, 333] on button "Salvar" at bounding box center [423, 325] width 19 height 15
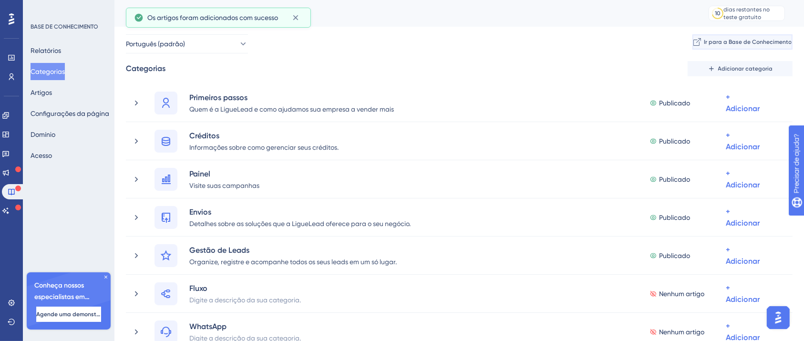
click at [717, 48] on button "Ir para a Base de Conhecimento" at bounding box center [742, 41] width 100 height 15
